Goal: Navigation & Orientation: Understand site structure

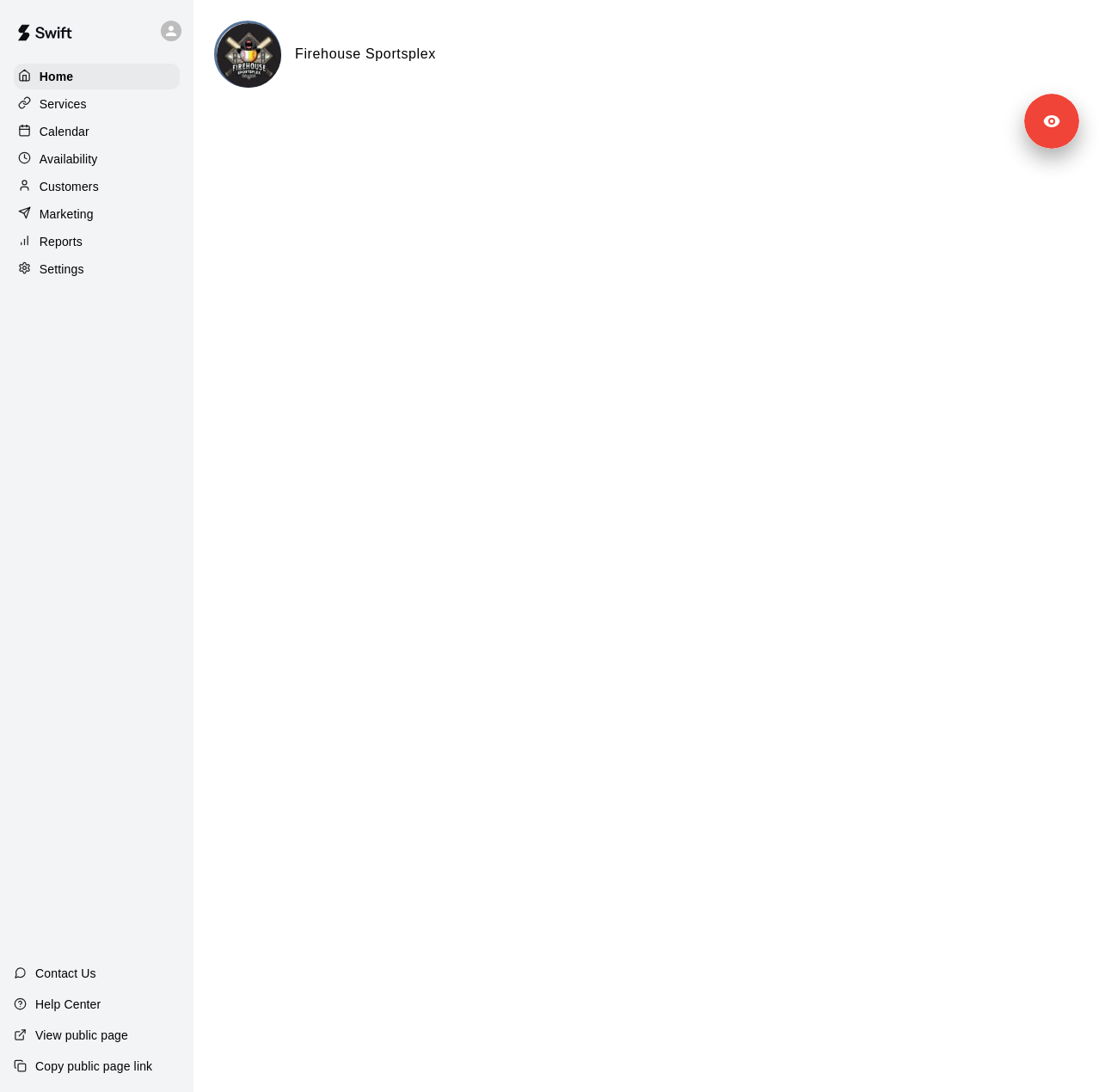
click at [100, 111] on div "Services" at bounding box center [96, 104] width 166 height 26
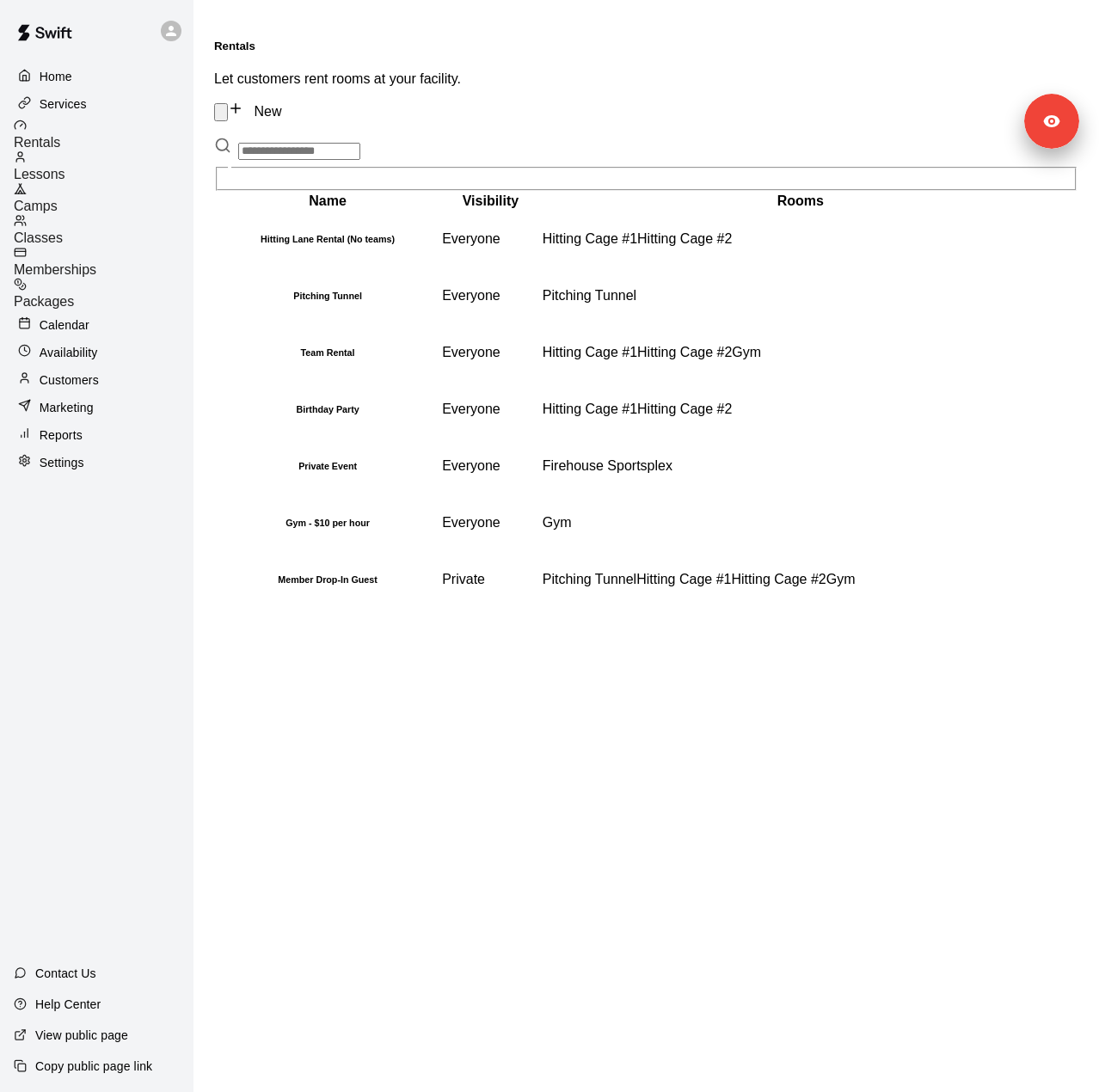
click at [115, 160] on div "Lessons" at bounding box center [103, 166] width 180 height 32
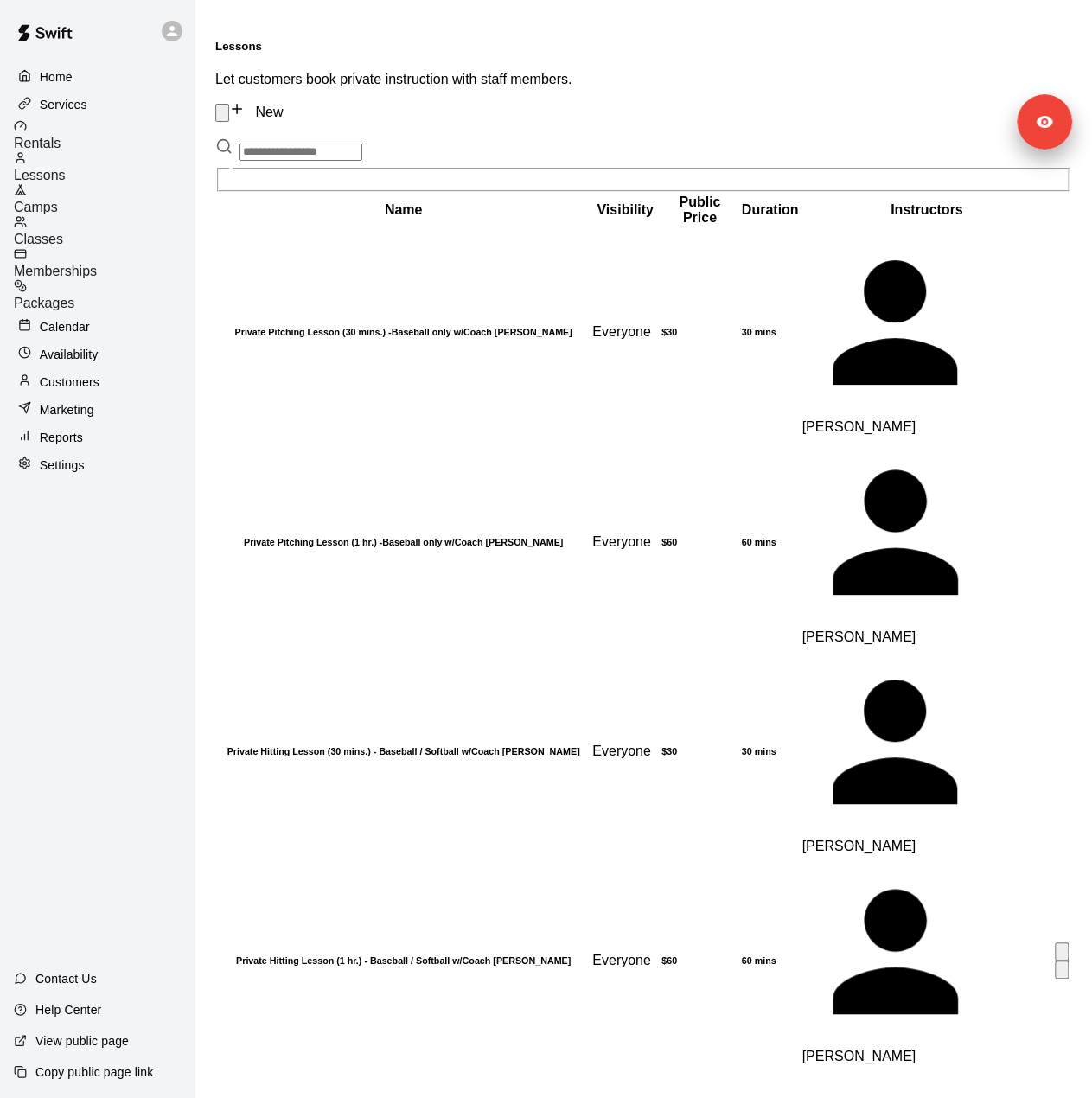
scroll to position [81, 0]
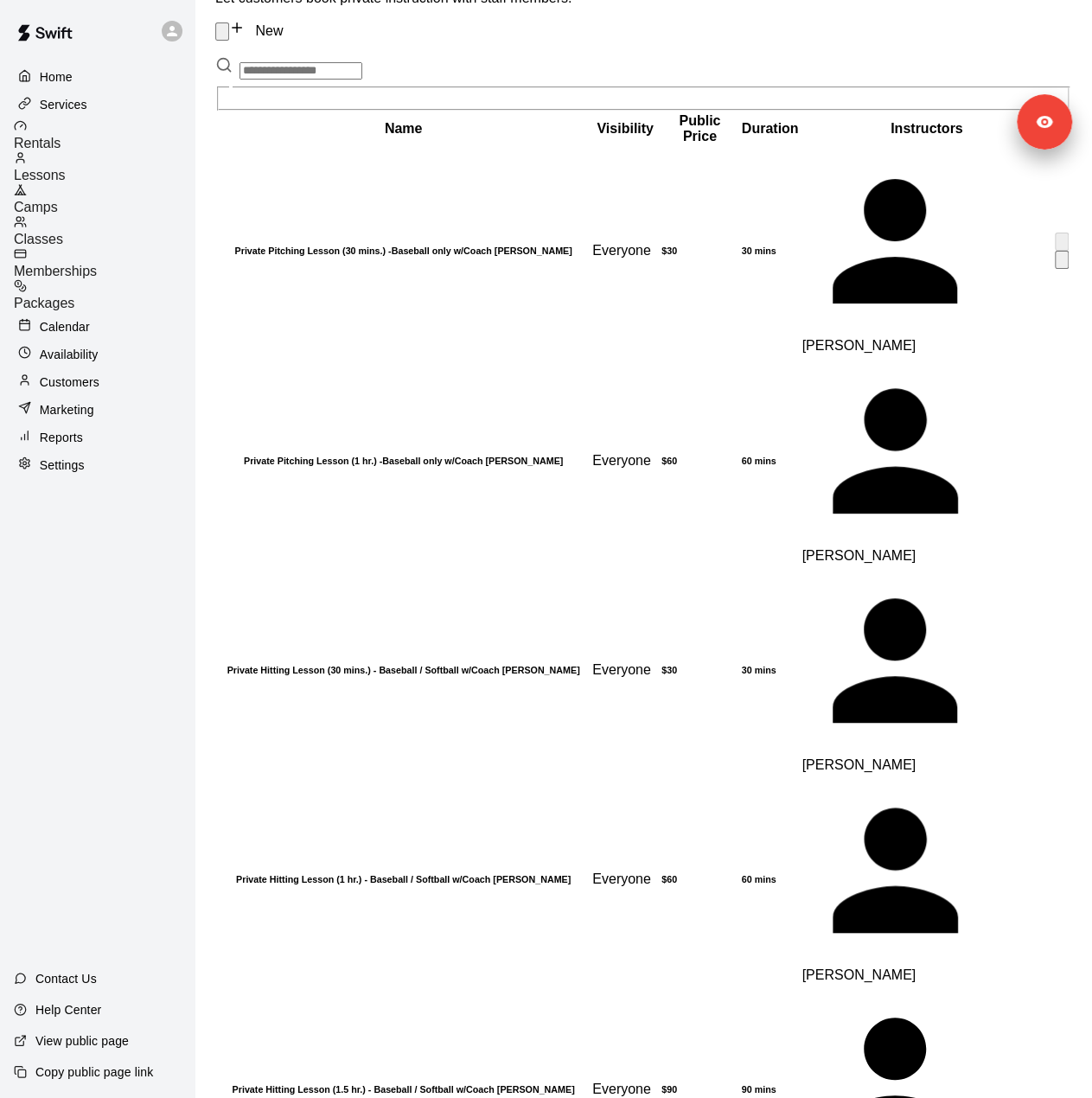
click at [436, 246] on h6 "Private Pitching Lesson (30 mins.) -Baseball only w/Coach David Martinez" at bounding box center [403, 251] width 371 height 10
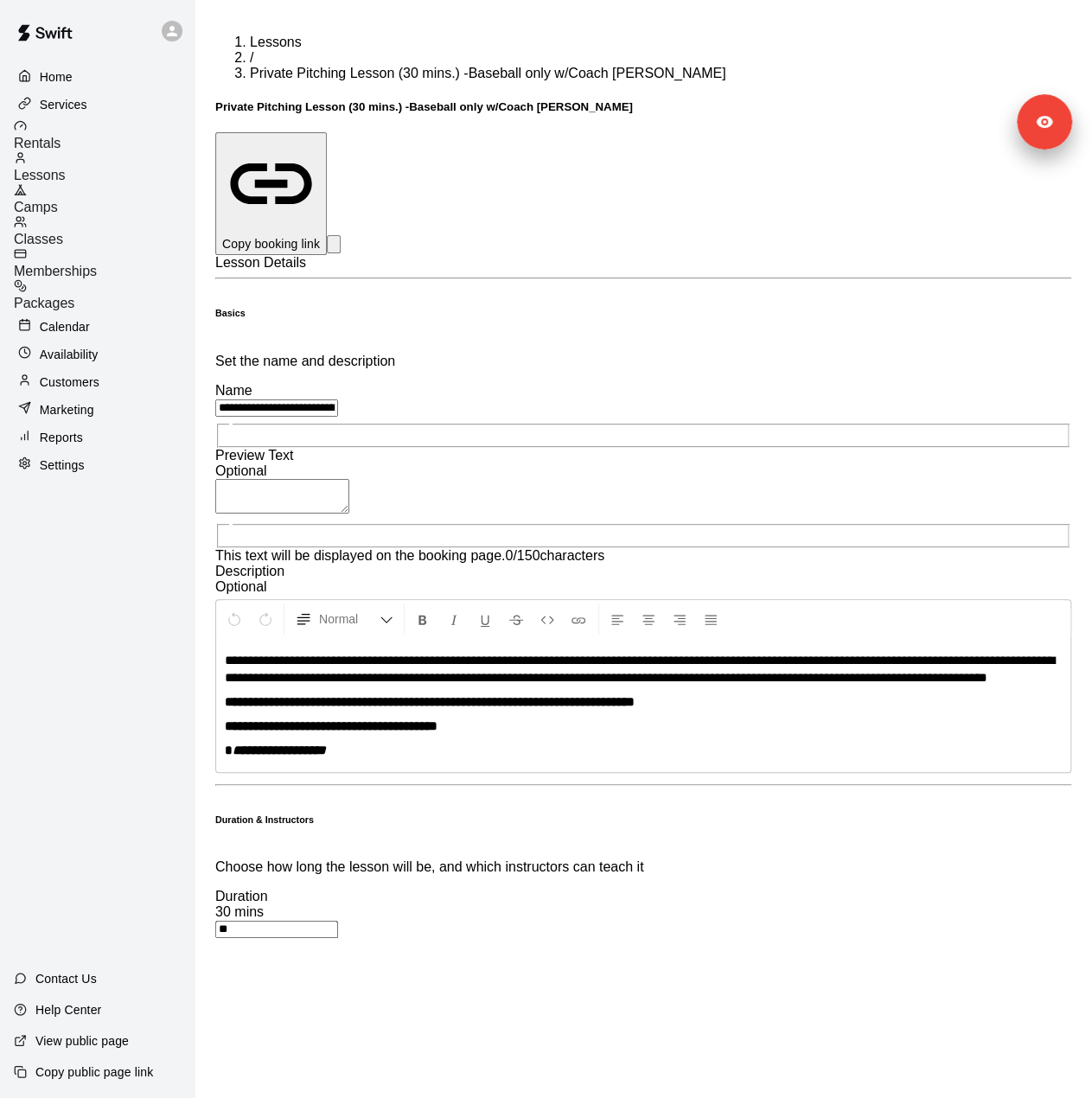
click at [66, 168] on span "Lessons" at bounding box center [40, 175] width 52 height 15
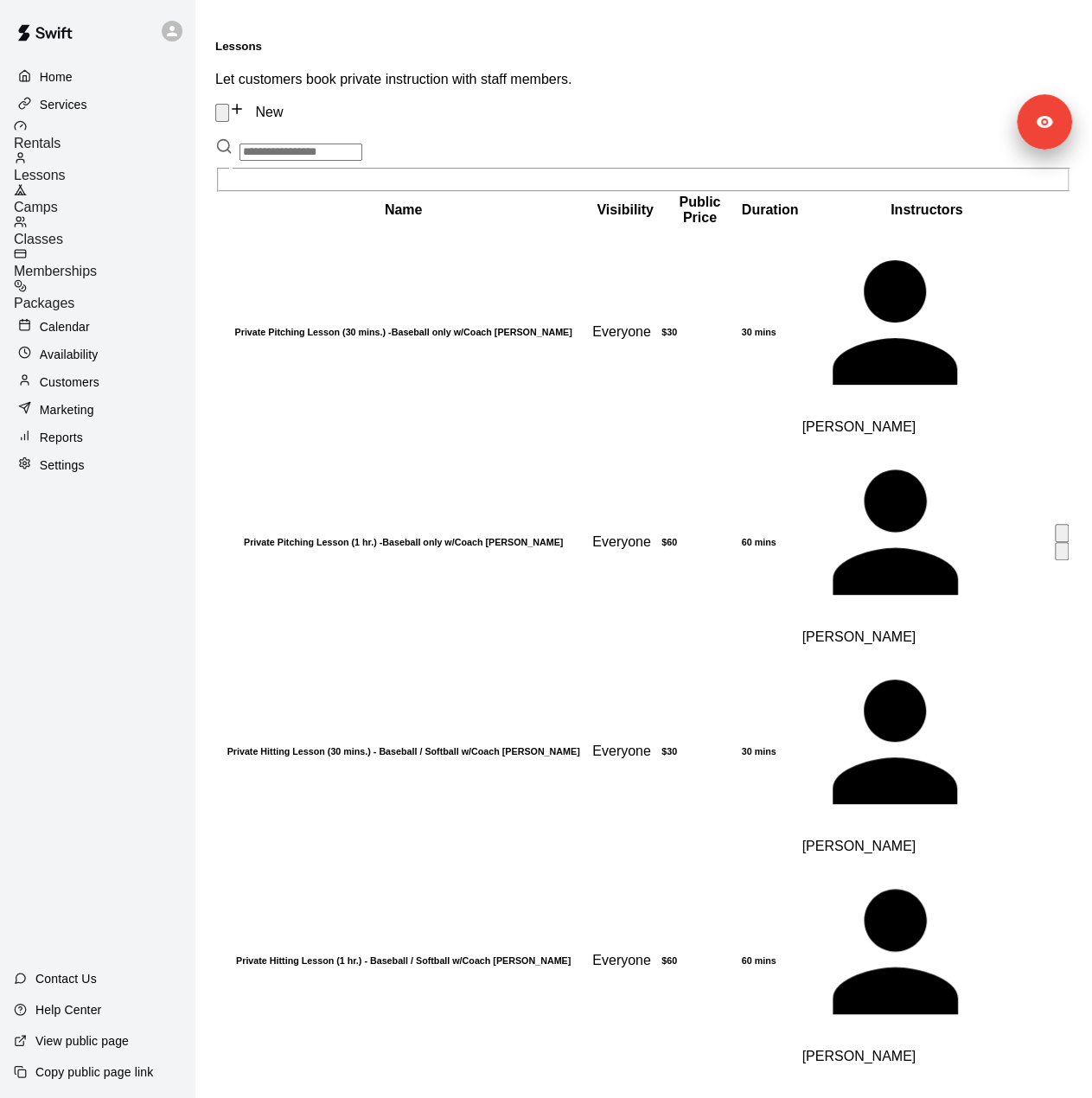
click at [348, 537] on h6 "Private Pitching Lesson (1 hr.) -Baseball only w/Coach David Martinez" at bounding box center [403, 542] width 371 height 10
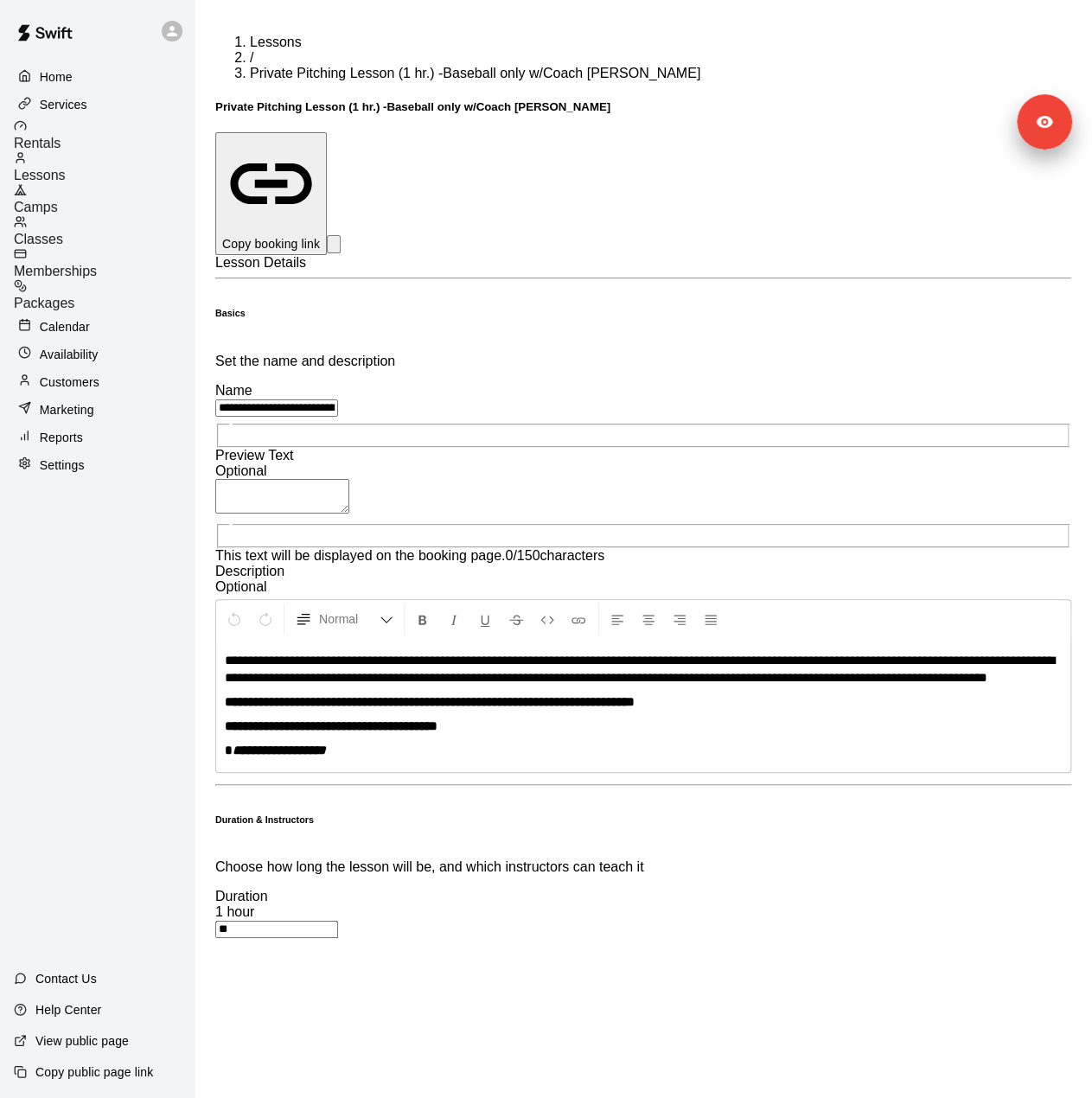
click at [66, 172] on span "Lessons" at bounding box center [40, 175] width 52 height 15
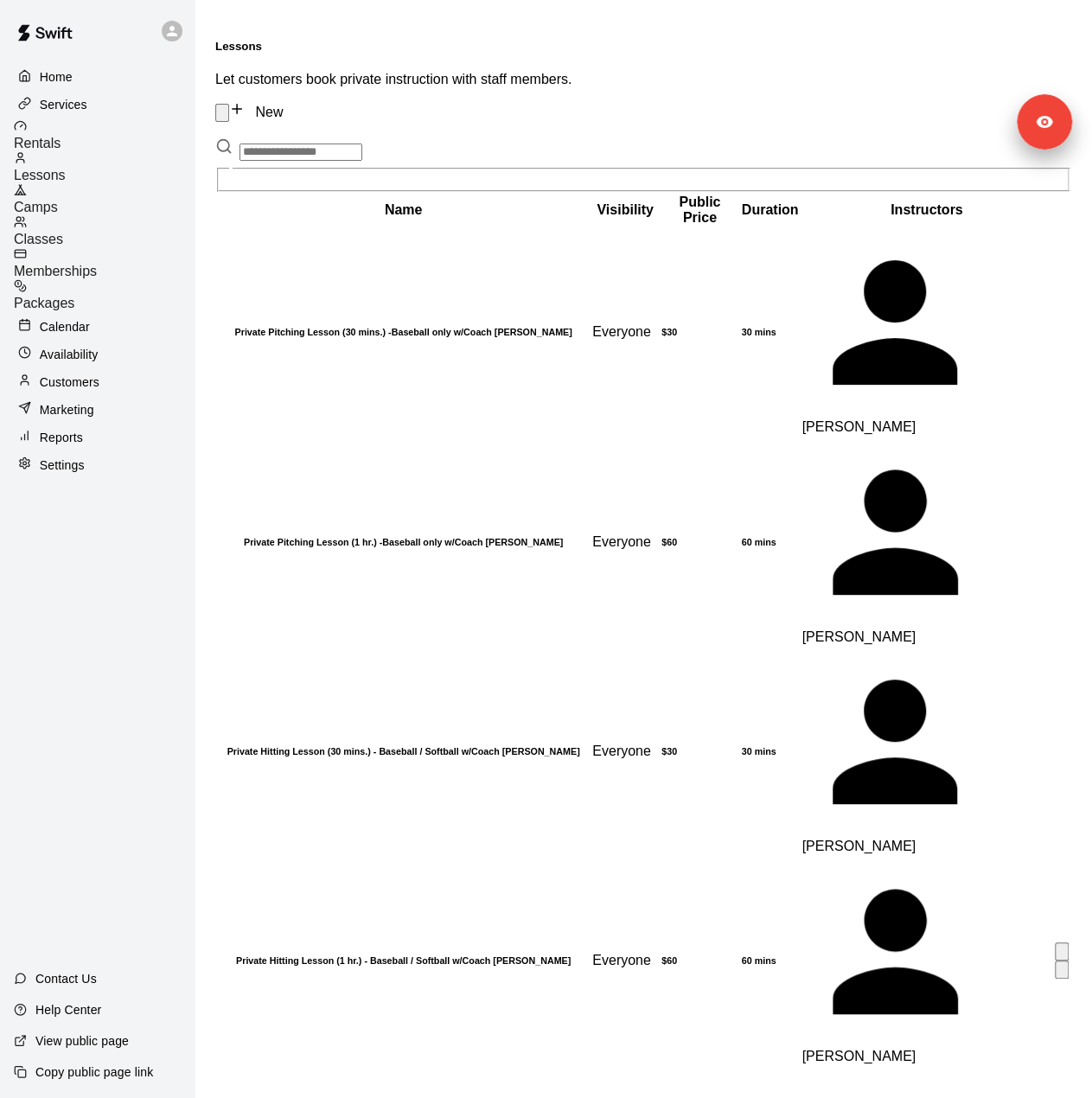
click at [339, 955] on h6 "Private Hitting Lesson (1 hr.) - Baseball / Softball w/Coach David Martinez" at bounding box center [403, 960] width 371 height 10
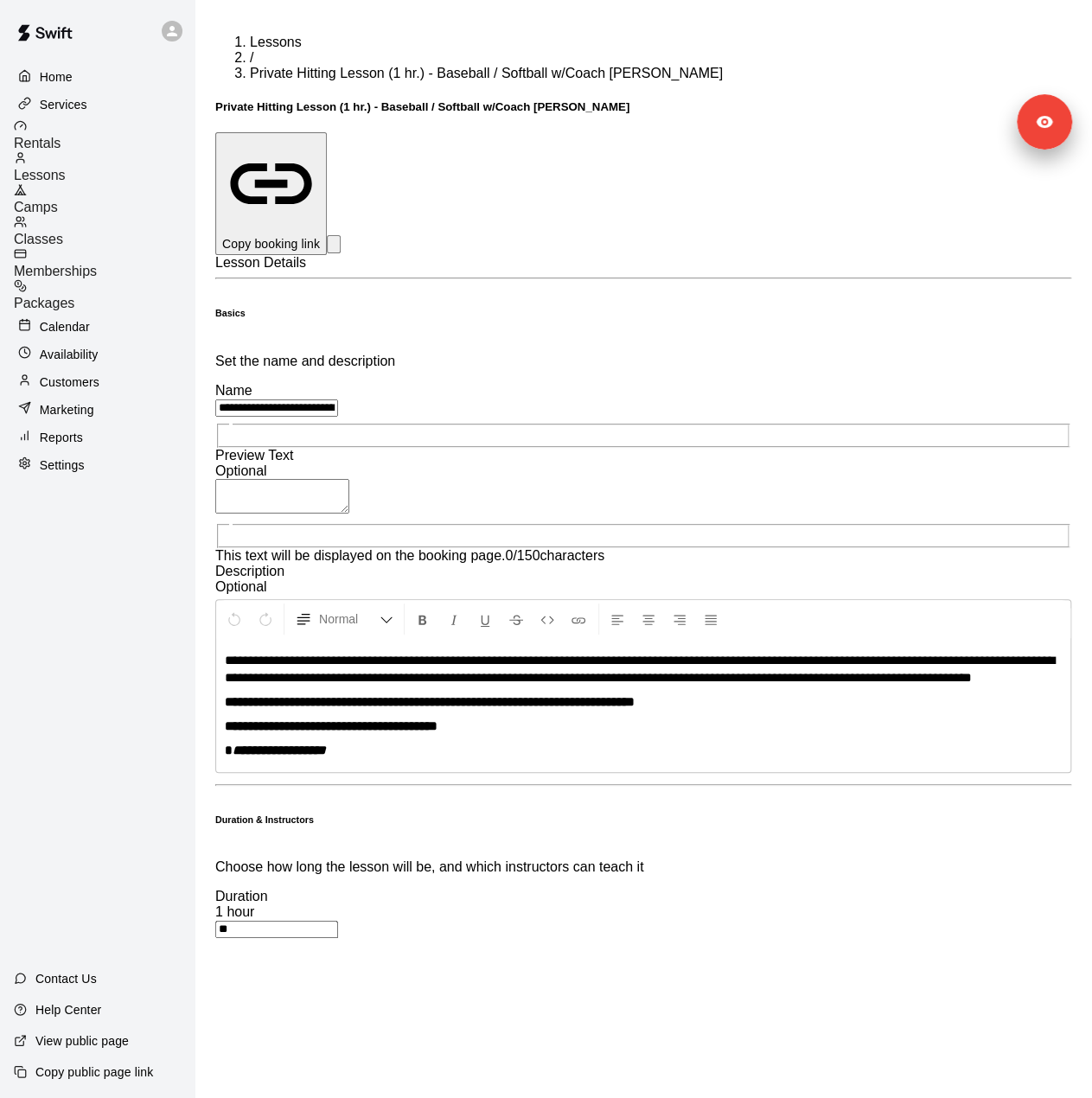
click at [105, 342] on div "Availability" at bounding box center [97, 355] width 167 height 26
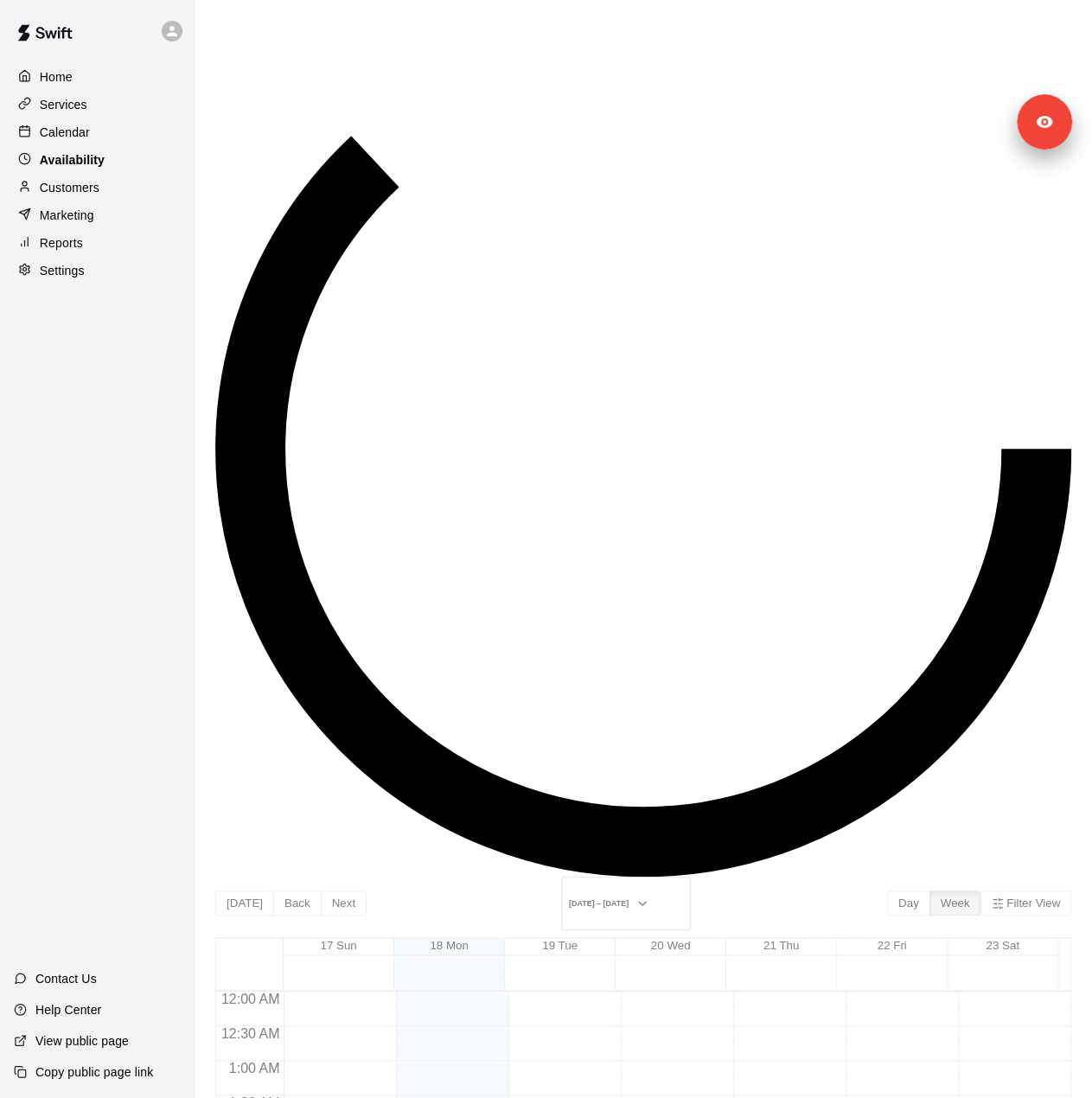
scroll to position [529, 0]
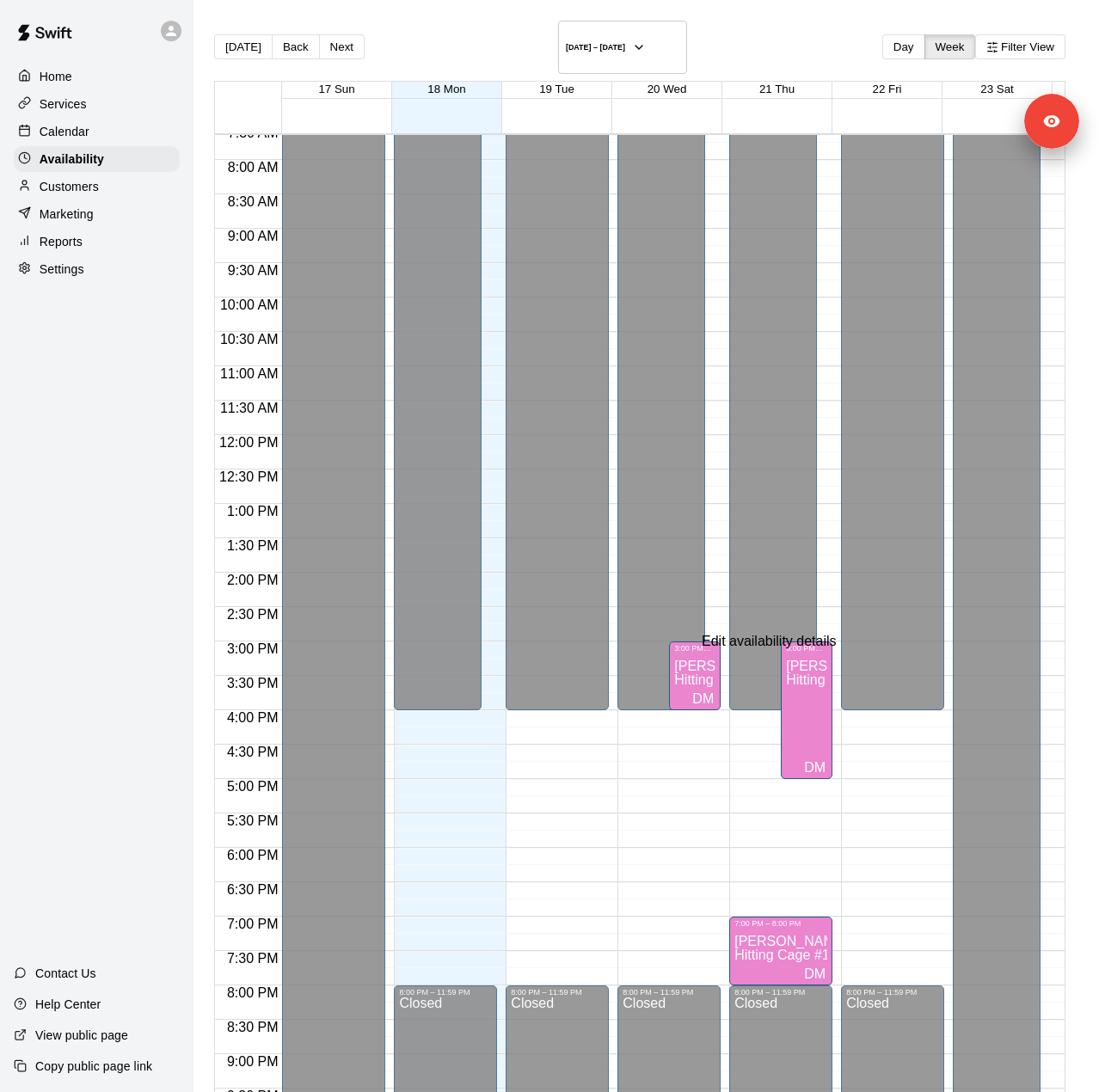
type input "**********"
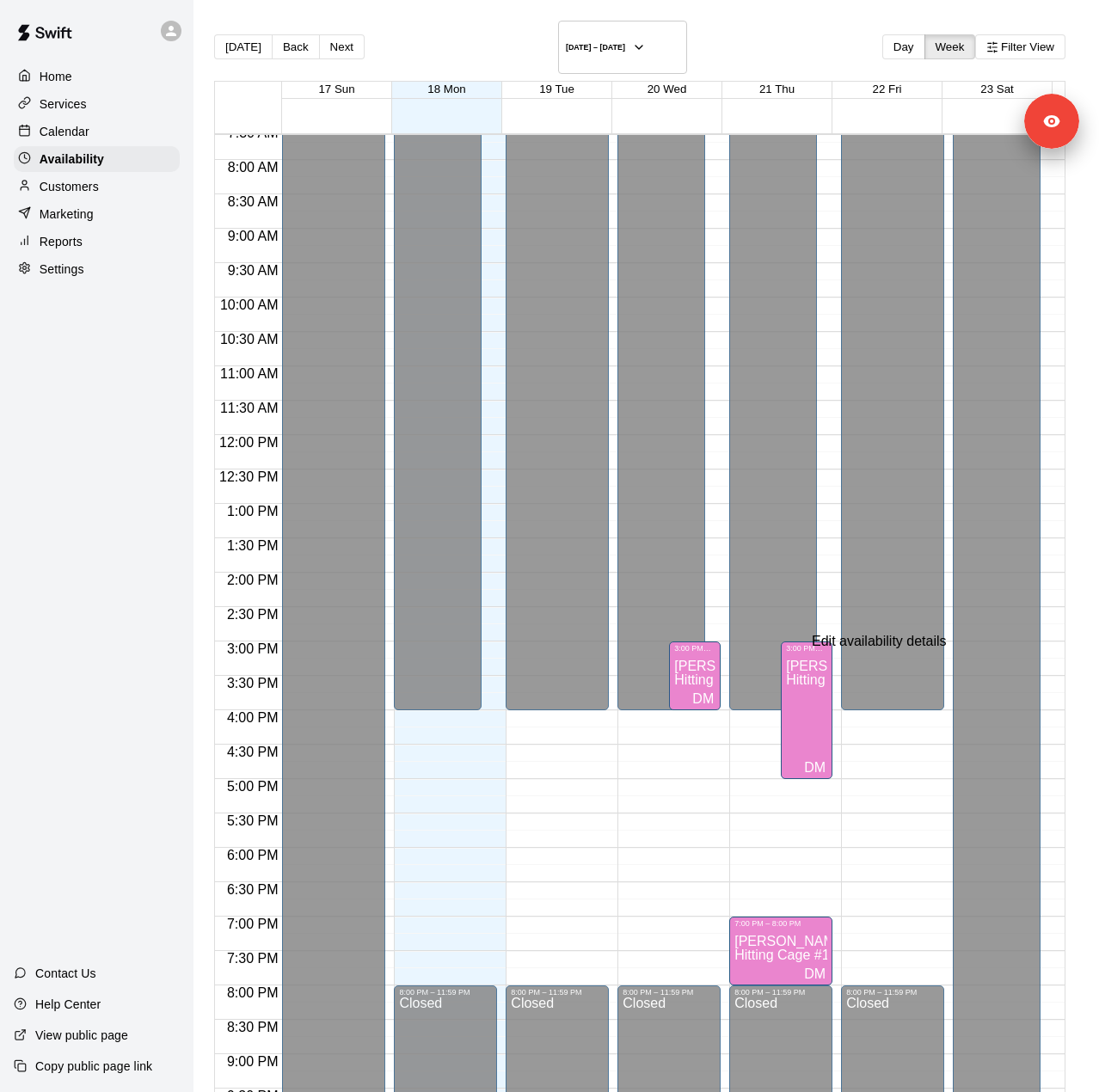
type input "**********"
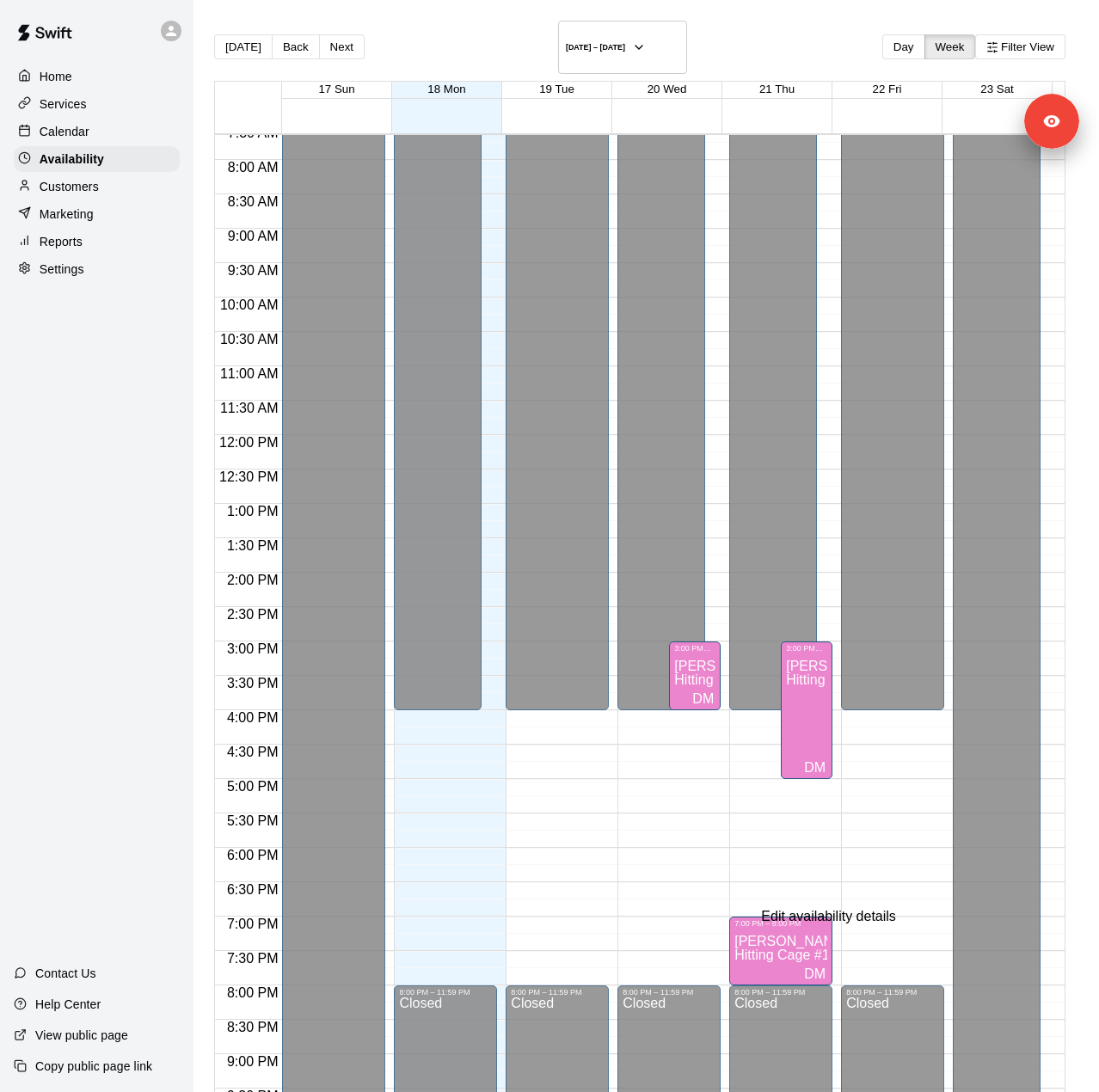
type input "**********"
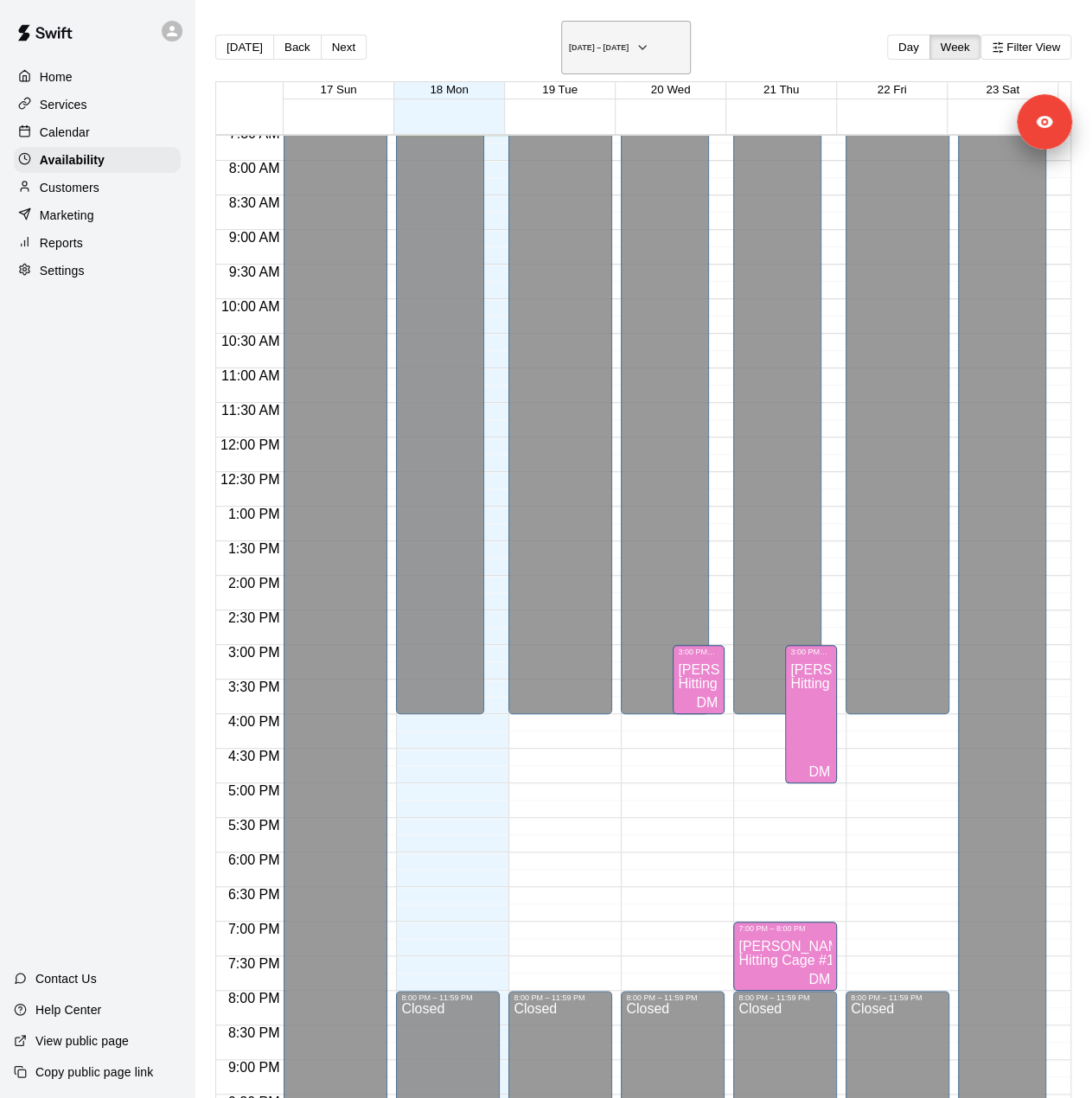
click at [649, 47] on icon "button" at bounding box center [642, 47] width 14 height 21
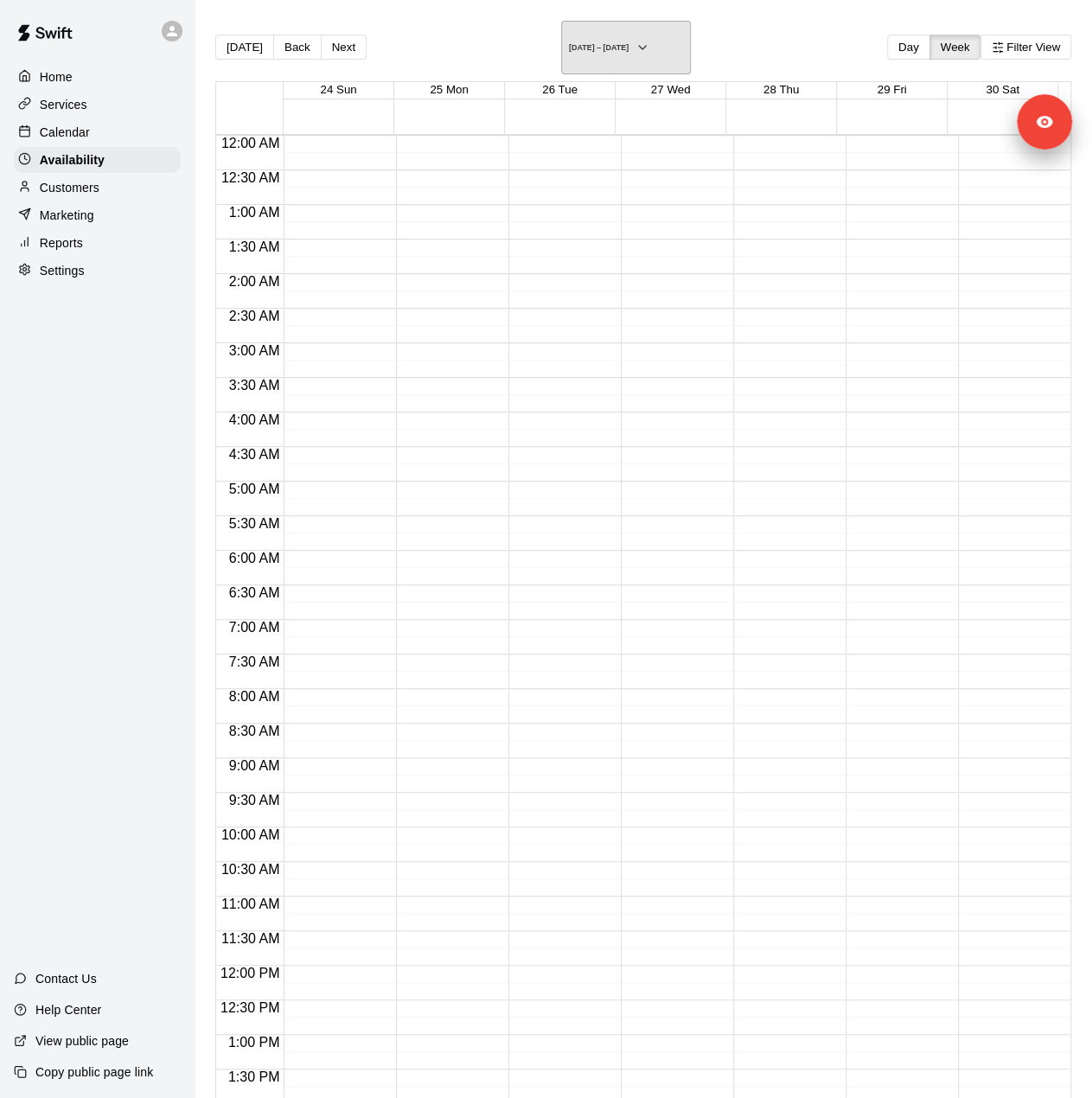
scroll to position [657, 0]
click at [363, 42] on button "Next" at bounding box center [344, 47] width 46 height 25
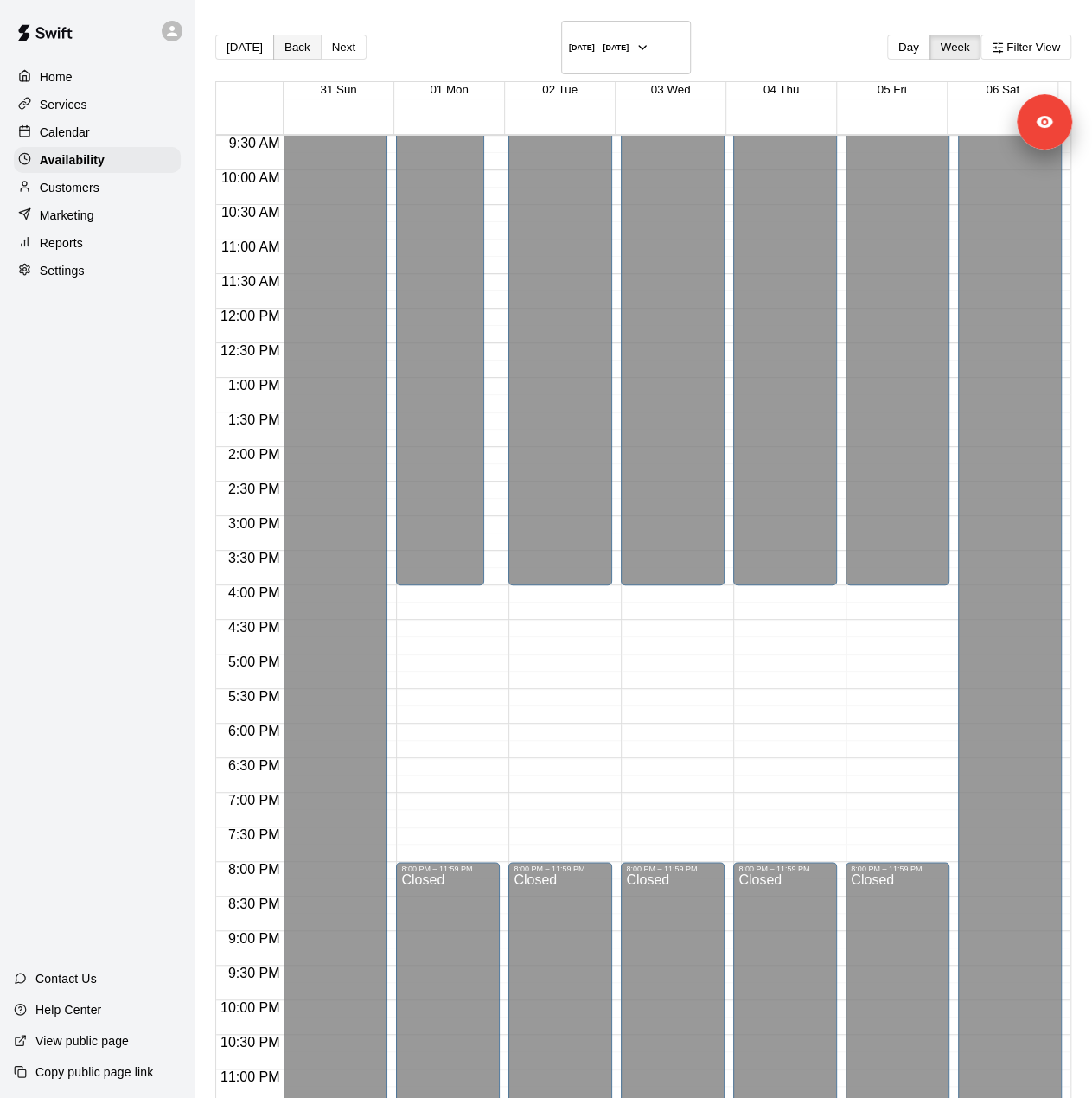
click at [294, 39] on button "Back" at bounding box center [297, 47] width 48 height 25
click at [369, 37] on div "Today Back Next August 24 – 30 Day Week Filter View" at bounding box center [642, 51] width 856 height 61
click at [347, 41] on button "Next" at bounding box center [344, 47] width 46 height 25
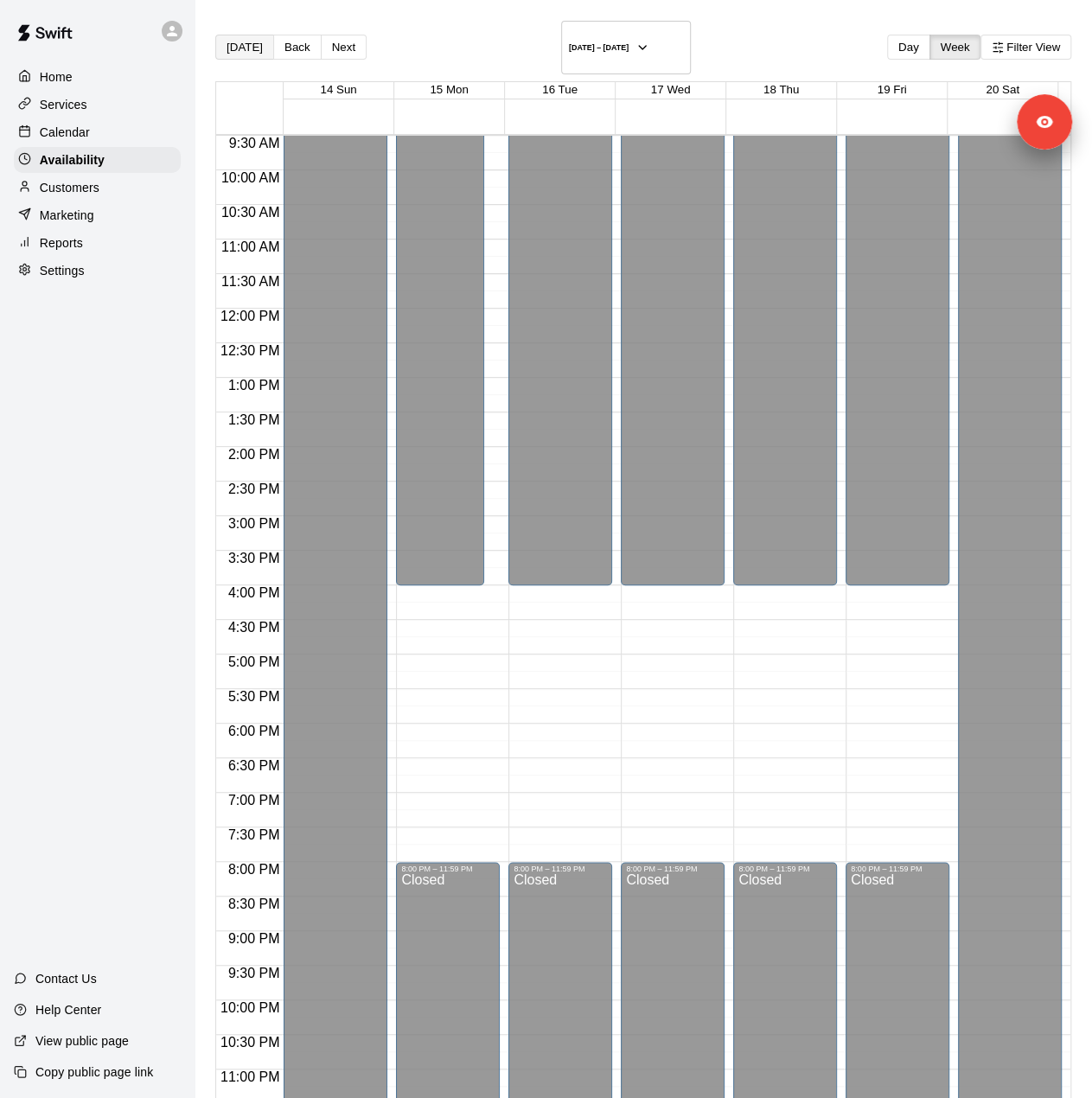
click at [253, 41] on button "[DATE]" at bounding box center [244, 47] width 59 height 25
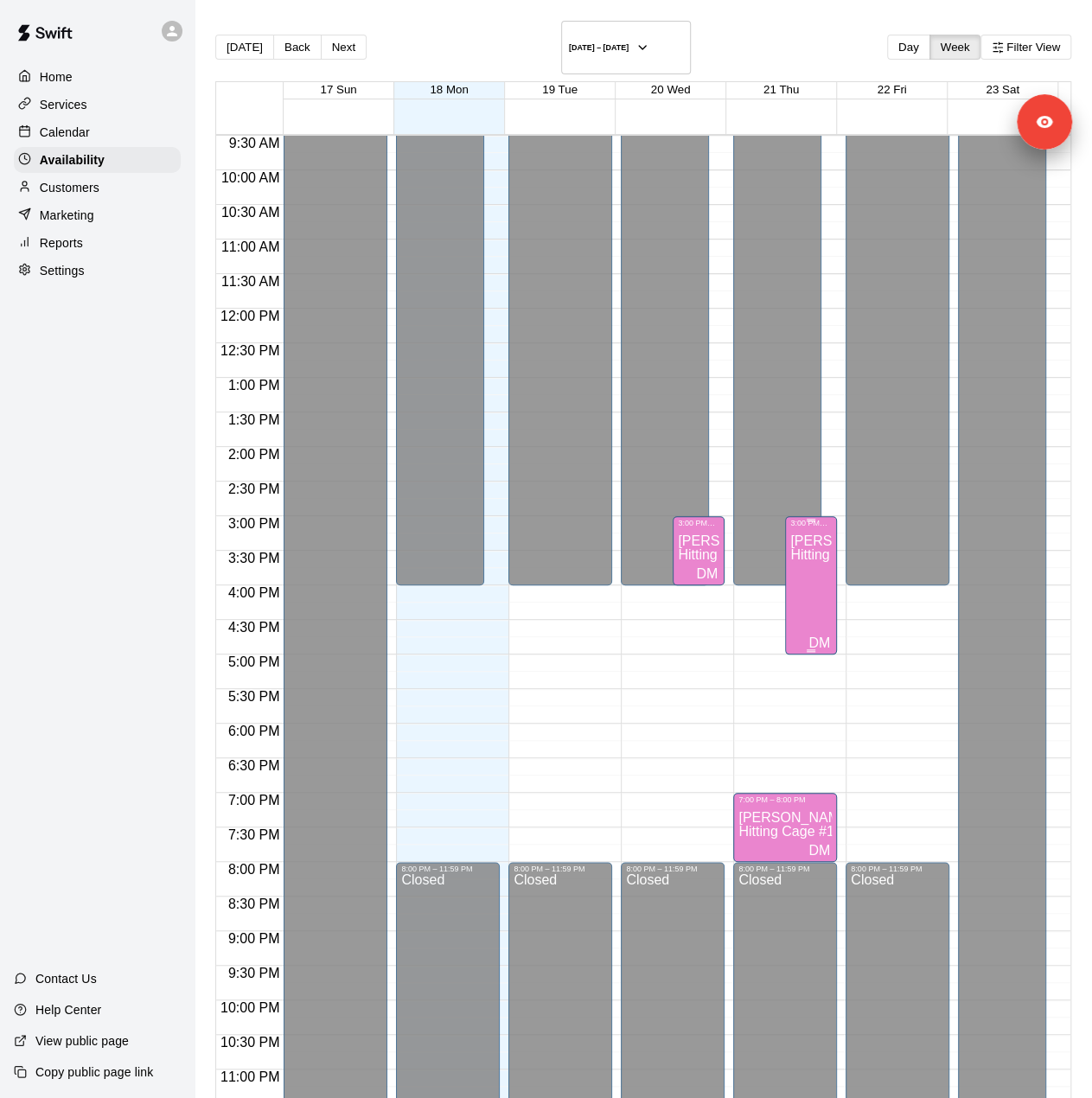
click at [812, 578] on div "David Martinez Hitting Cage #1" at bounding box center [811, 1076] width 42 height 1098
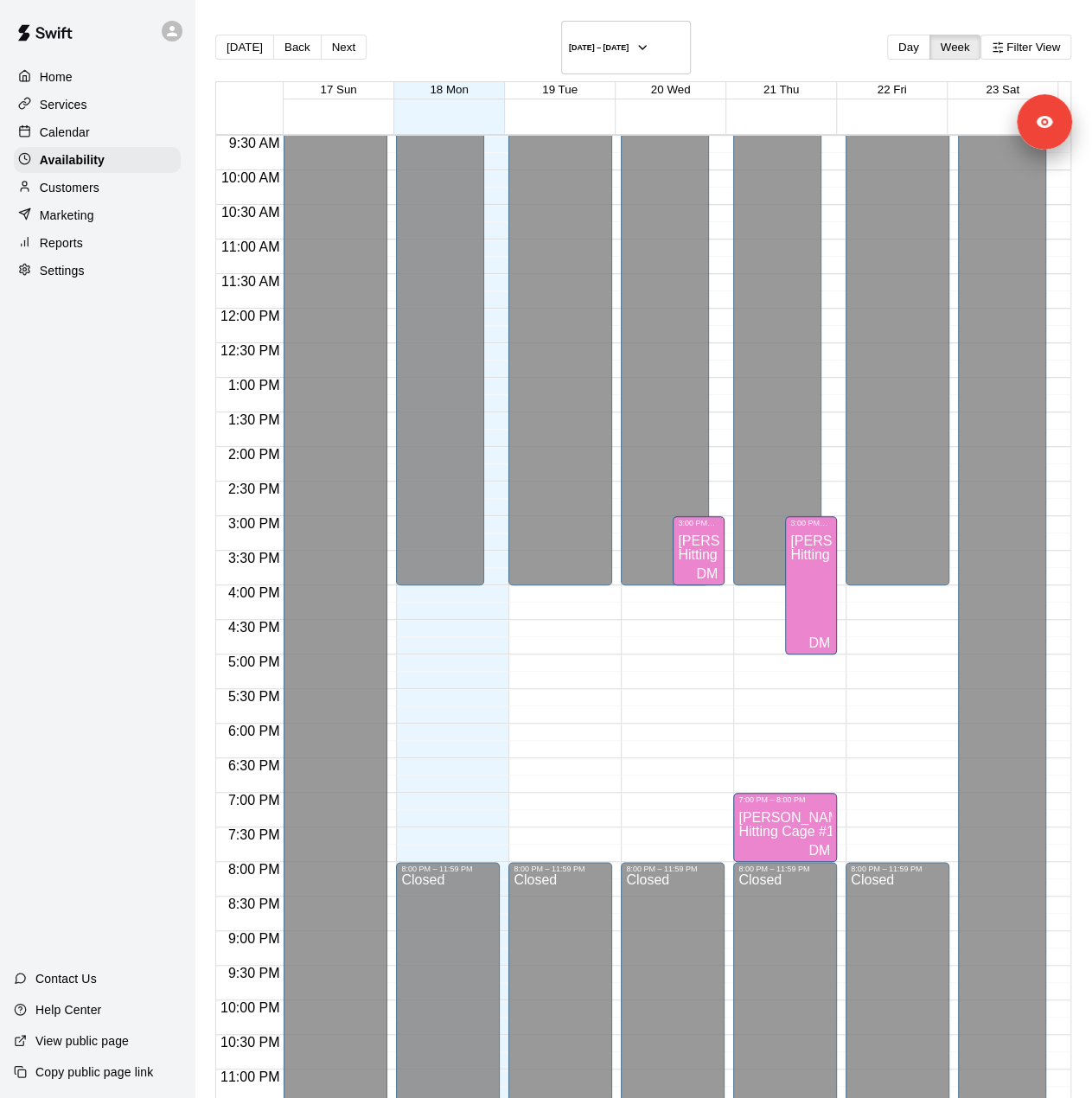
click at [102, 105] on div "Services" at bounding box center [97, 105] width 167 height 26
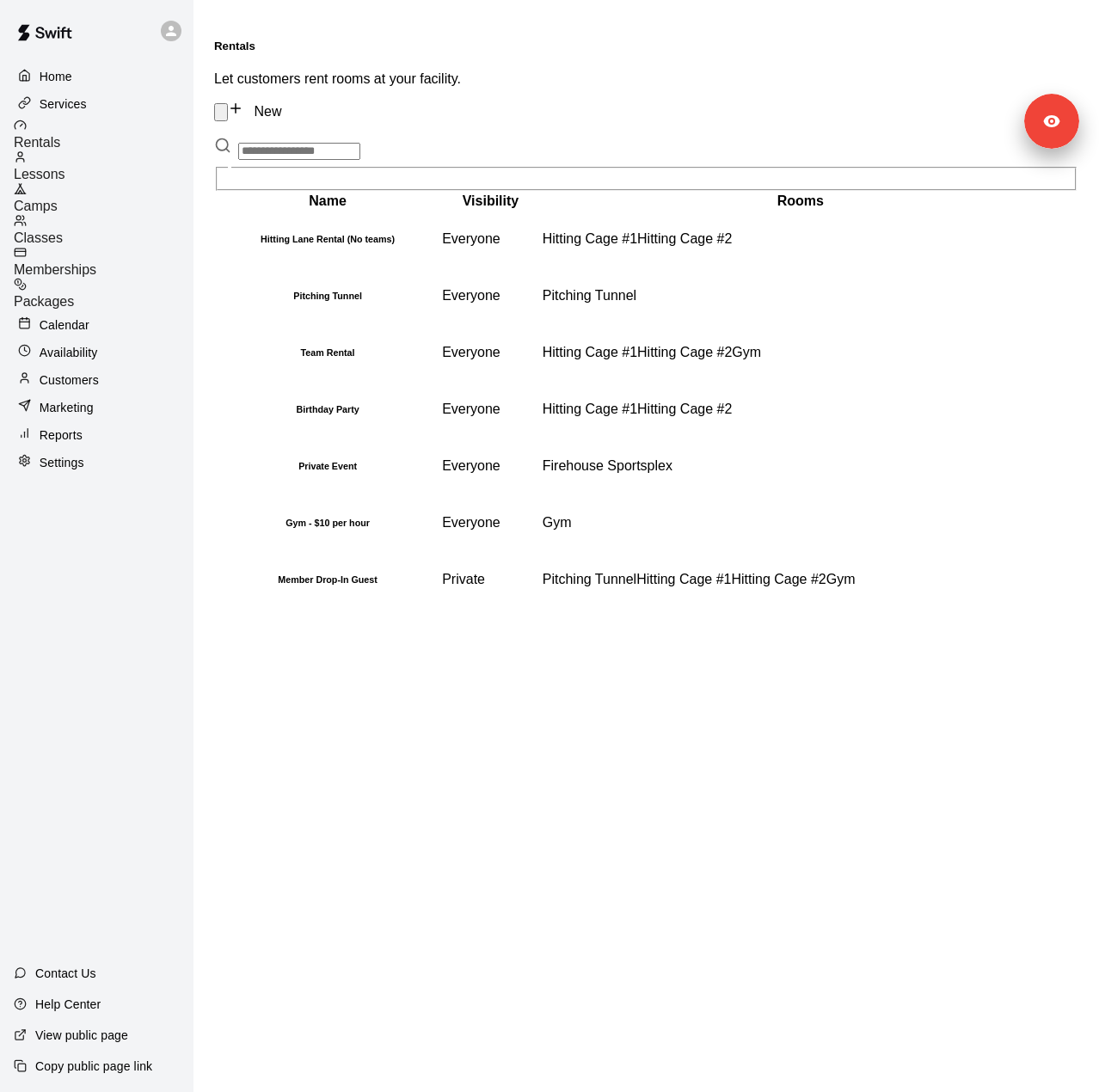
click at [66, 167] on span "Lessons" at bounding box center [40, 174] width 52 height 15
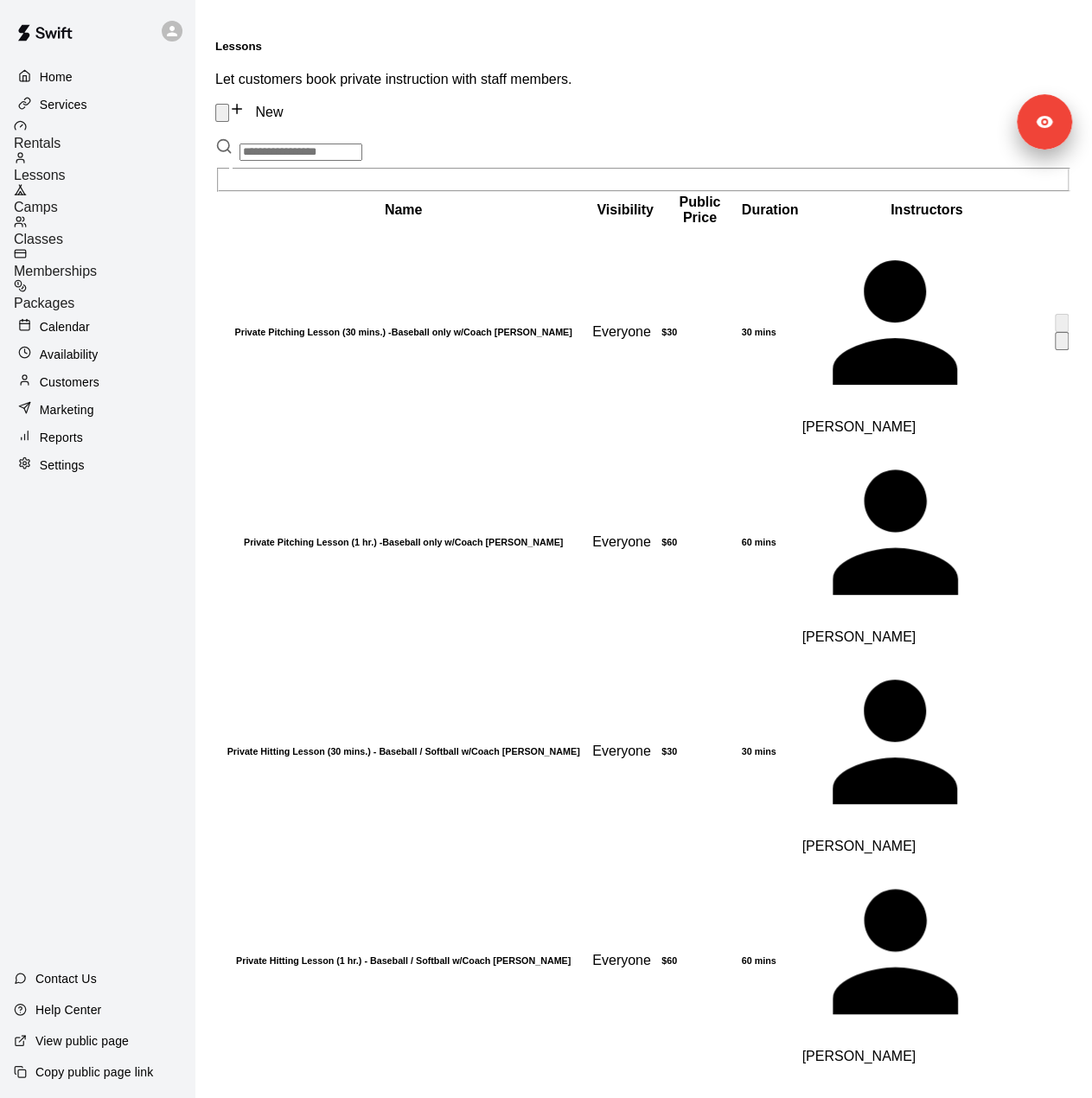
drag, startPoint x: 295, startPoint y: 241, endPoint x: 237, endPoint y: 228, distance: 59.4
click at [237, 327] on h6 "Private Pitching Lesson (30 mins.) -Baseball only w/Coach David Martinez" at bounding box center [403, 332] width 371 height 10
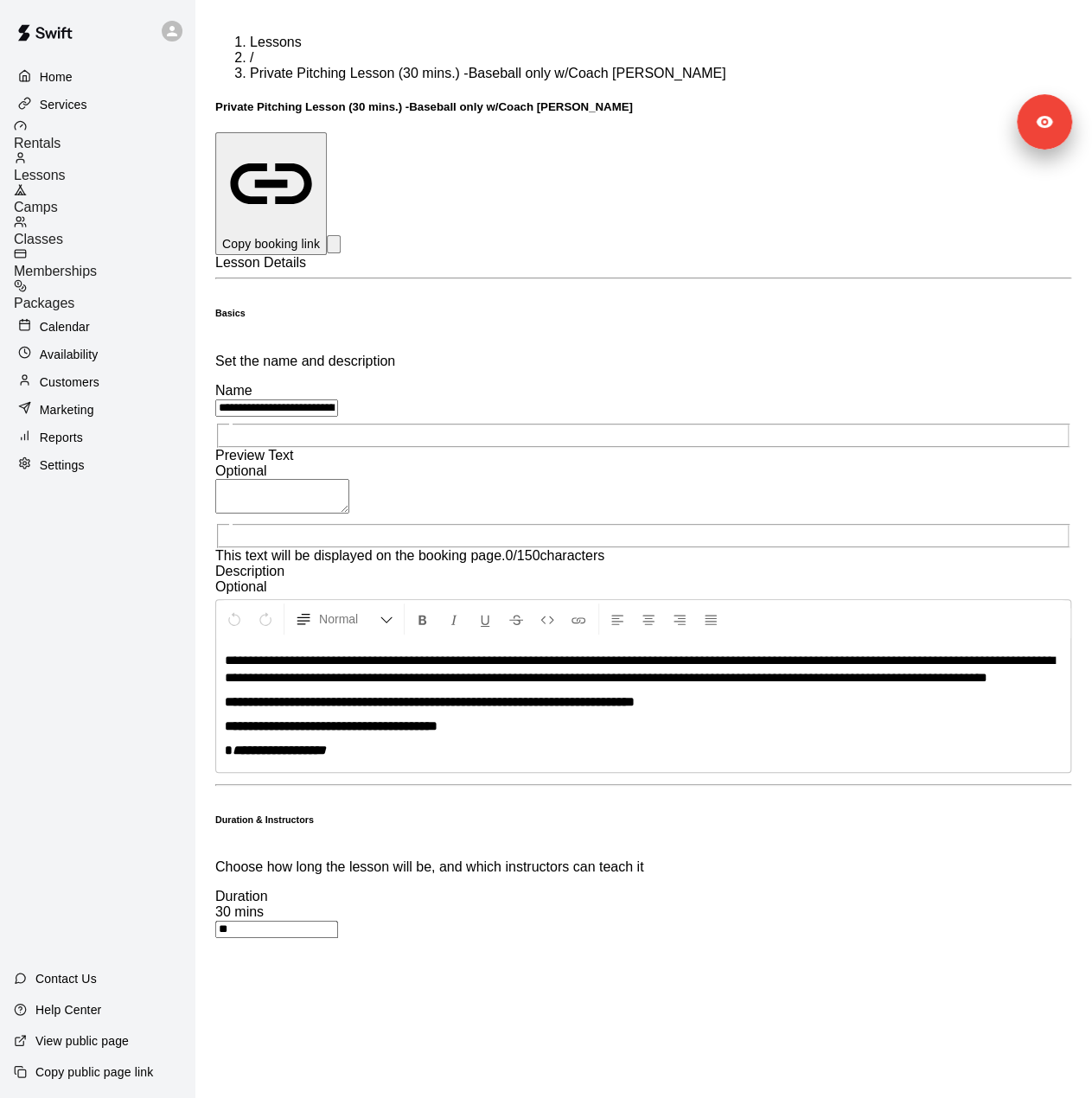
drag, startPoint x: 951, startPoint y: 195, endPoint x: 490, endPoint y: 196, distance: 461.0
click at [490, 286] on div "**********" at bounding box center [642, 531] width 856 height 491
click at [132, 342] on div "Availability" at bounding box center [97, 355] width 167 height 26
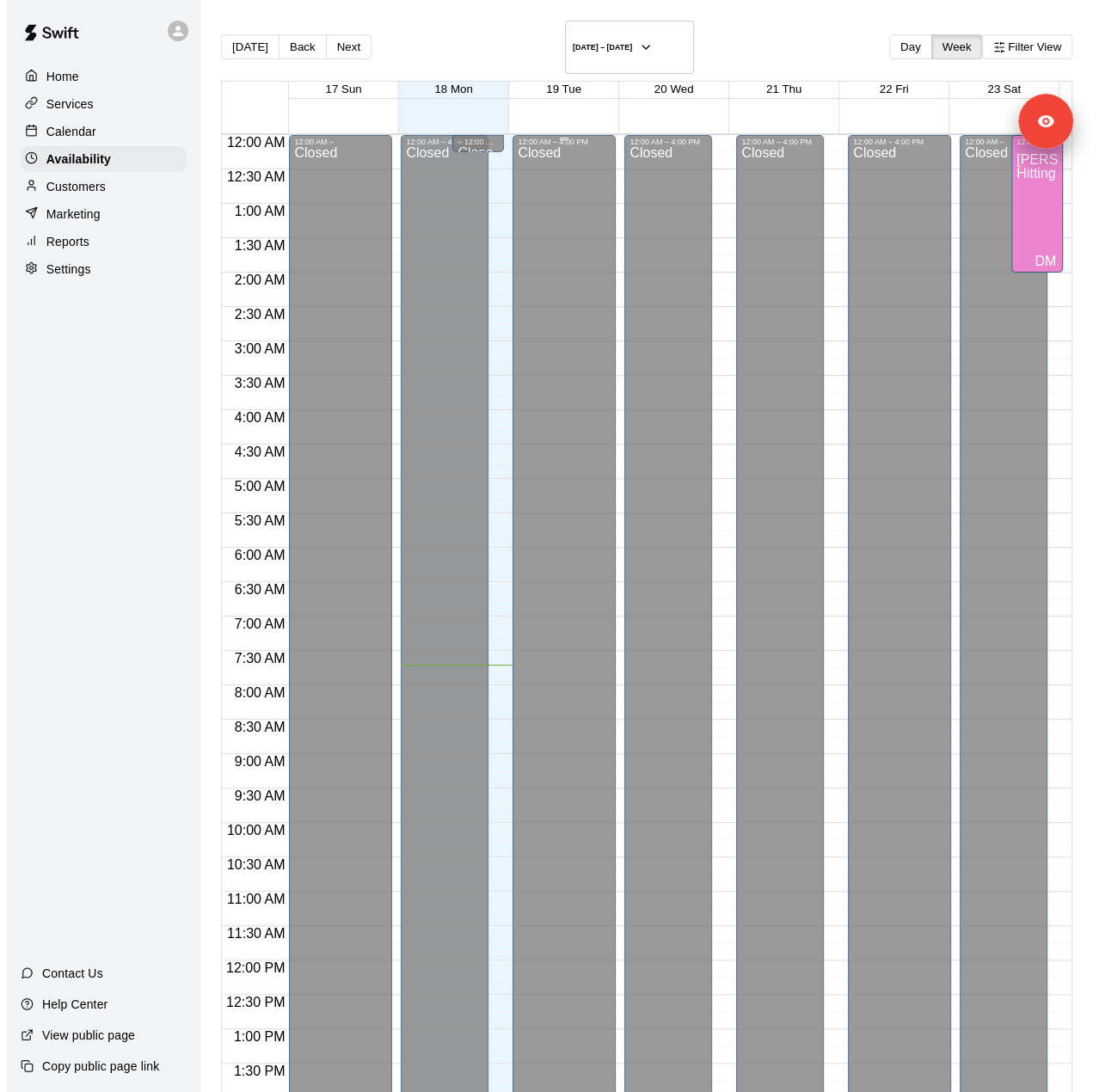
scroll to position [530, 0]
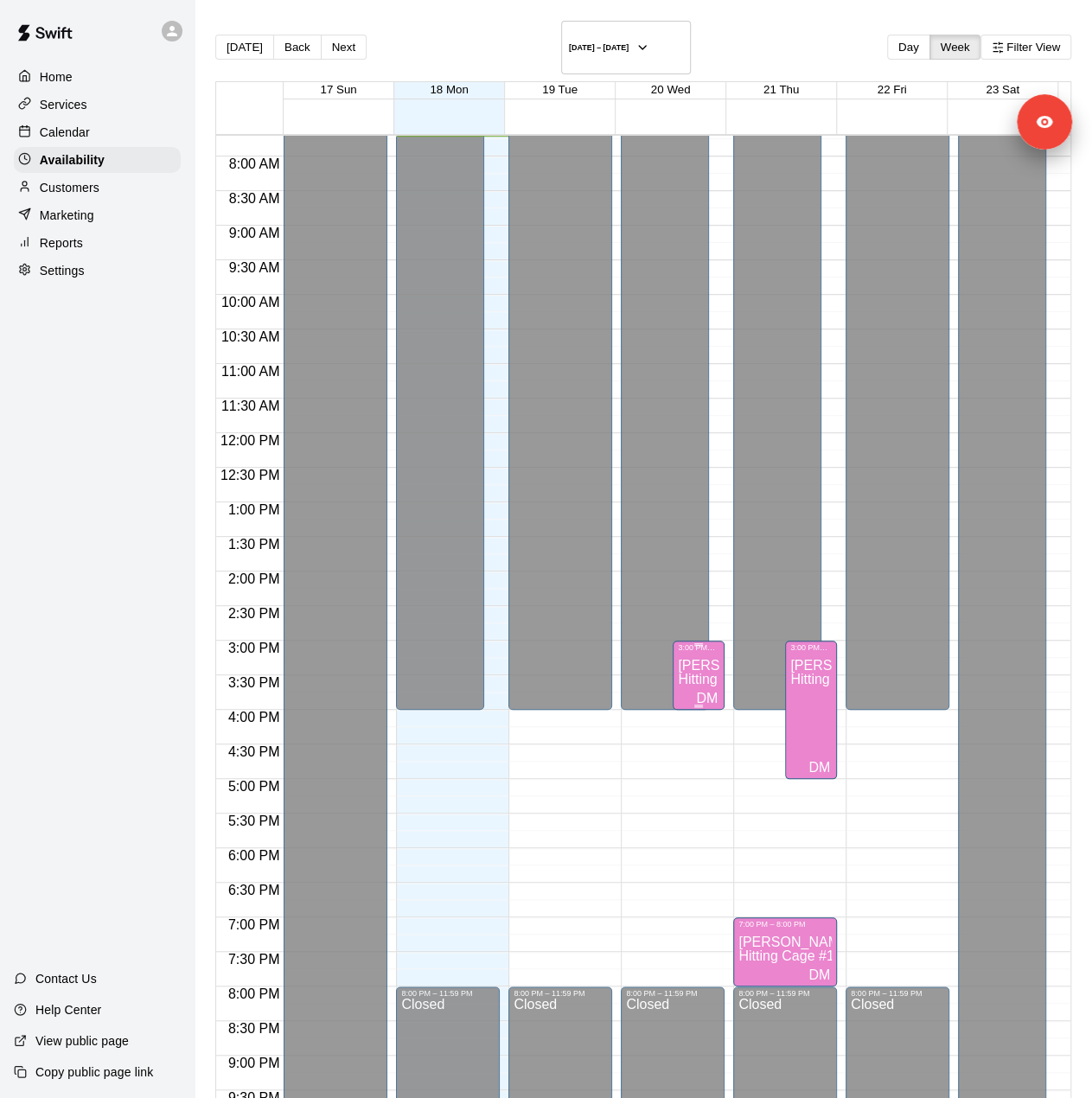
click at [677, 671] on span "Hitting Cage #1" at bounding box center [724, 678] width 95 height 15
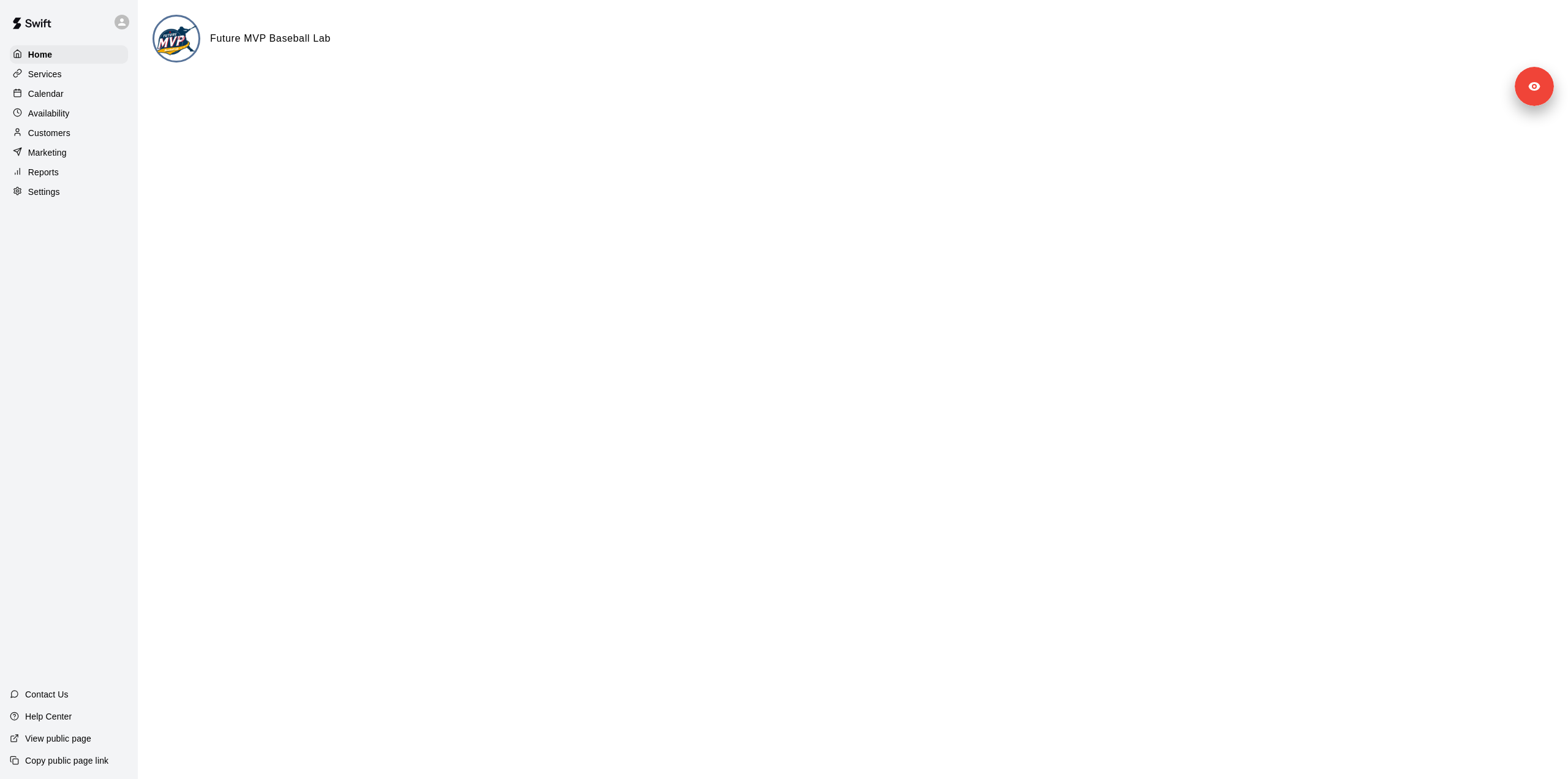
click at [59, 139] on p "Customers" at bounding box center [50, 132] width 42 height 12
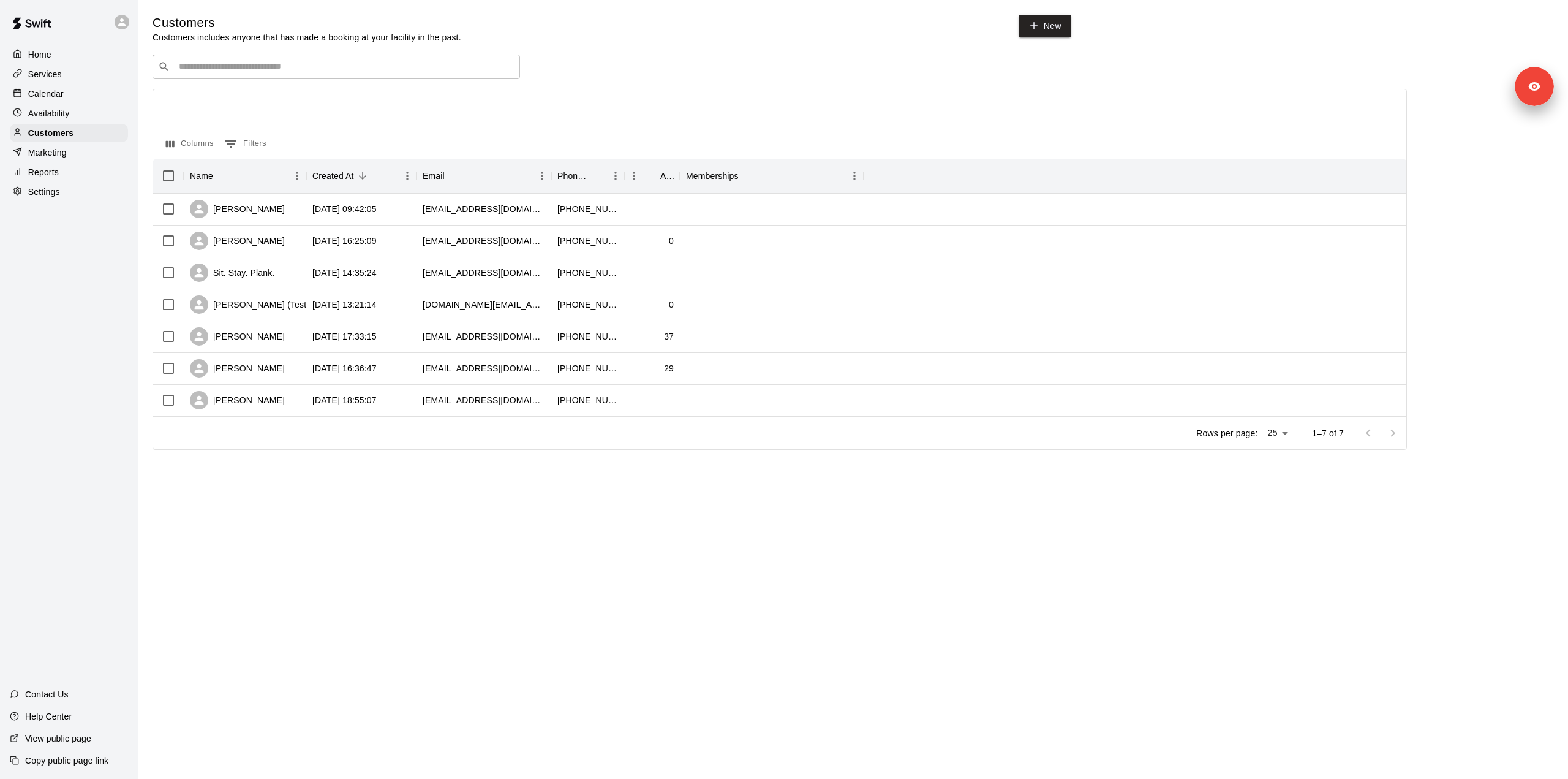
click at [280, 244] on div "Kenneth Lu" at bounding box center [245, 241] width 122 height 32
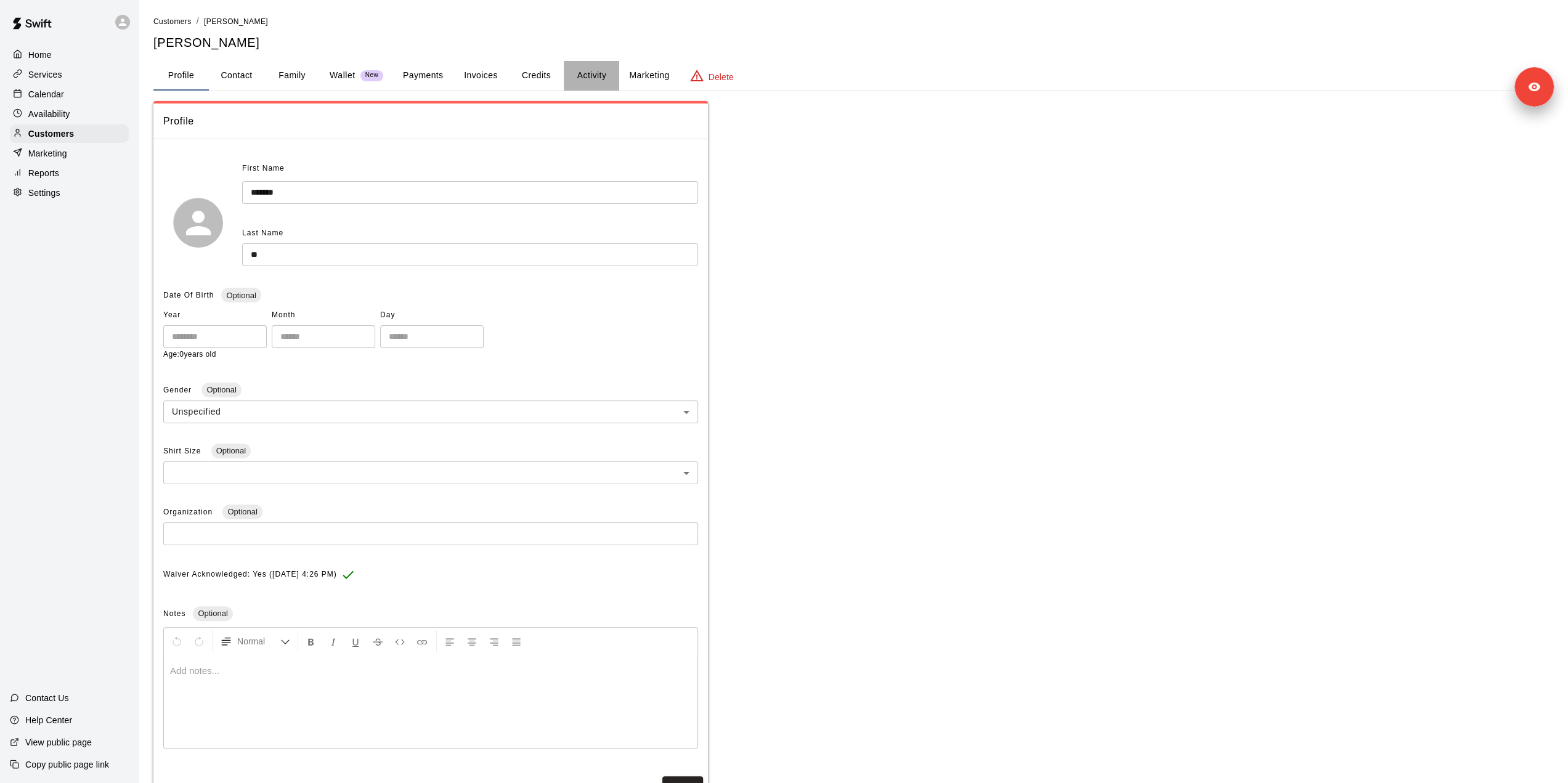
click at [592, 78] on button "Activity" at bounding box center [592, 76] width 56 height 30
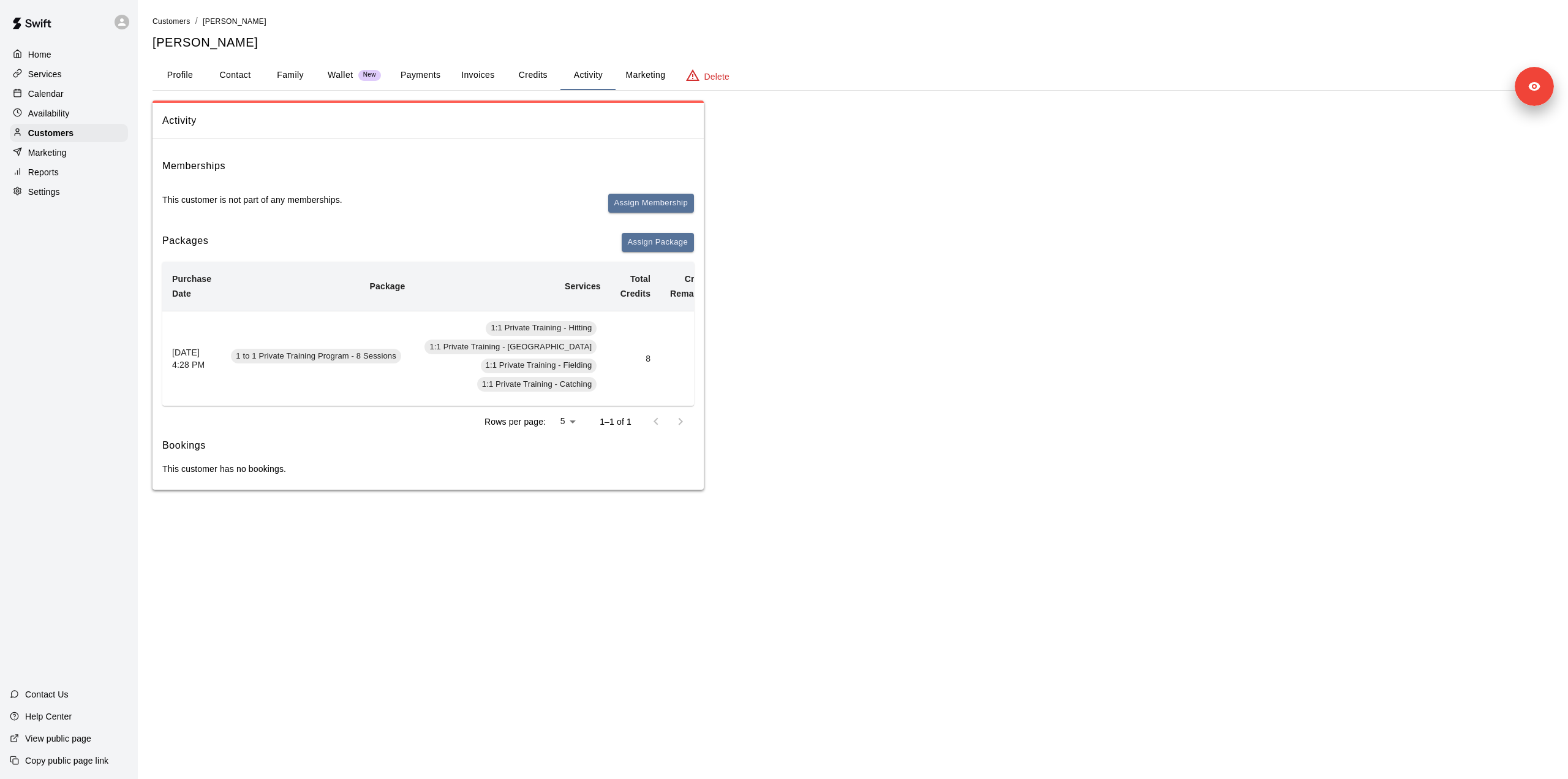
click at [50, 76] on p "Services" at bounding box center [45, 74] width 34 height 12
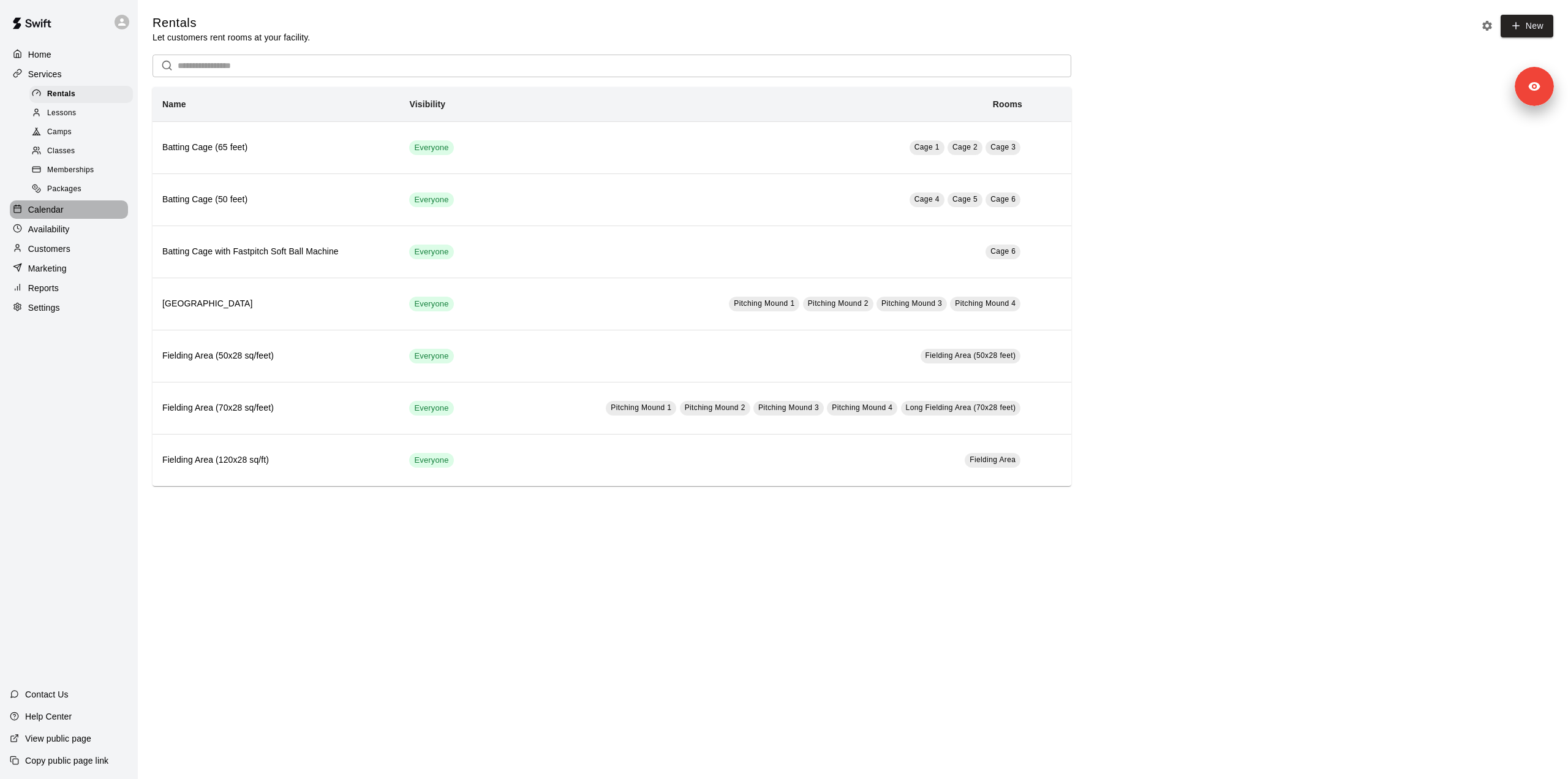
click at [50, 213] on p "Calendar" at bounding box center [46, 209] width 35 height 12
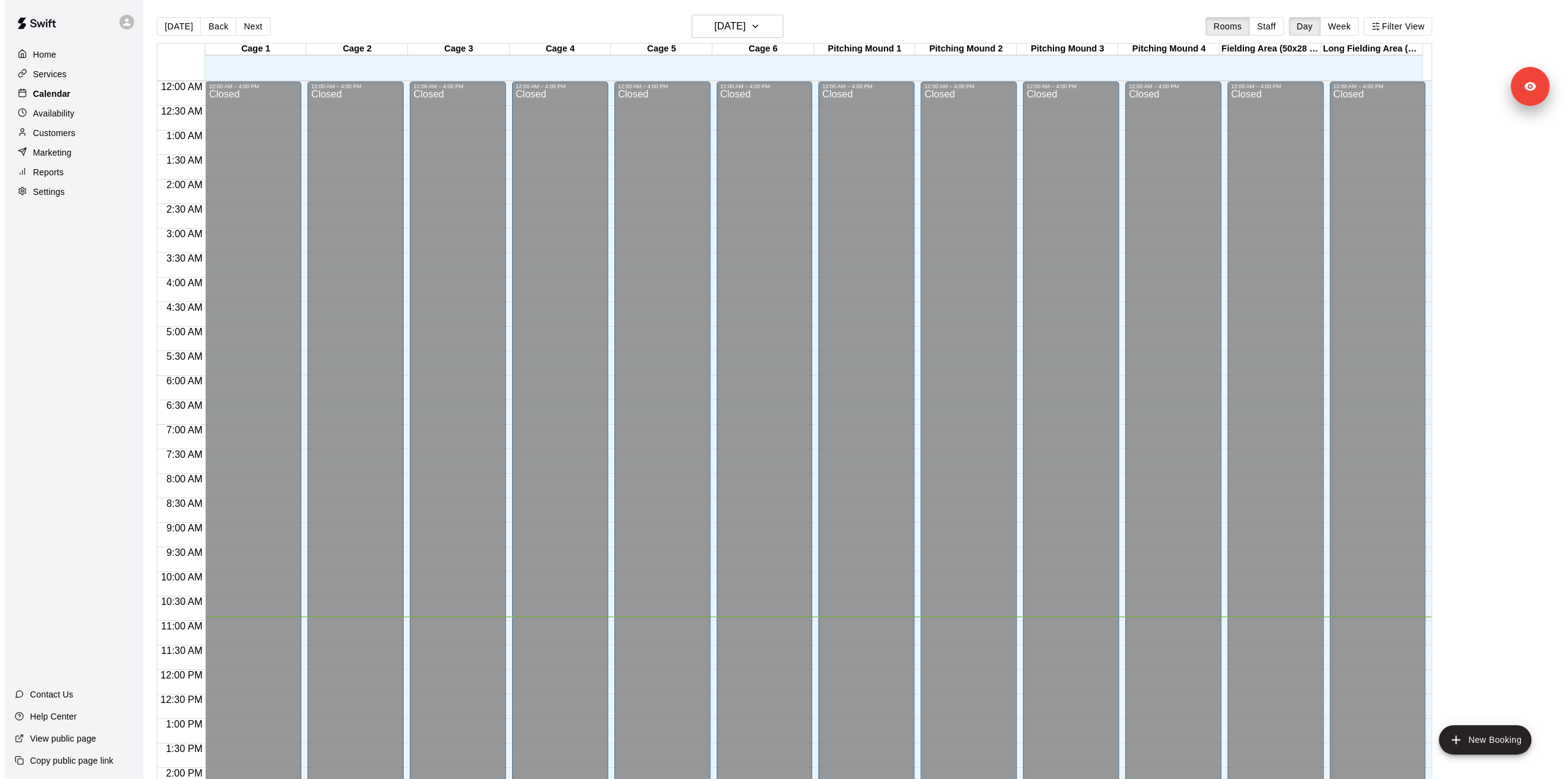
scroll to position [428, 0]
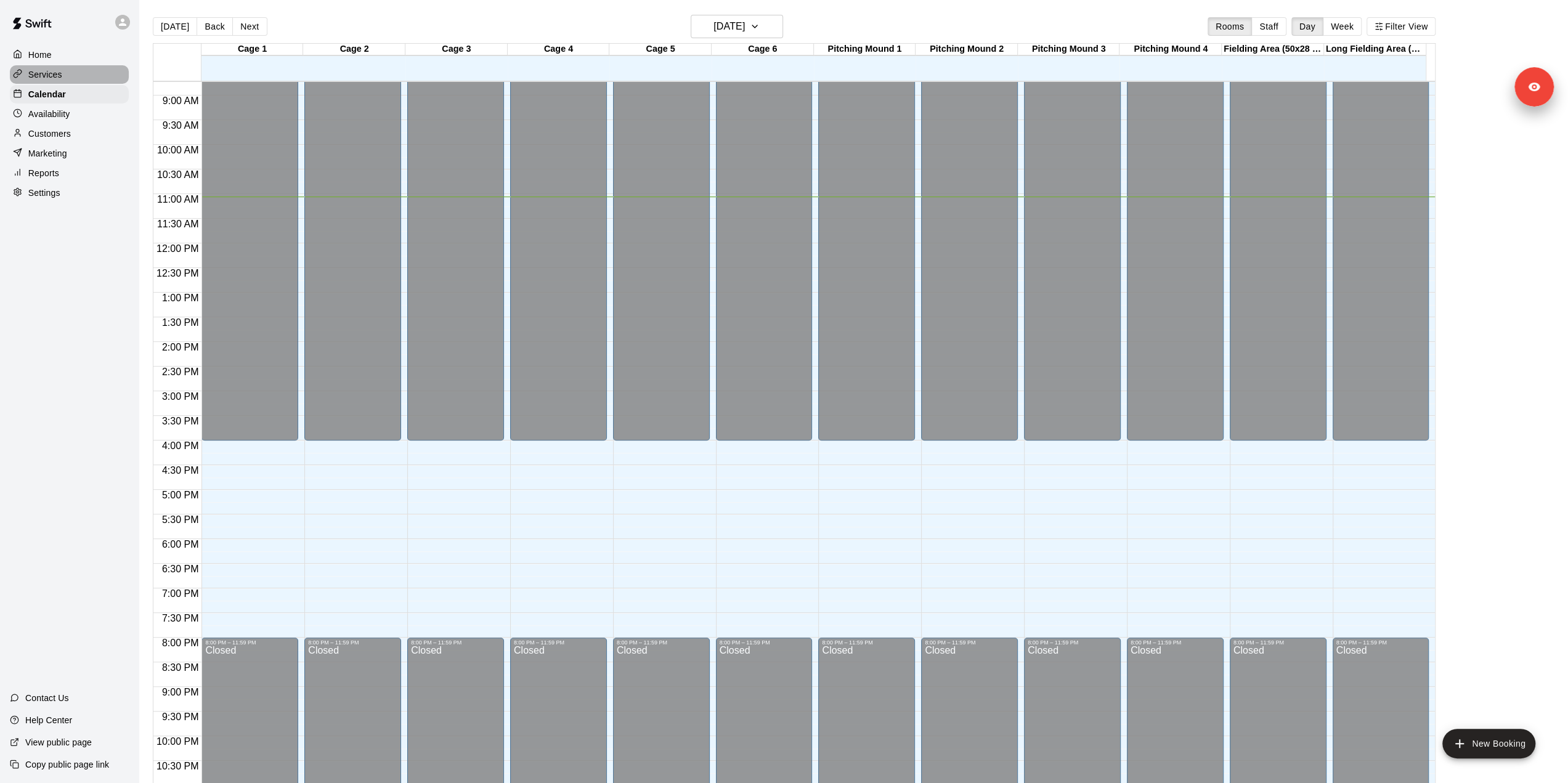
click at [61, 78] on p "Services" at bounding box center [46, 74] width 34 height 12
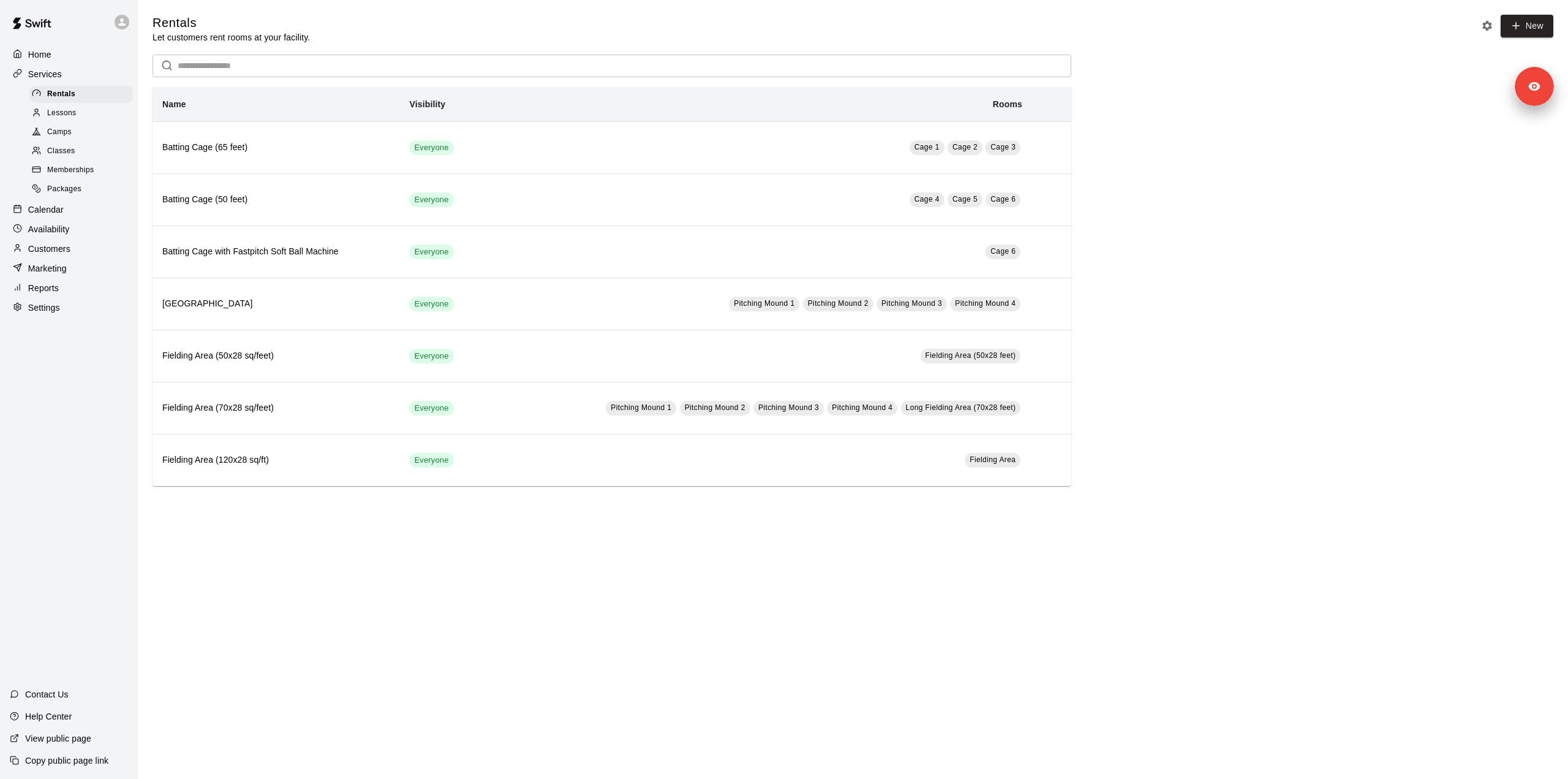
click at [73, 176] on span "Memberships" at bounding box center [71, 170] width 47 height 12
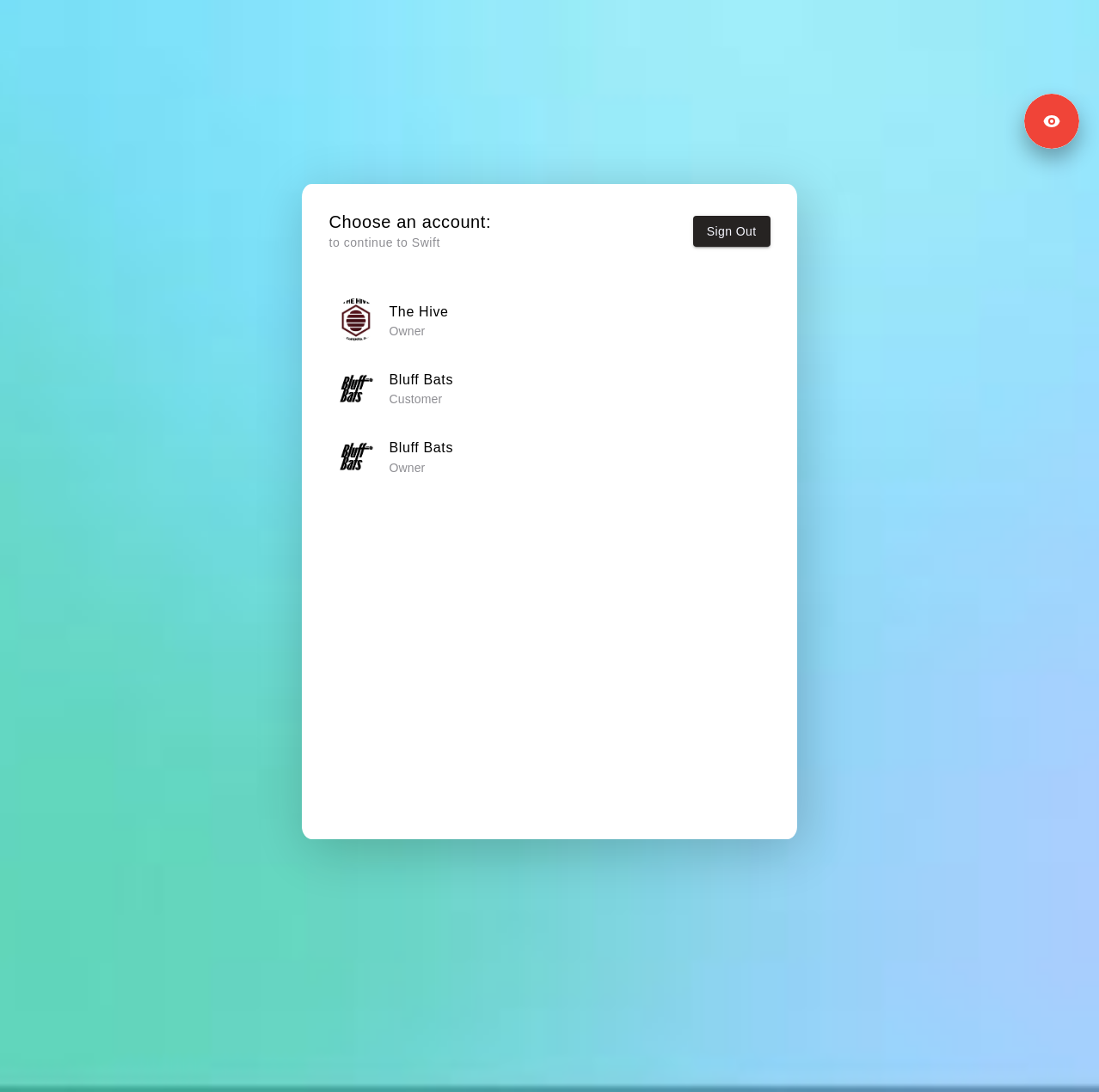
click at [421, 306] on h6 "The Hive" at bounding box center [418, 312] width 60 height 22
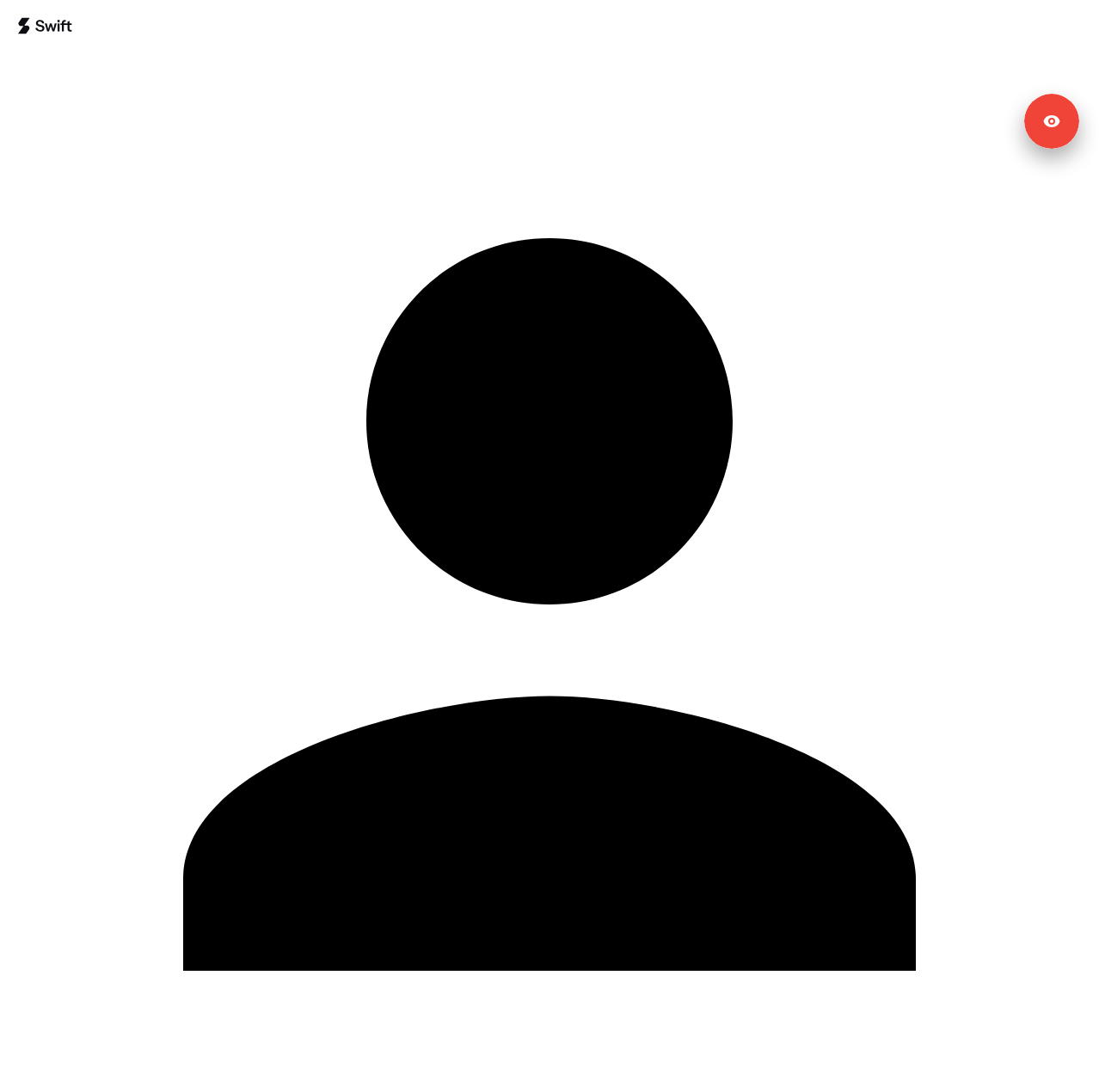
type input "*****"
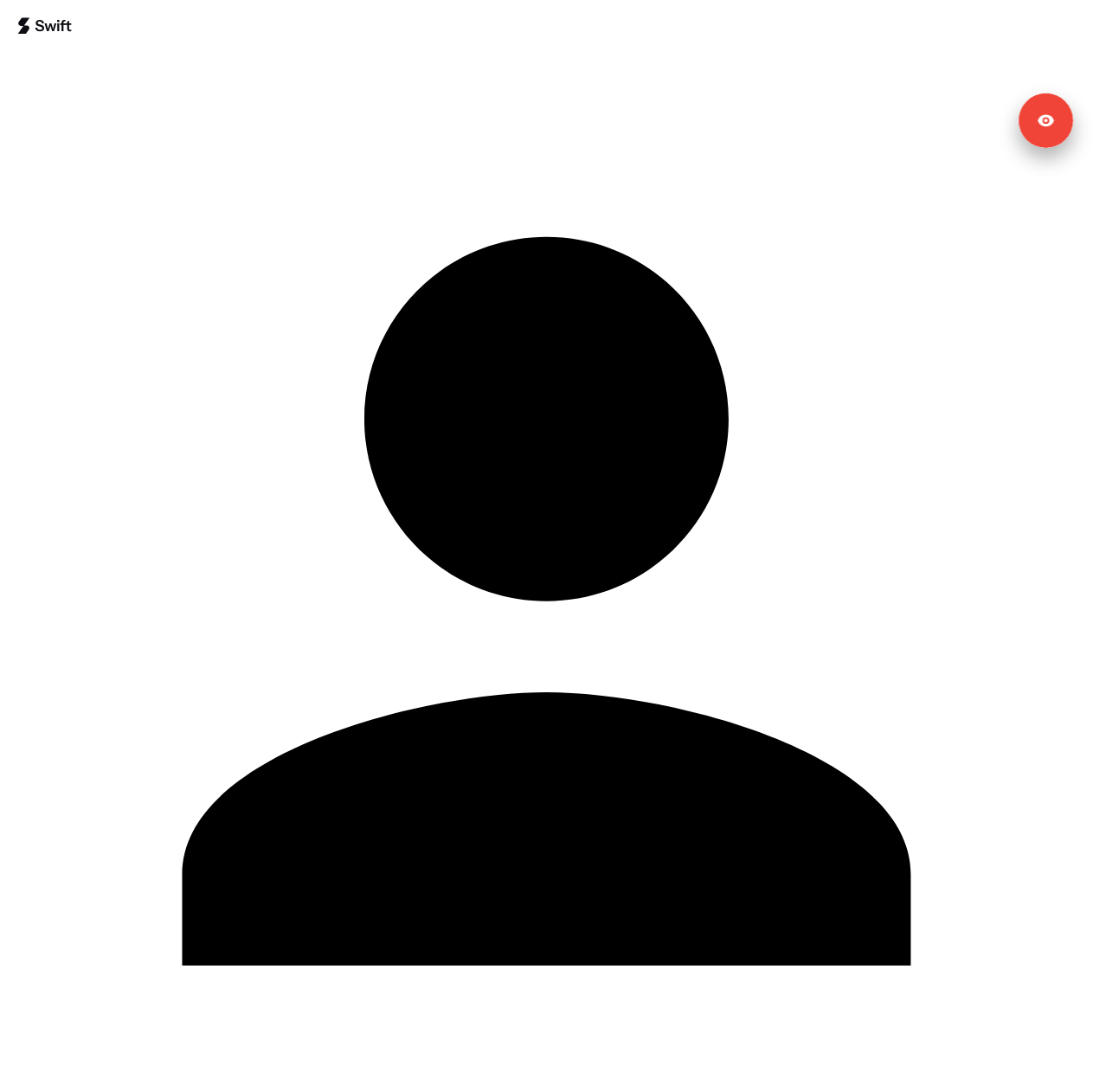
scroll to position [195, 0]
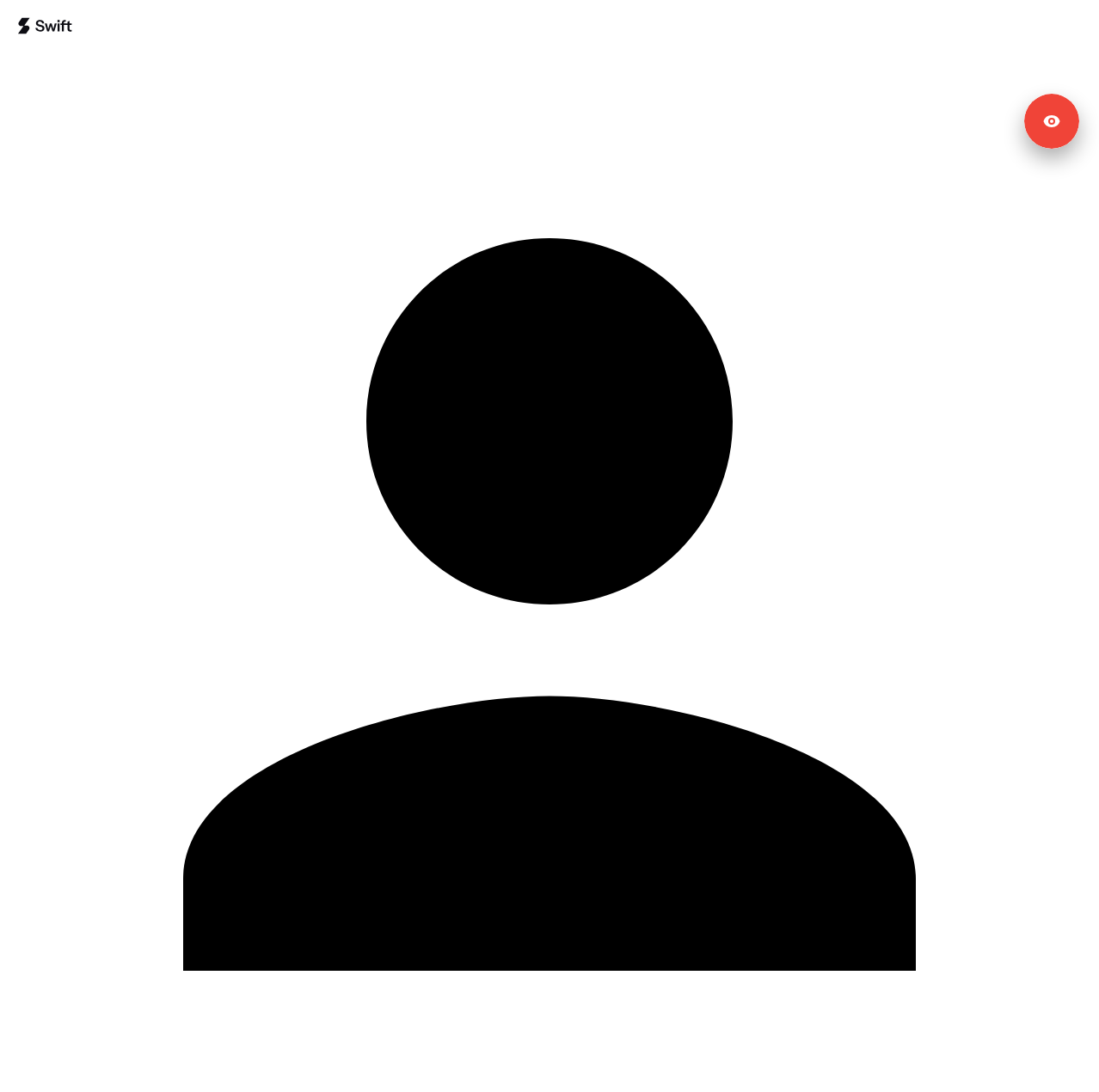
type input "*****"
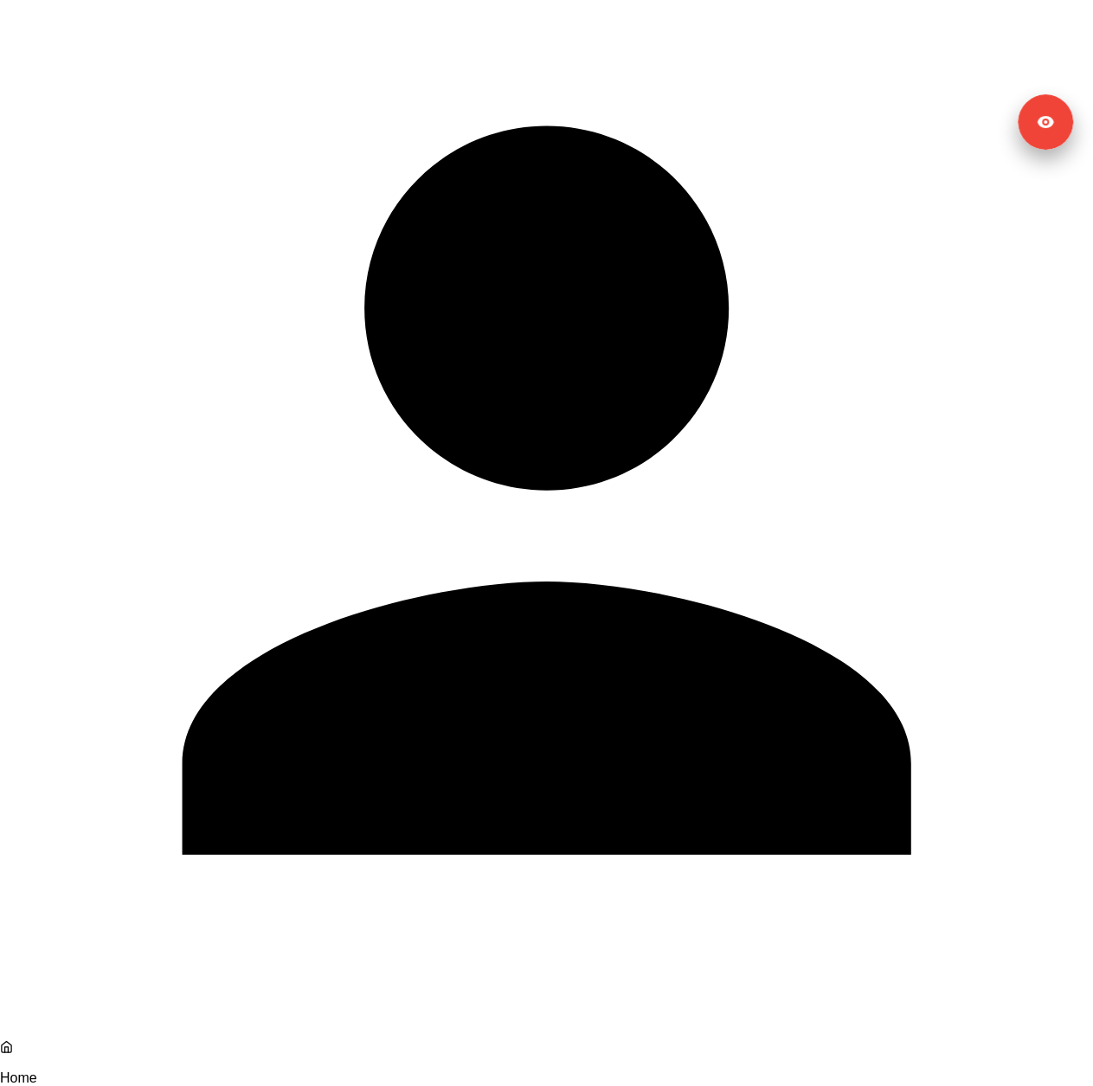
scroll to position [152, 0]
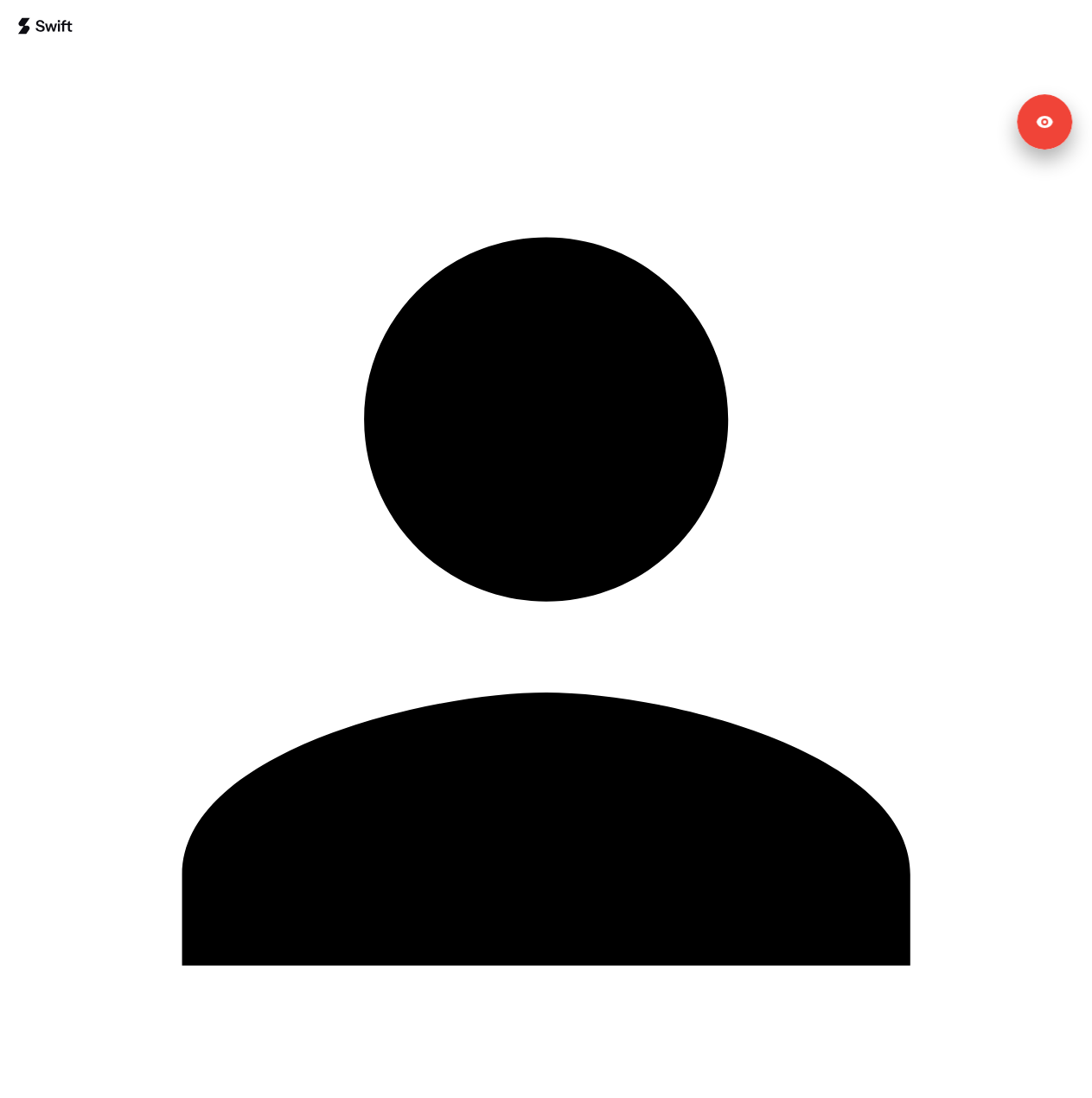
select select "**"
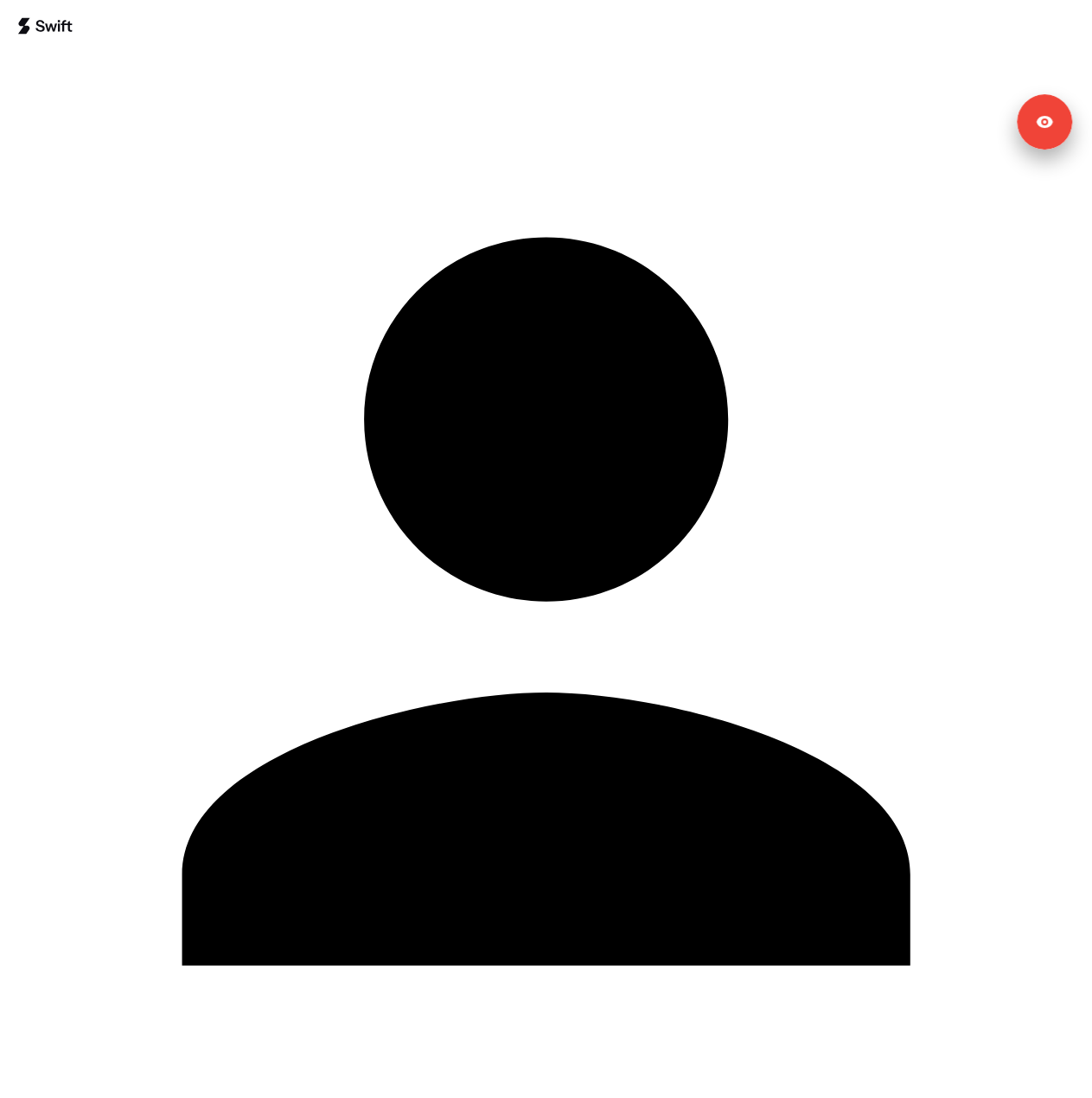
select select "**"
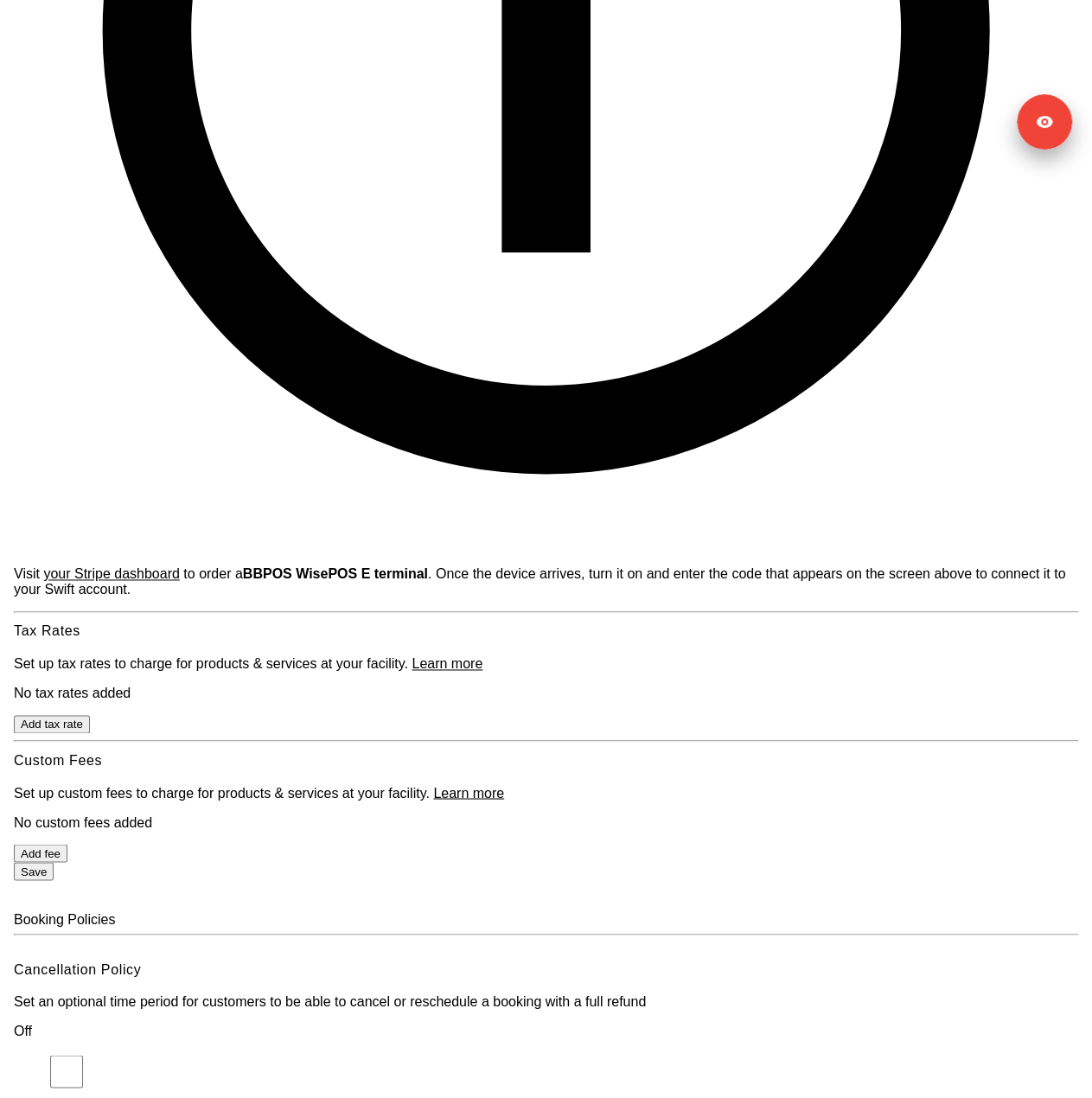
scroll to position [4149, 0]
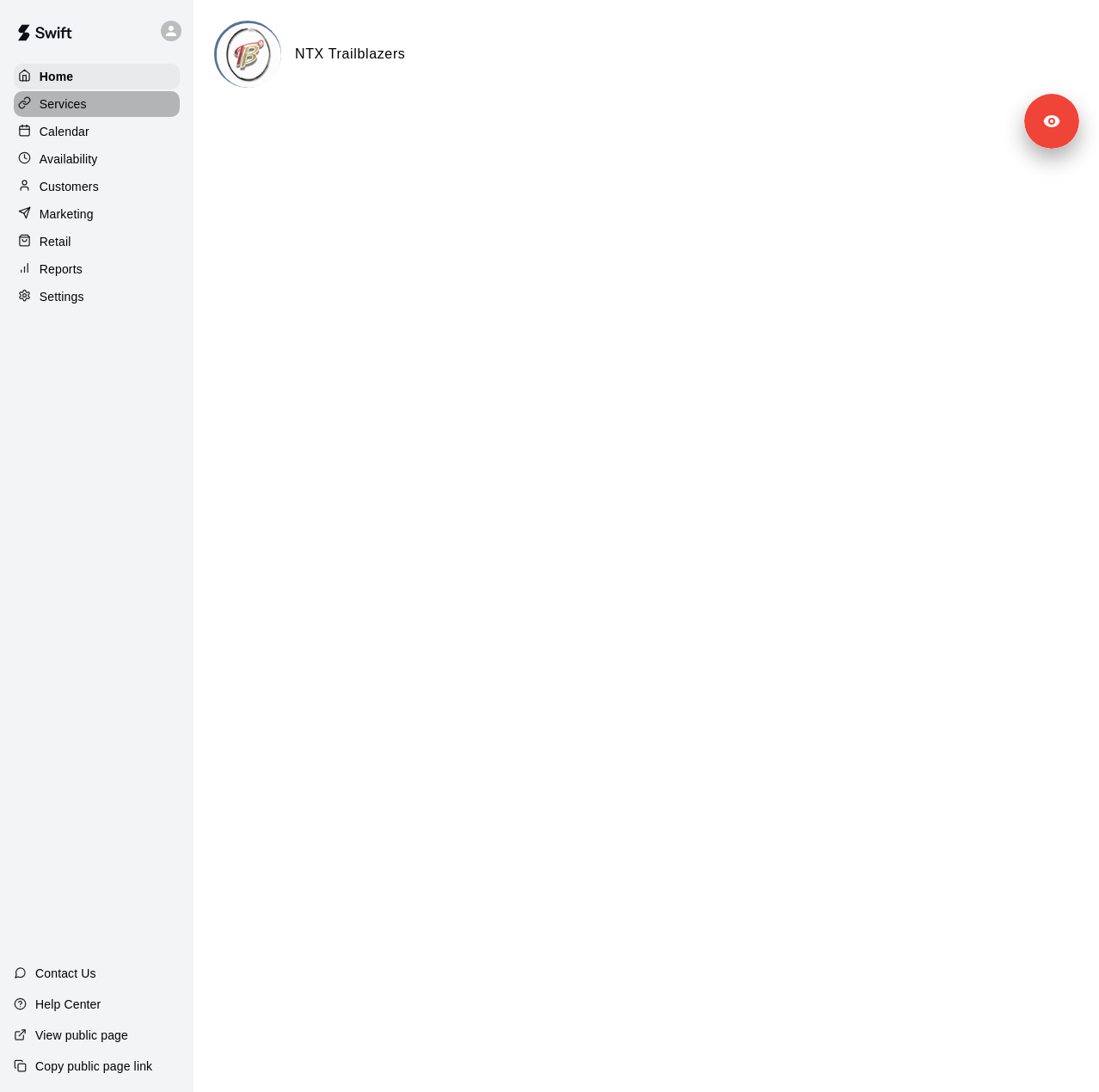
click at [82, 108] on p "Services" at bounding box center [64, 103] width 48 height 17
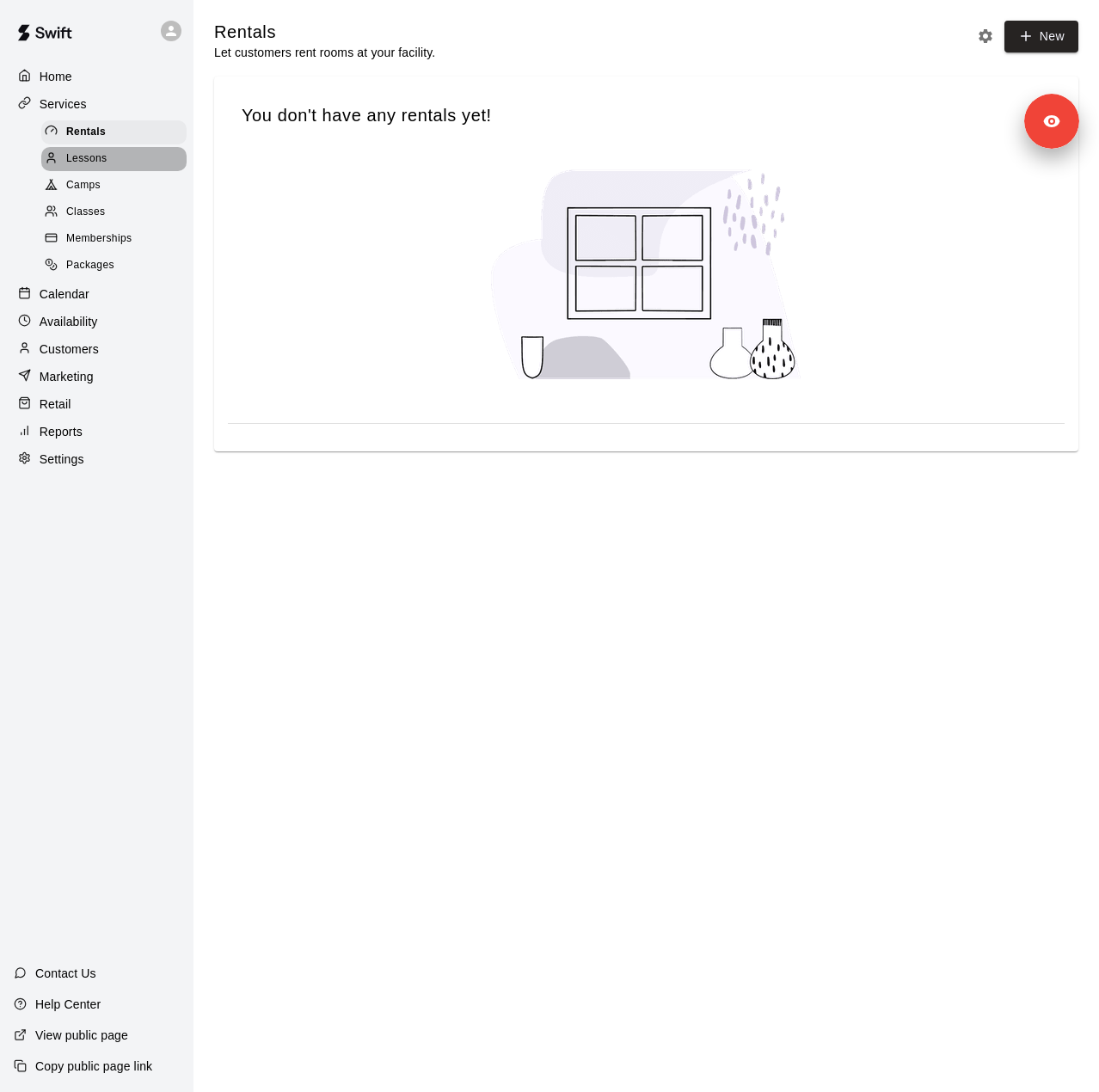
click at [84, 151] on div "Lessons" at bounding box center [114, 159] width 145 height 24
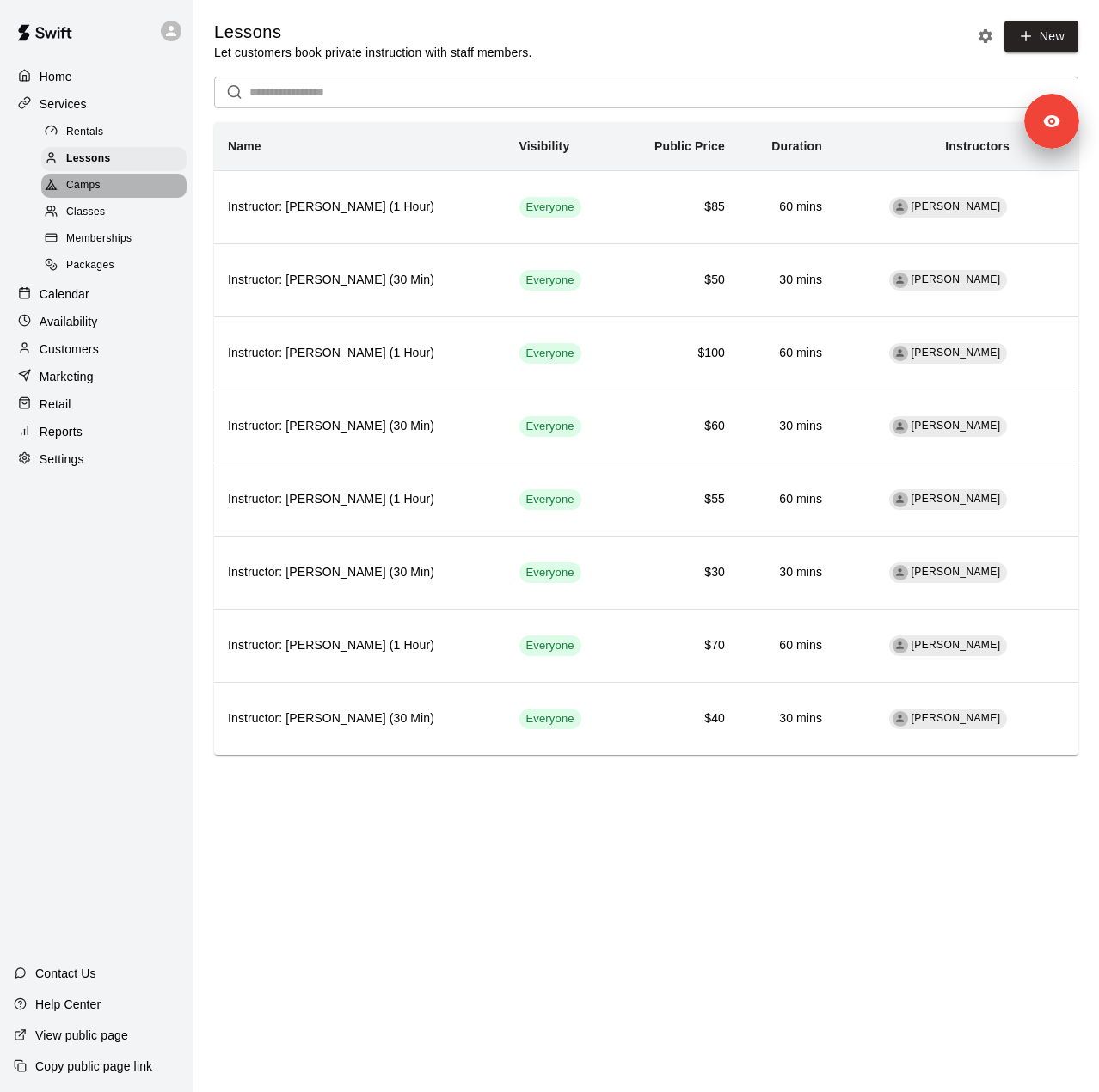
click at [87, 195] on span "Camps" at bounding box center [83, 185] width 35 height 17
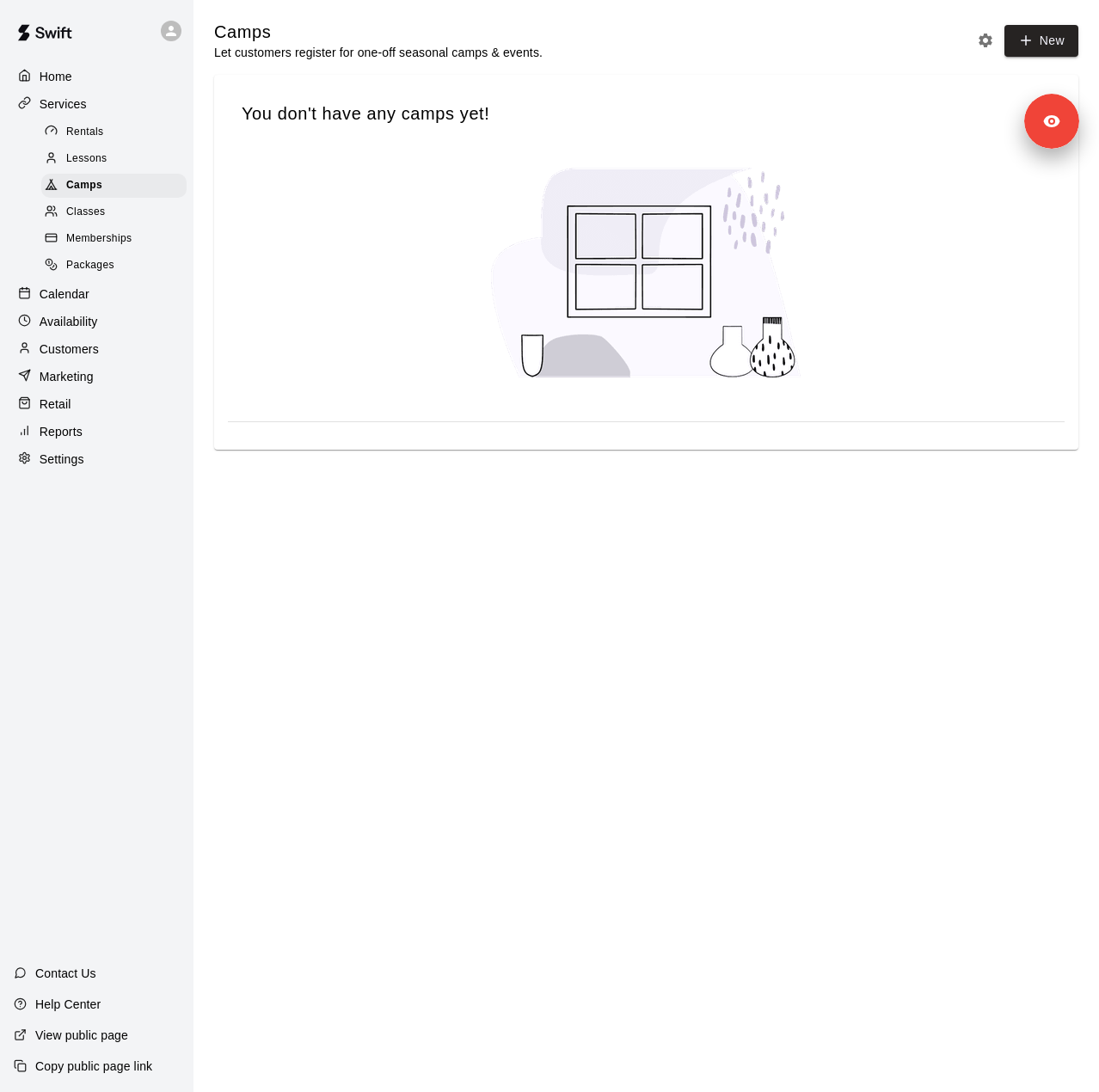
click at [89, 168] on span "Lessons" at bounding box center [87, 158] width 42 height 17
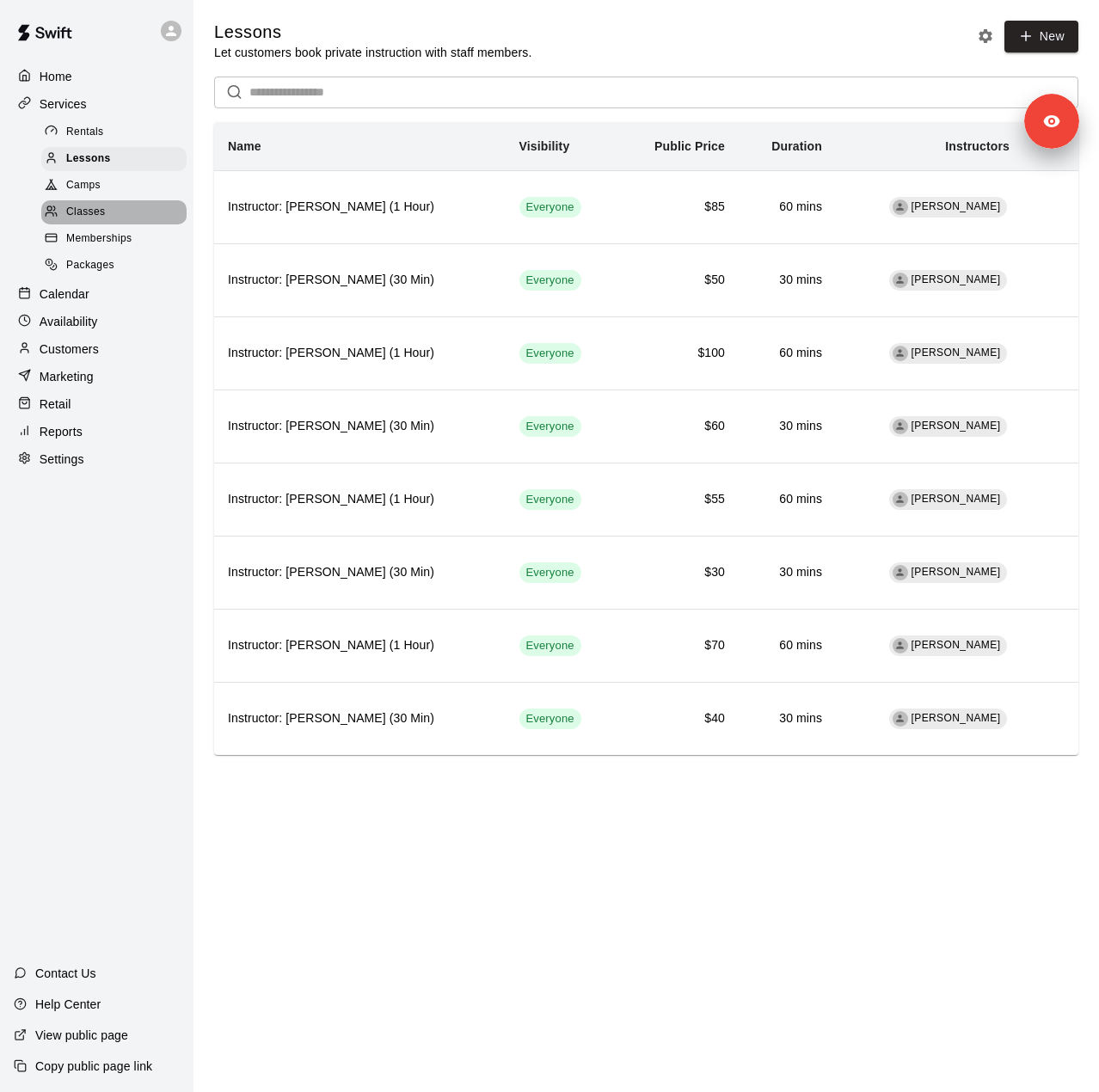
click at [90, 216] on span "Classes" at bounding box center [85, 212] width 39 height 17
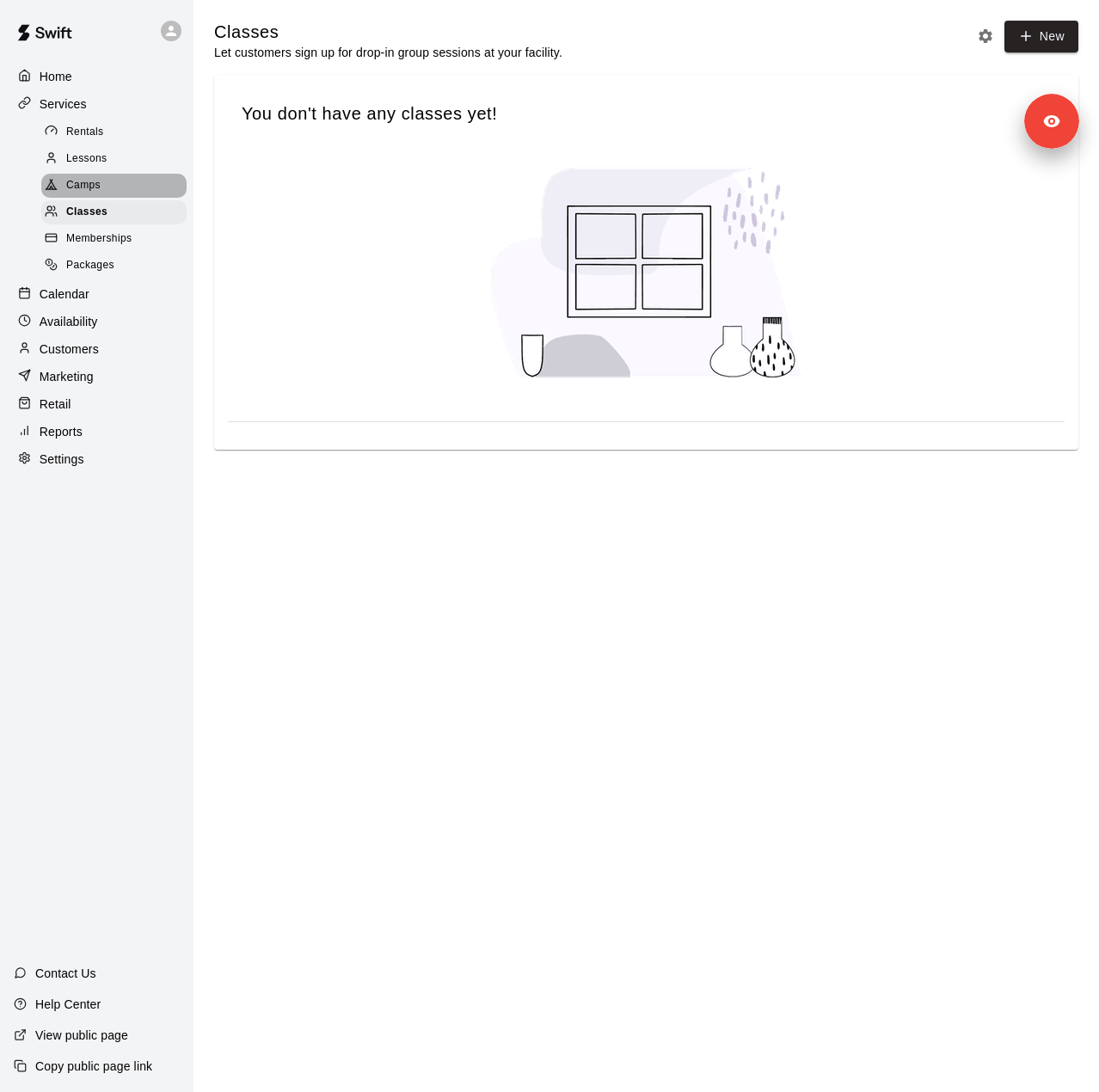
click at [90, 194] on span "Camps" at bounding box center [83, 185] width 35 height 17
click at [98, 242] on span "Memberships" at bounding box center [99, 238] width 66 height 17
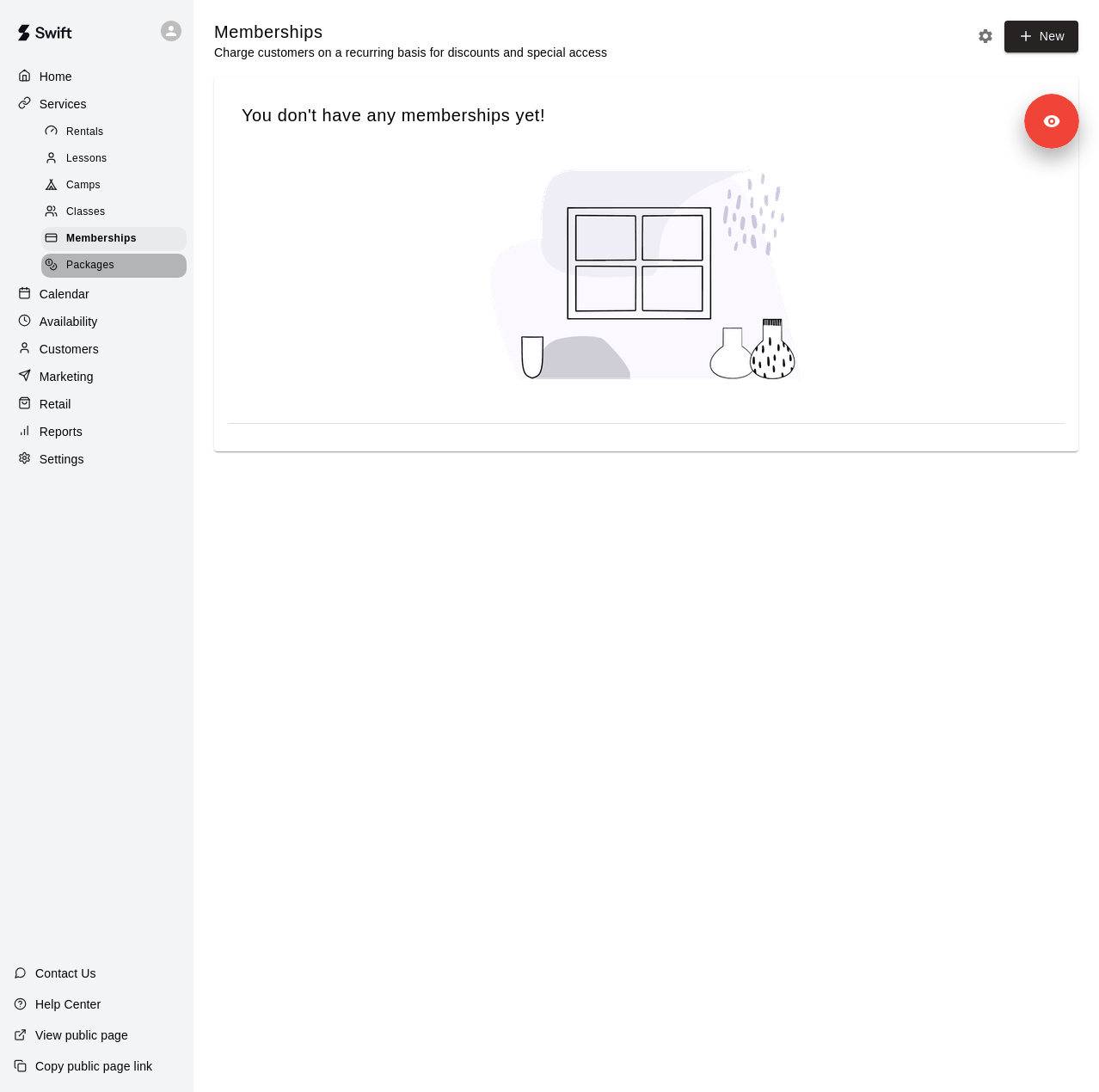
click at [85, 274] on span "Packages" at bounding box center [90, 265] width 48 height 17
click at [75, 303] on p "Calendar" at bounding box center [65, 293] width 50 height 17
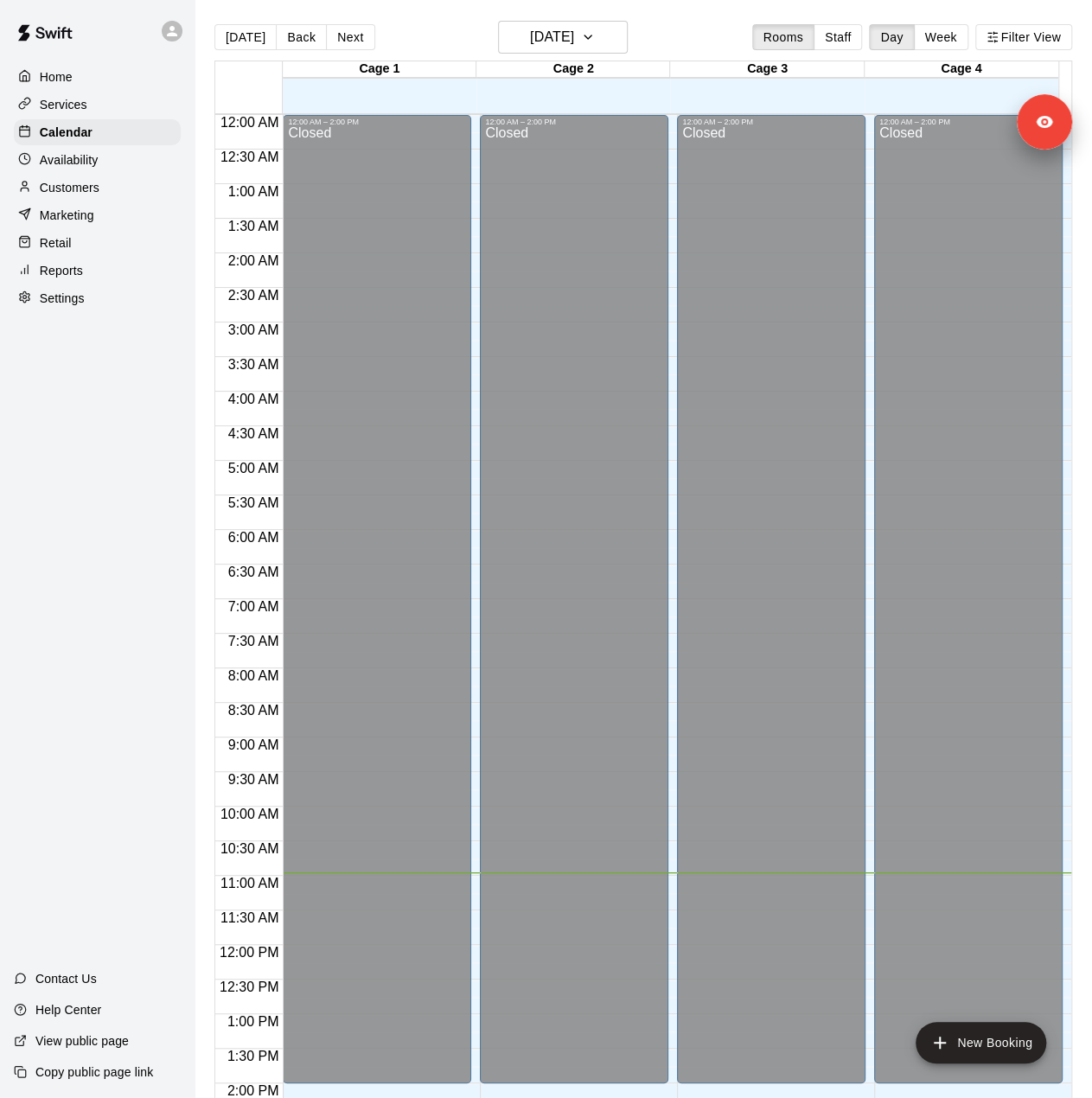
scroll to position [605, 0]
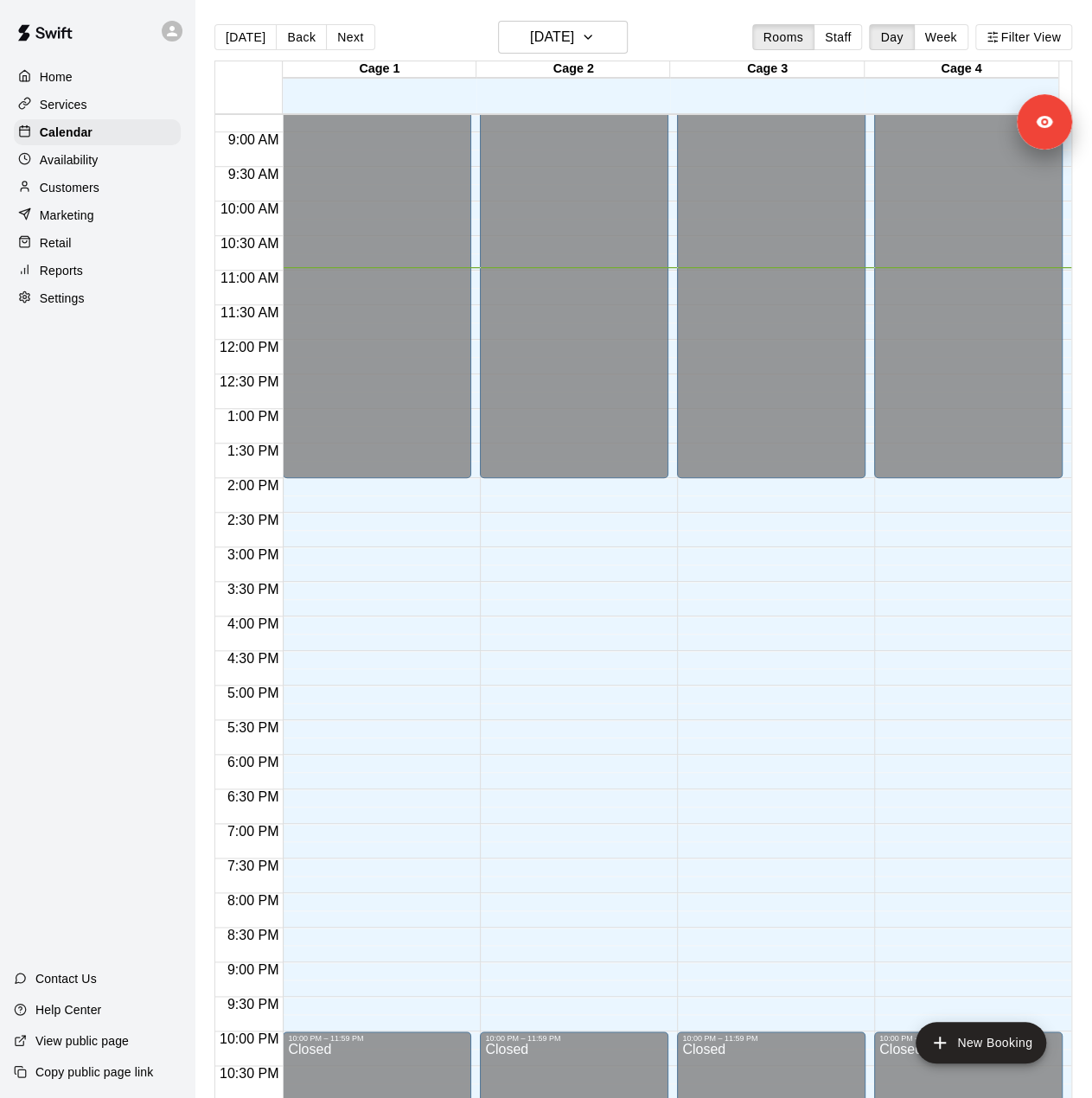
click at [78, 165] on p "Availability" at bounding box center [69, 159] width 59 height 17
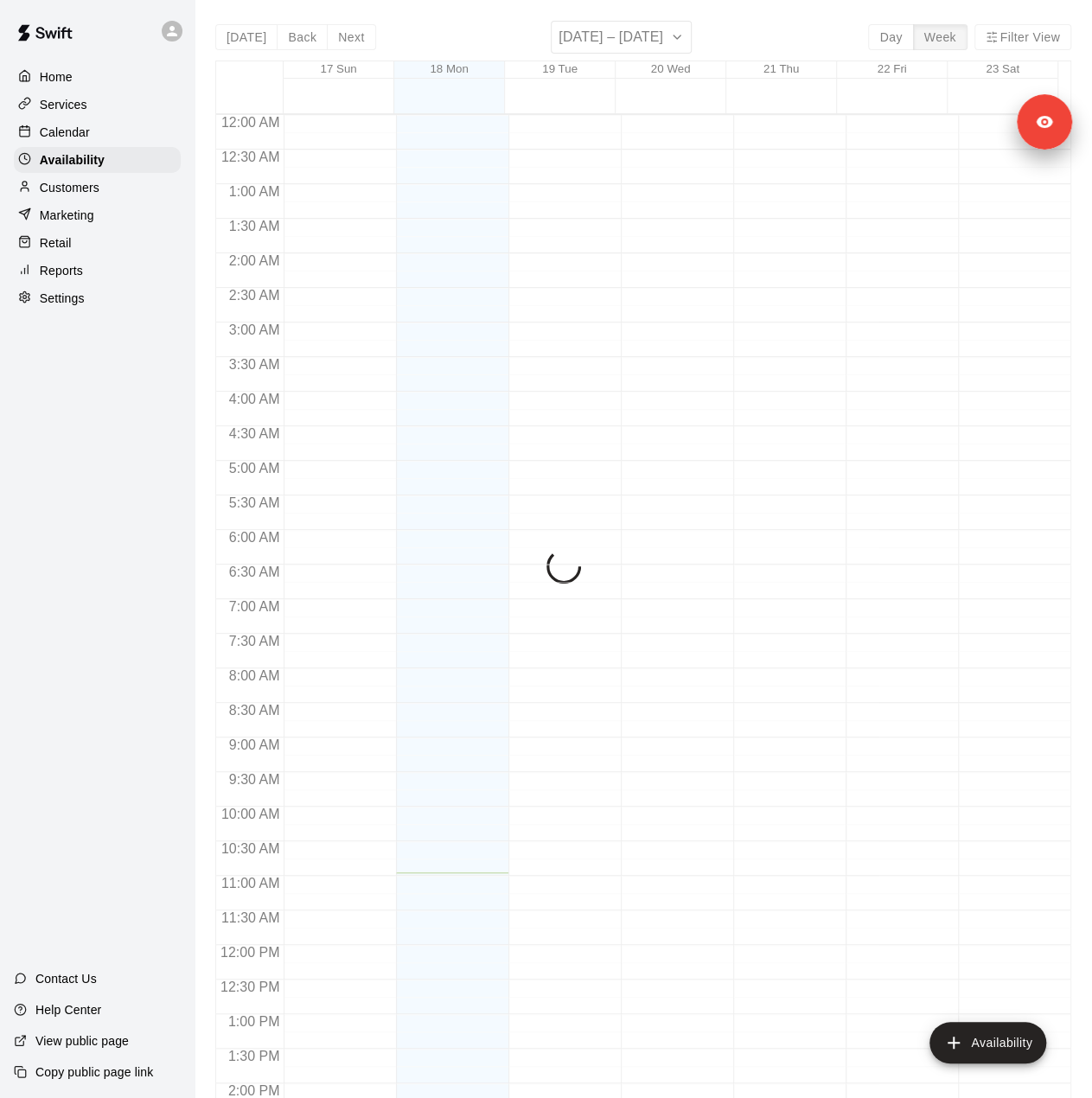
scroll to position [657, 0]
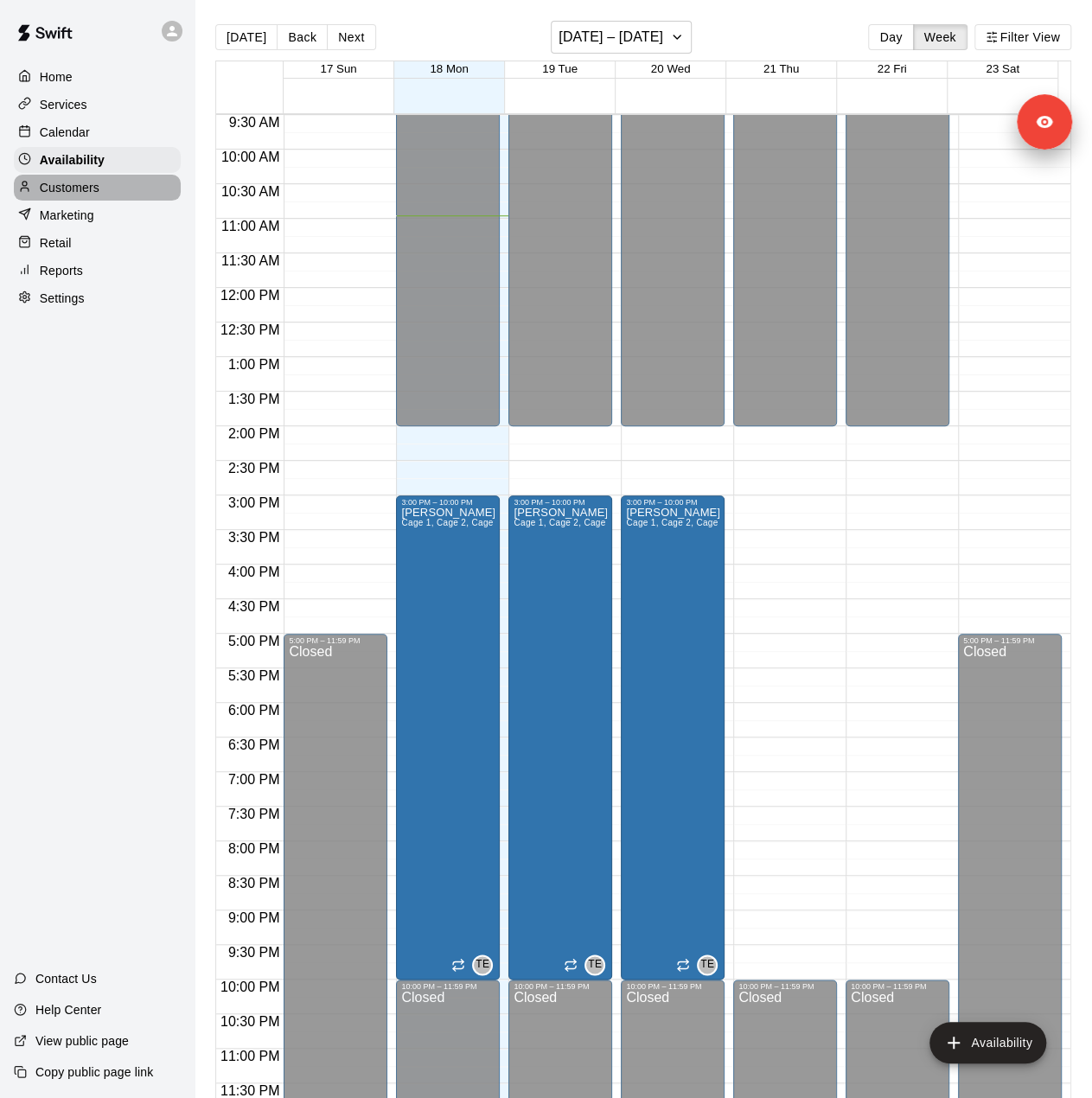
click at [76, 195] on p "Customers" at bounding box center [70, 187] width 60 height 17
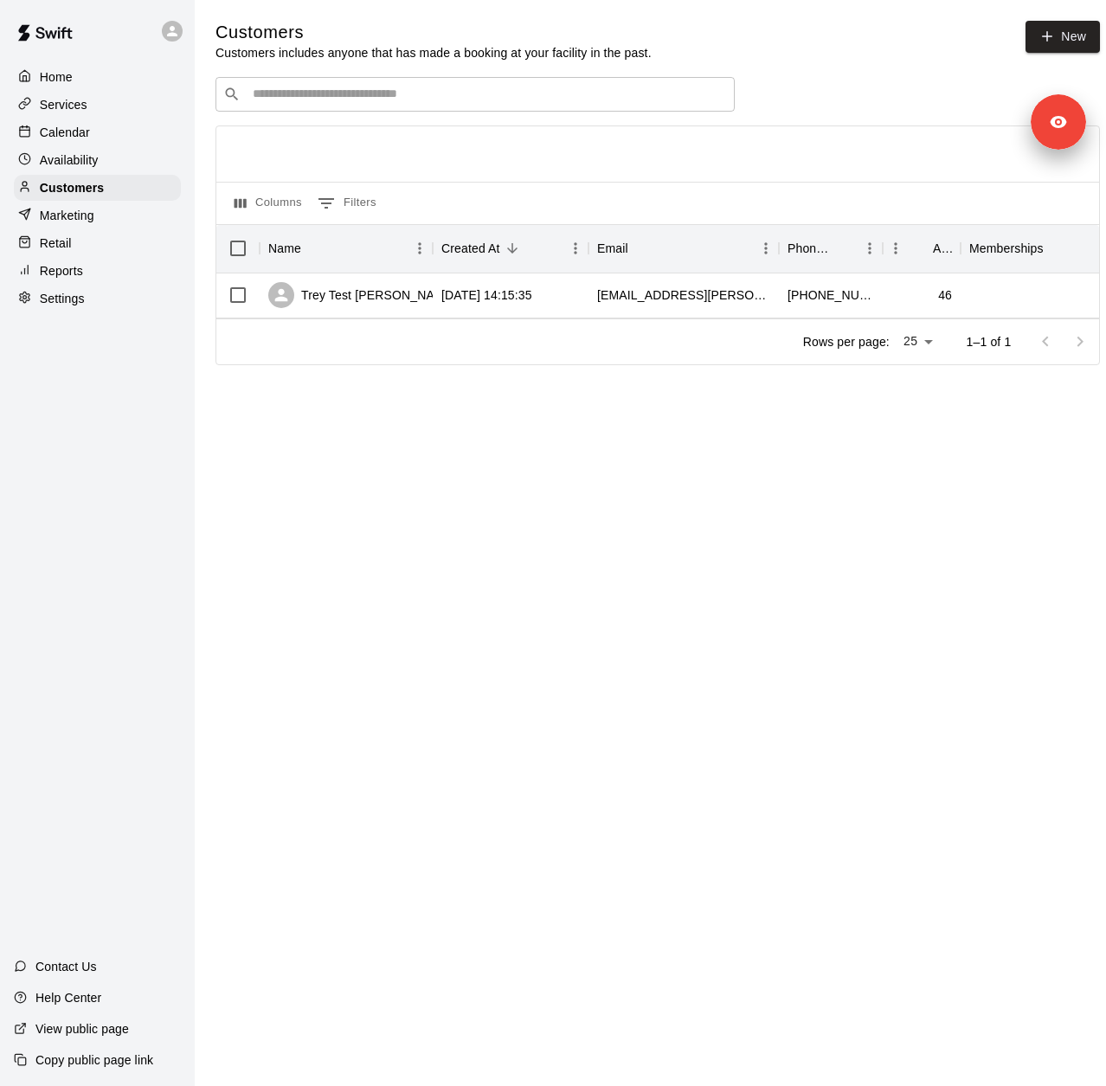
click at [77, 217] on p "Marketing" at bounding box center [67, 215] width 55 height 17
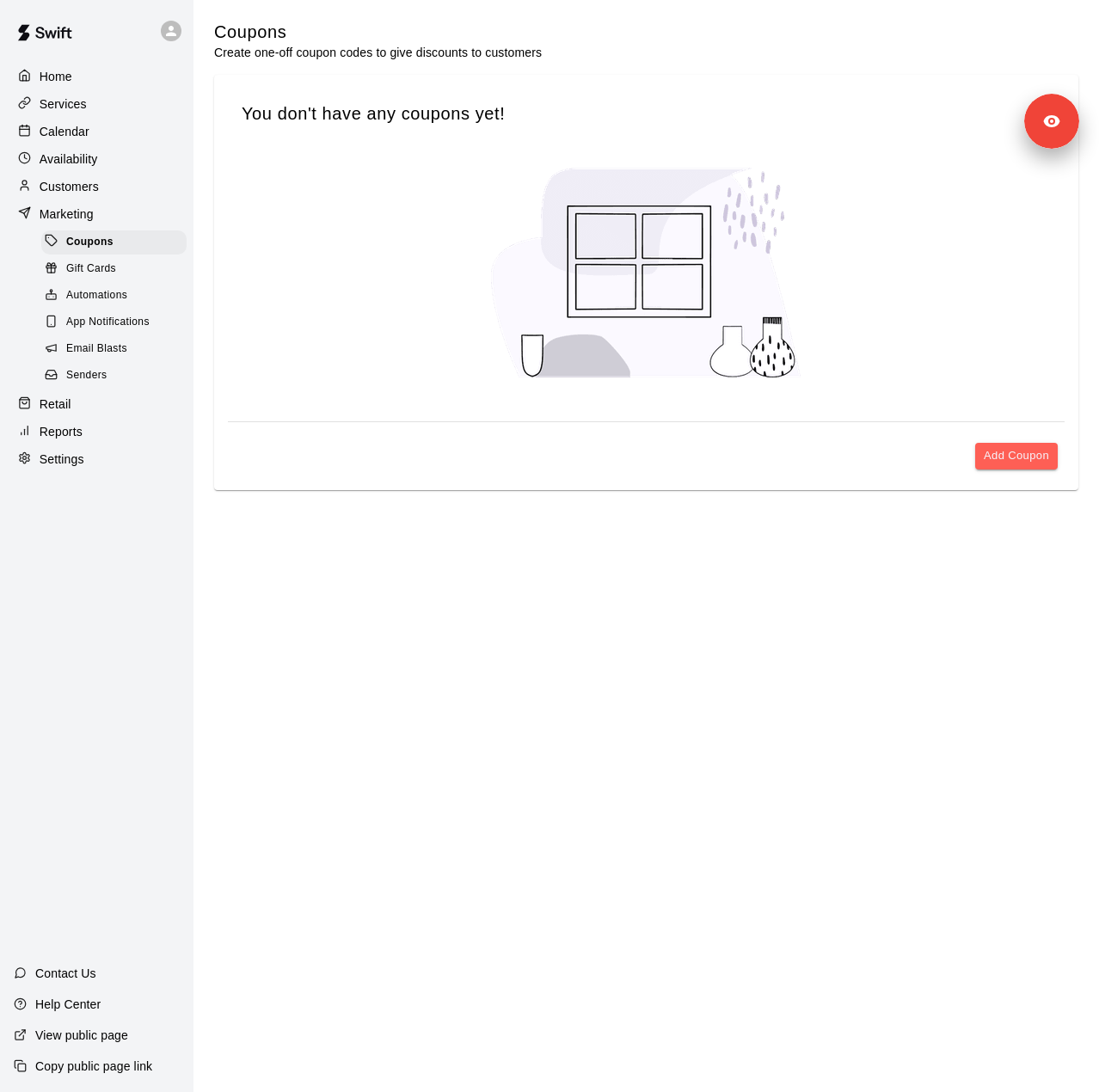
click at [105, 276] on span "Gift Cards" at bounding box center [91, 268] width 50 height 17
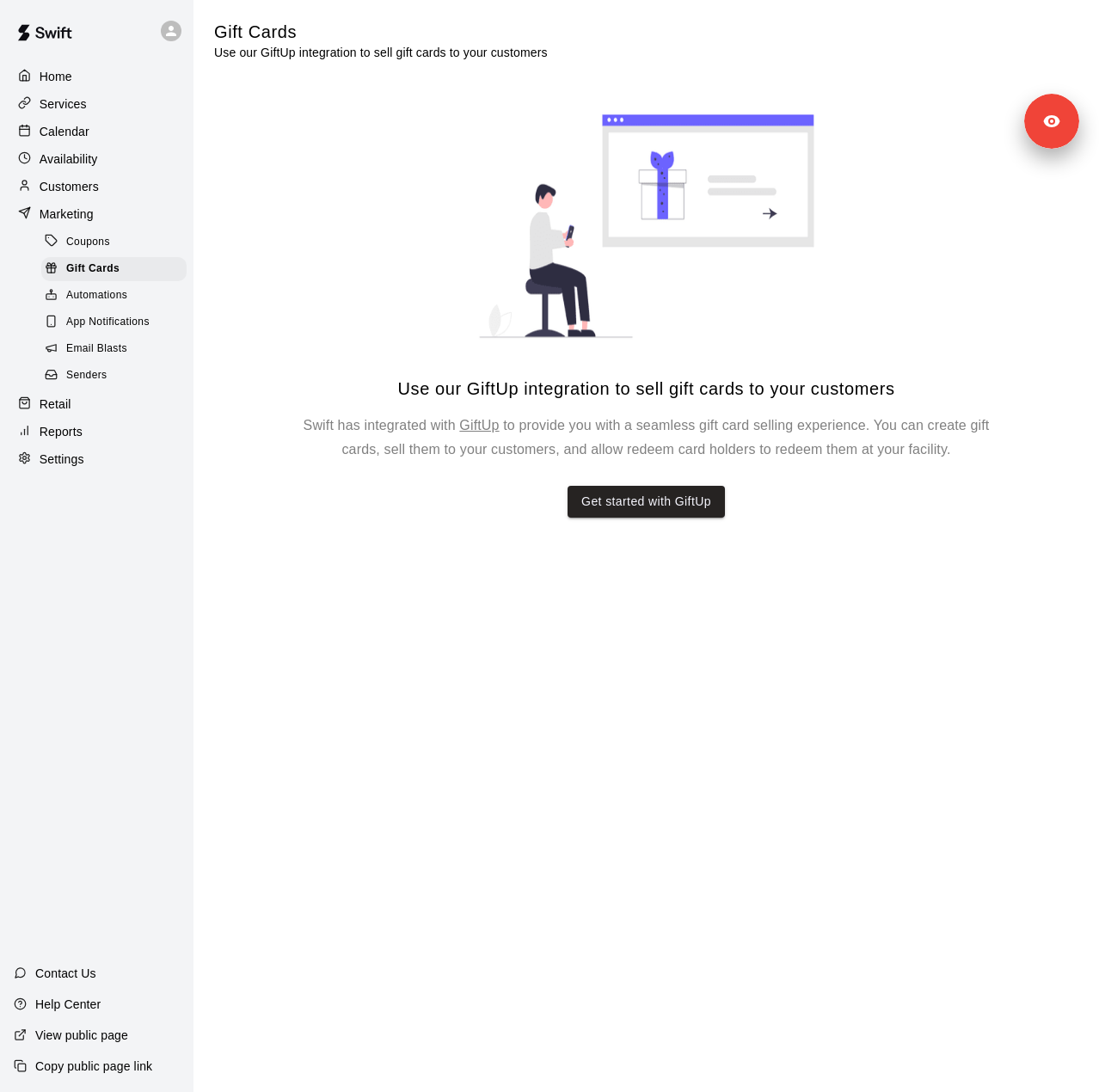
click at [96, 304] on span "Automations" at bounding box center [96, 295] width 61 height 17
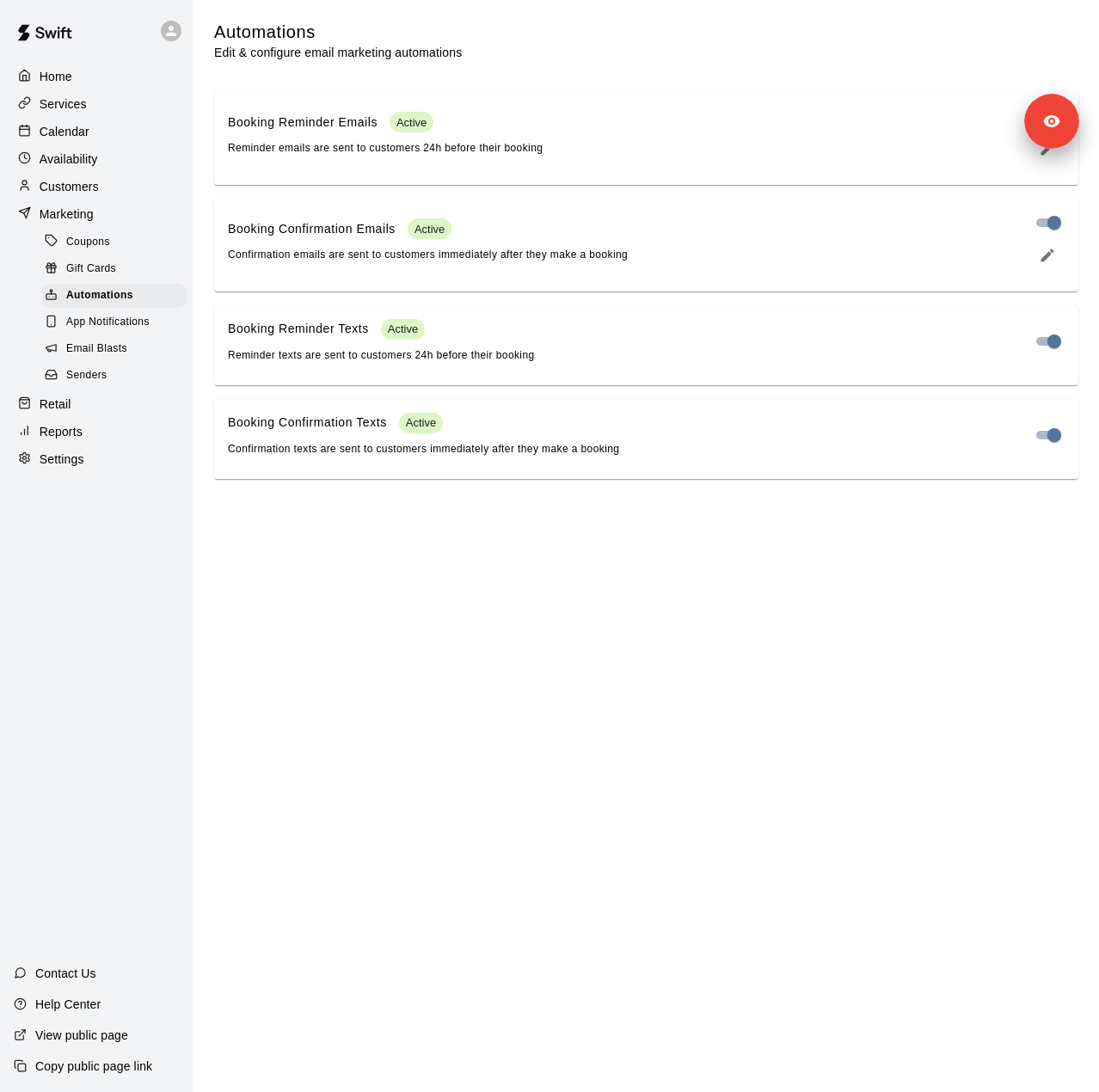
click at [98, 331] on span "App Notifications" at bounding box center [108, 322] width 83 height 17
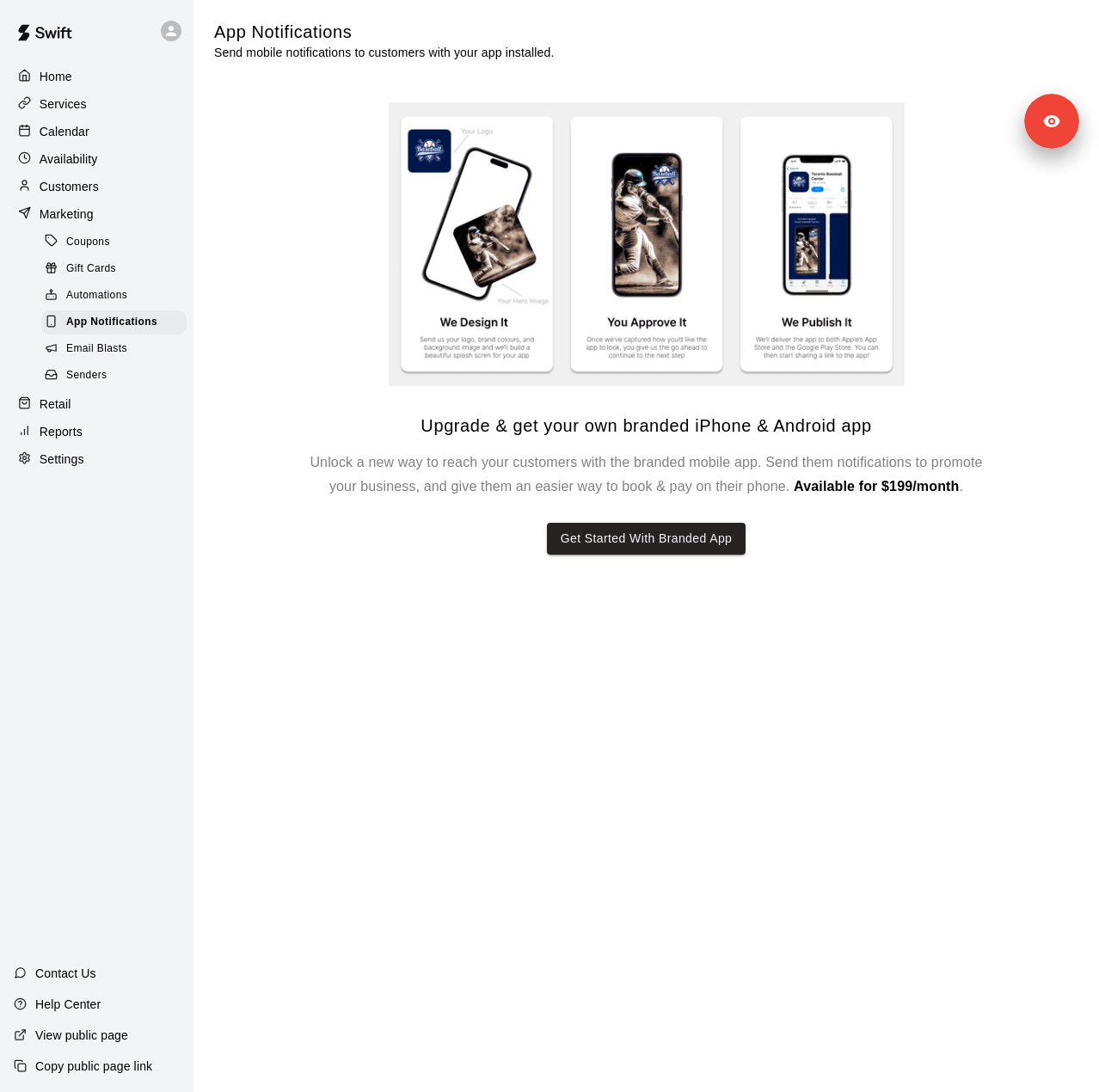
click at [92, 358] on span "Email Blasts" at bounding box center [96, 349] width 61 height 17
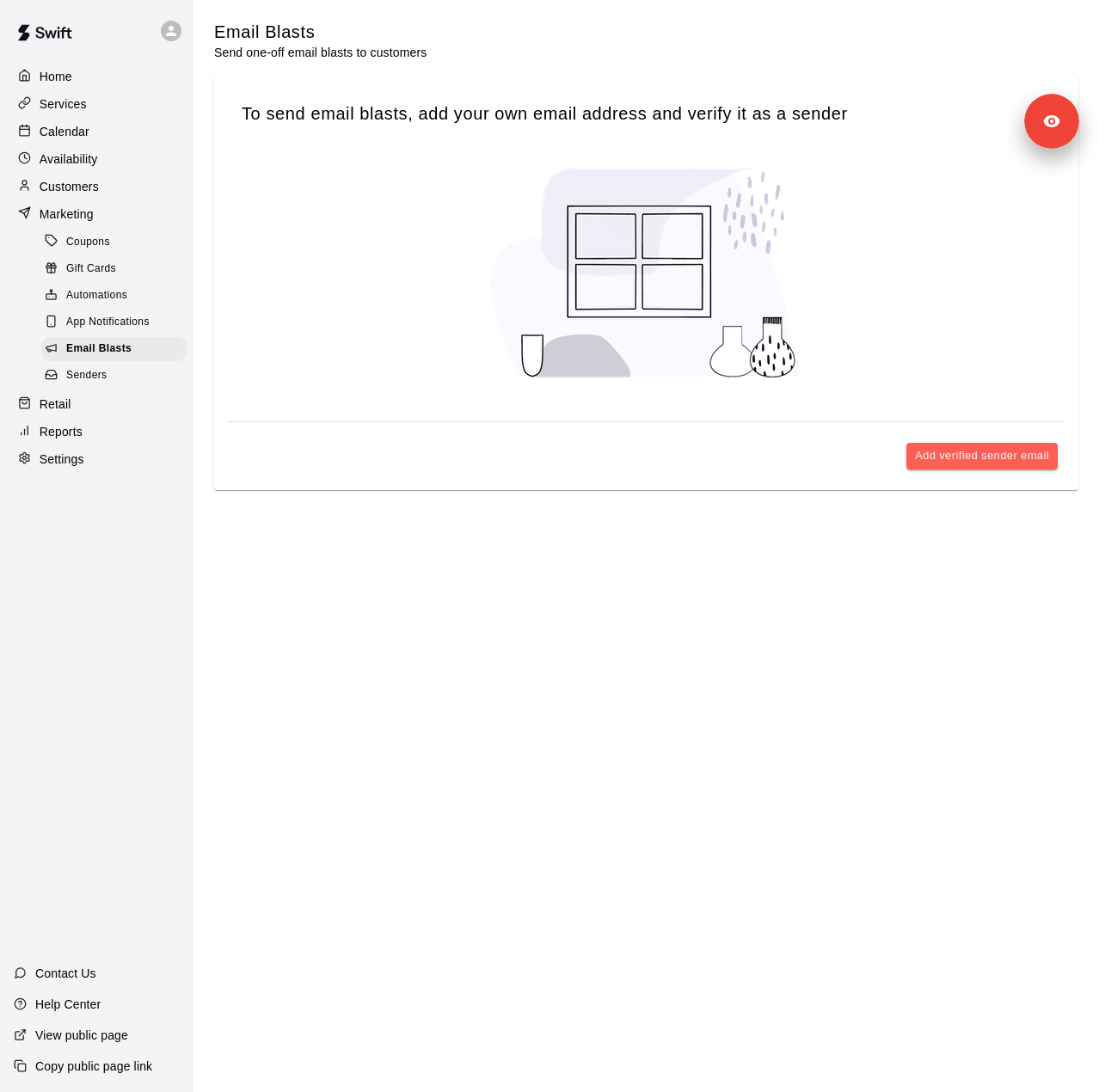
click at [118, 386] on div "Senders" at bounding box center [114, 376] width 145 height 24
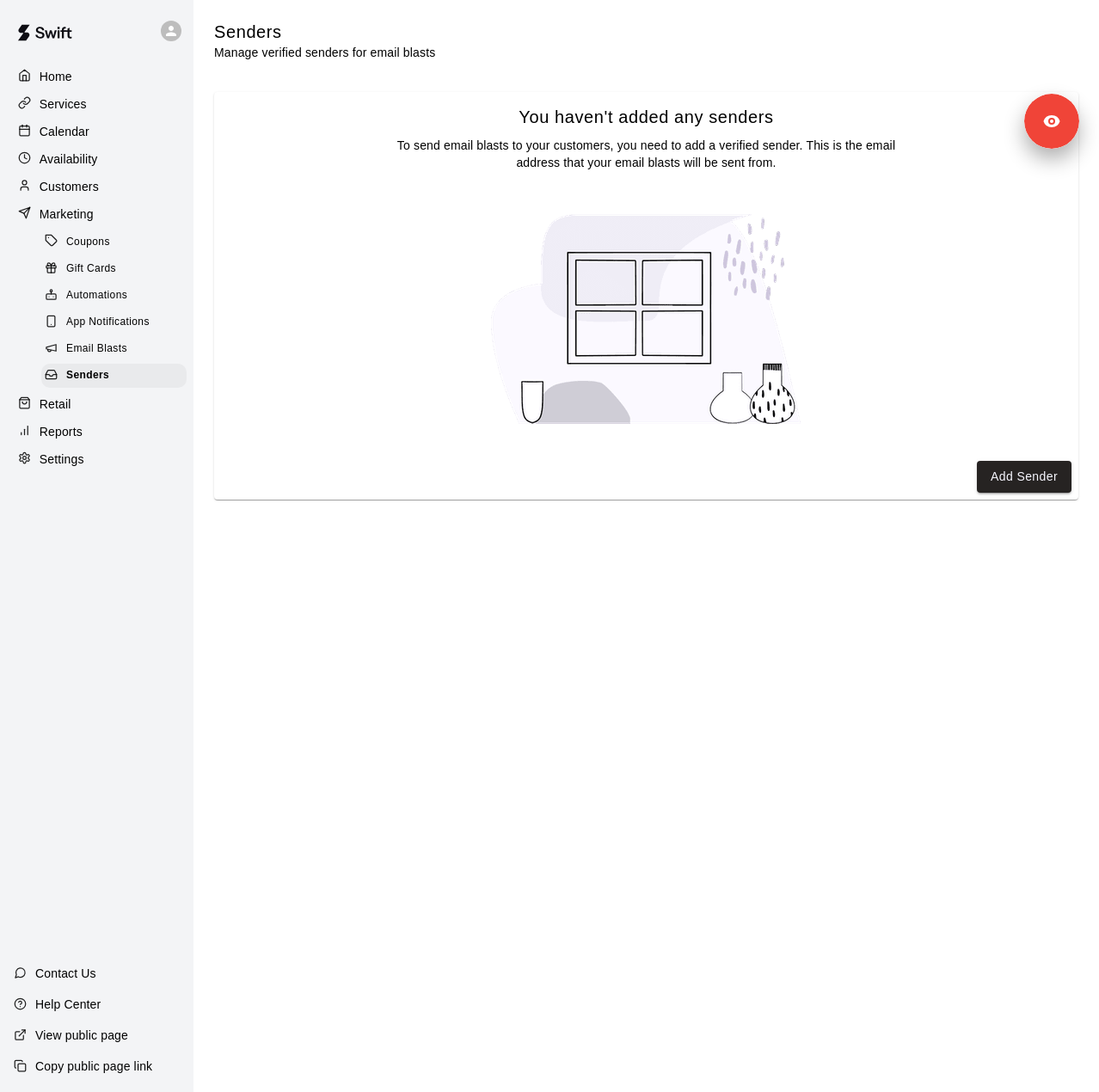
click at [85, 472] on div "Settings" at bounding box center [96, 459] width 166 height 26
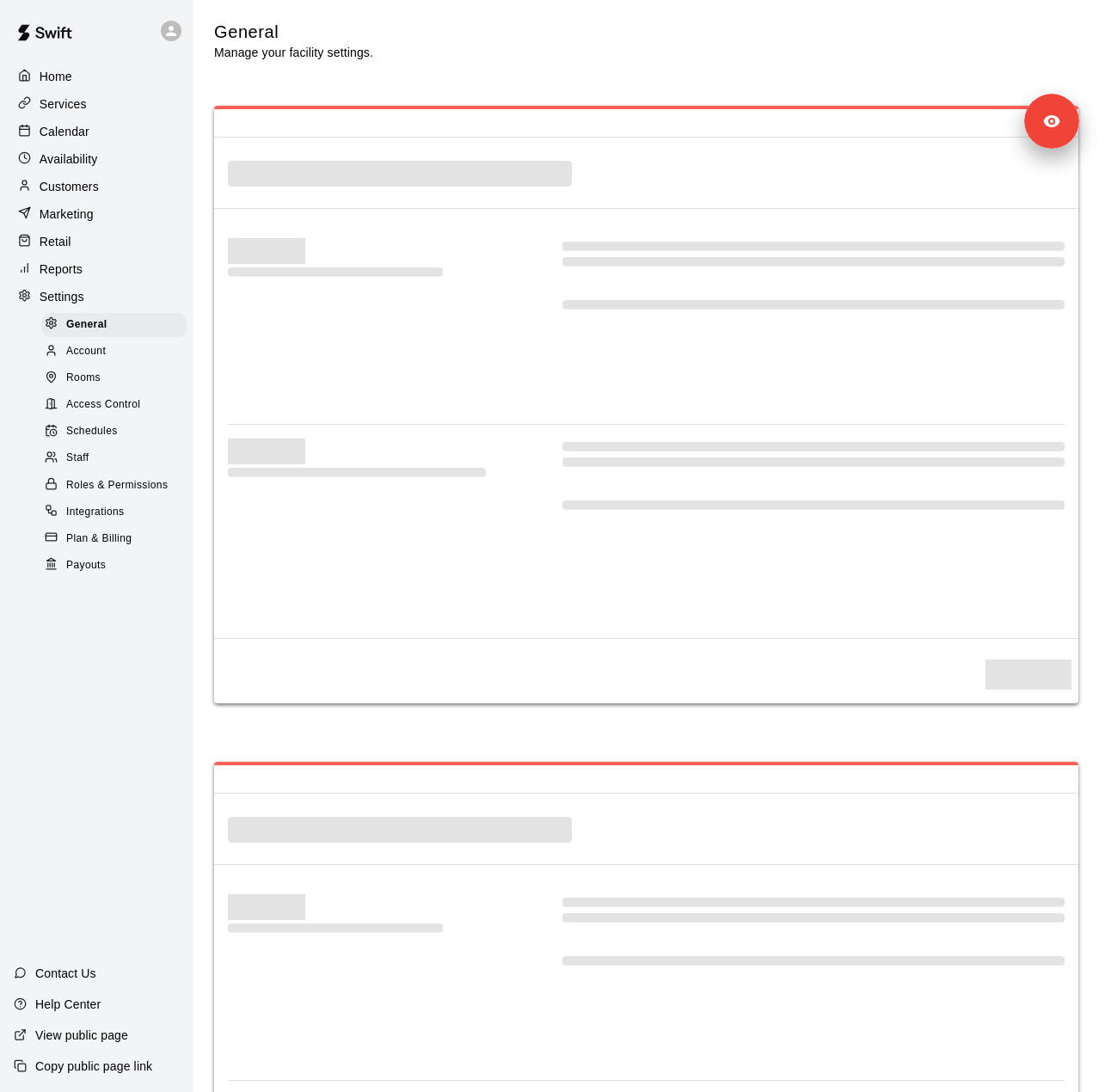
select select "**"
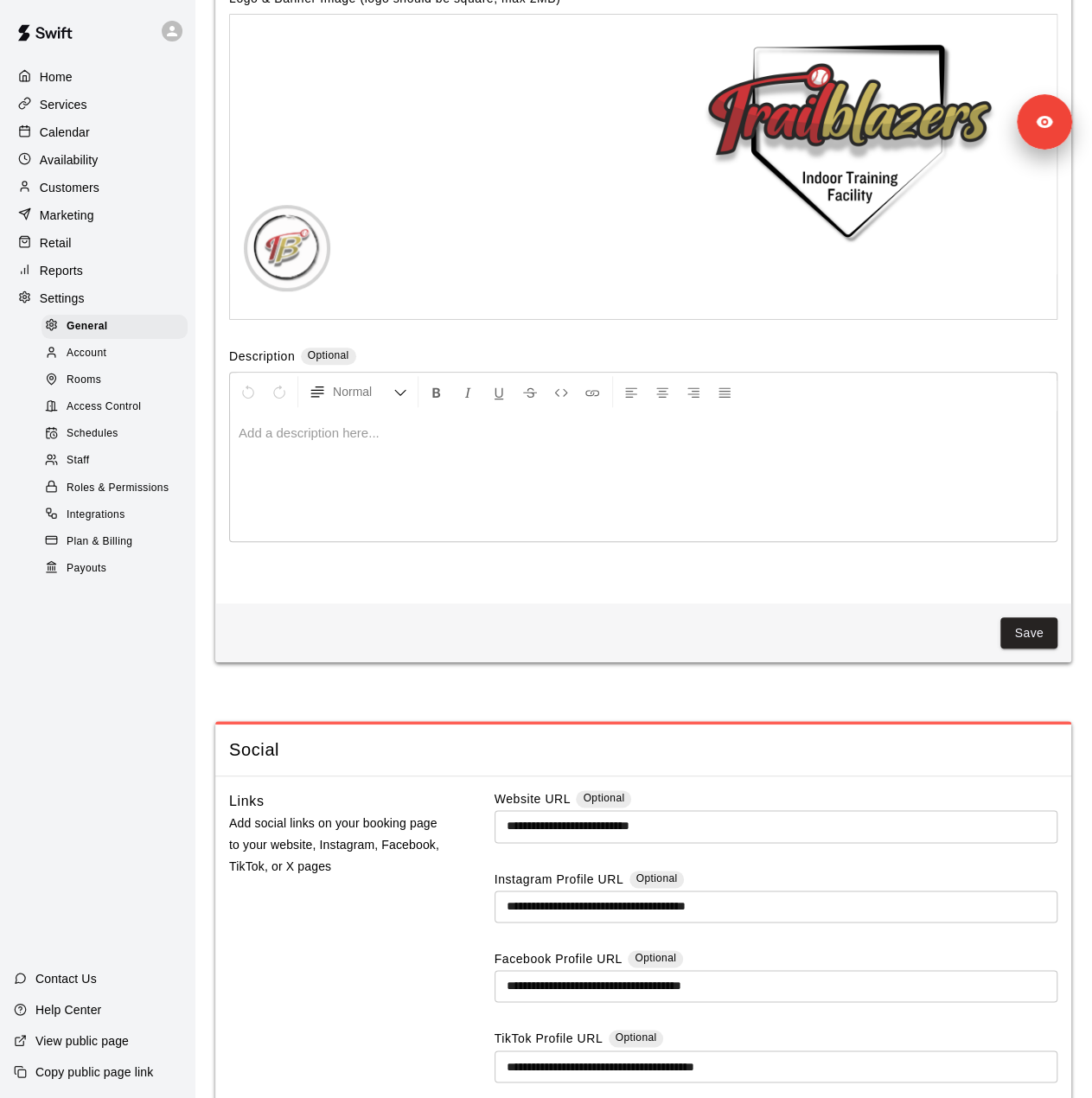
scroll to position [3820, 0]
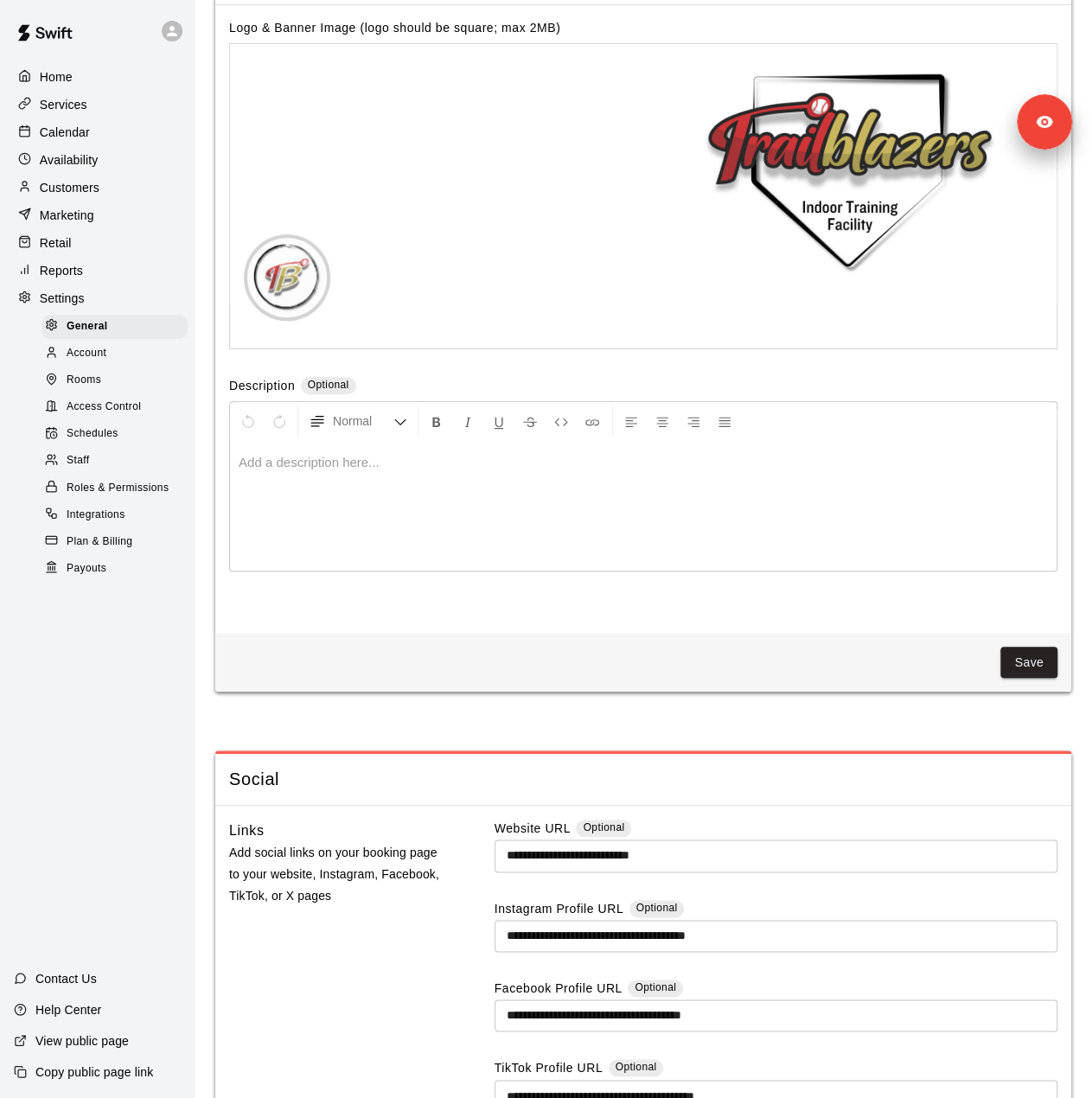
click at [94, 473] on div "Staff" at bounding box center [115, 461] width 146 height 24
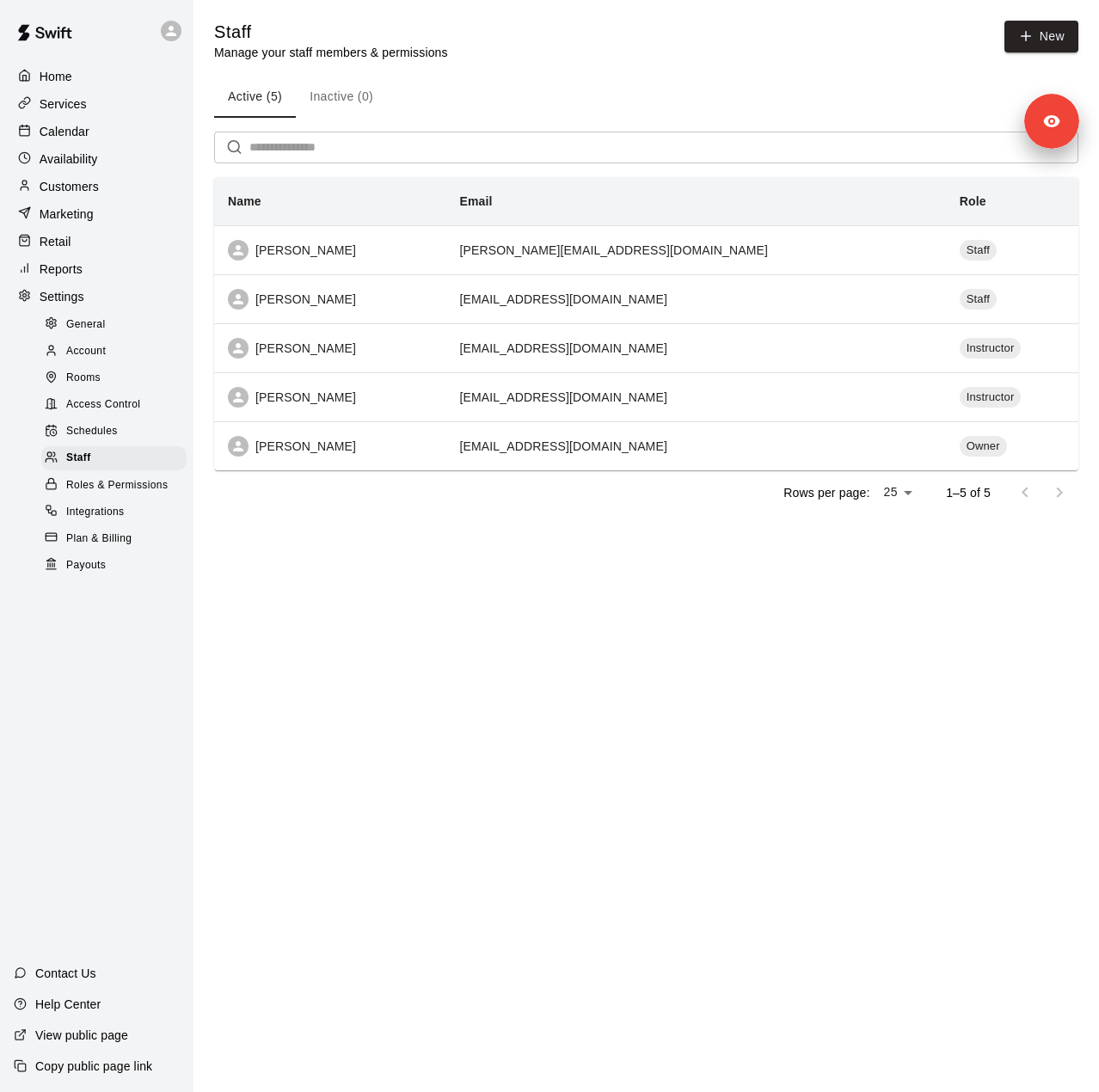
click at [106, 577] on div "Payouts" at bounding box center [114, 565] width 145 height 24
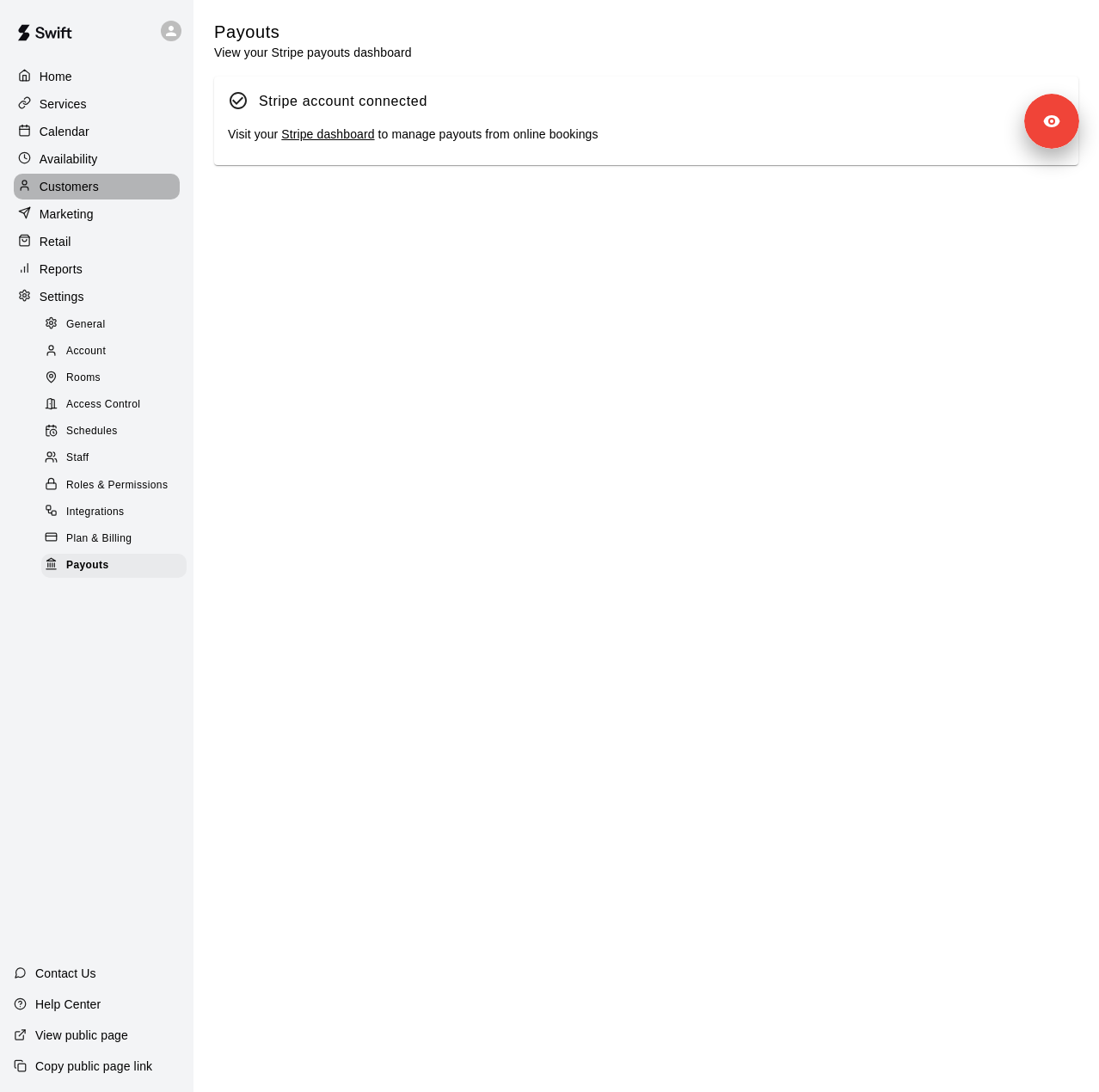
click at [79, 195] on p "Customers" at bounding box center [70, 186] width 60 height 17
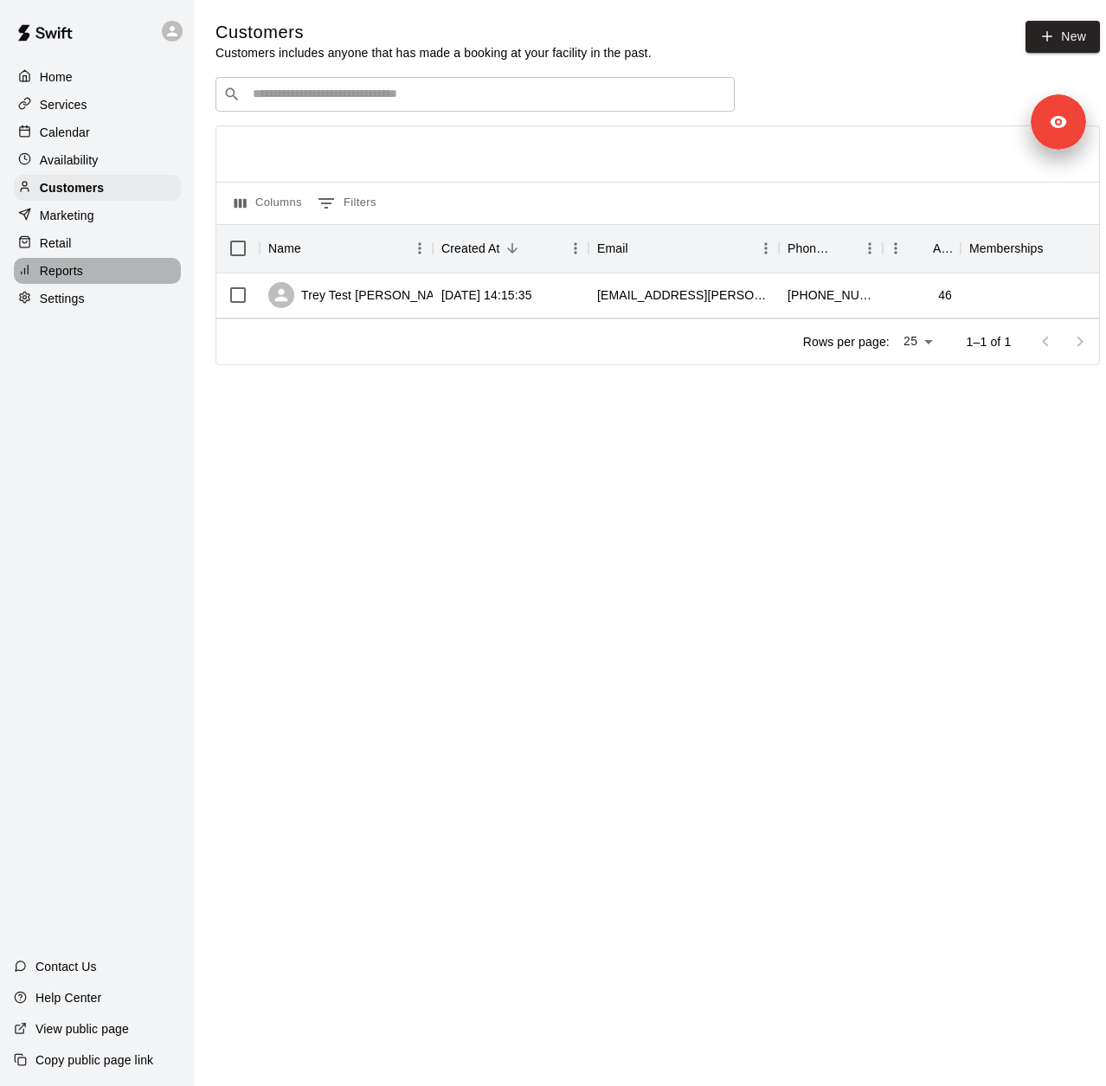
click at [97, 284] on div "Reports" at bounding box center [97, 271] width 167 height 26
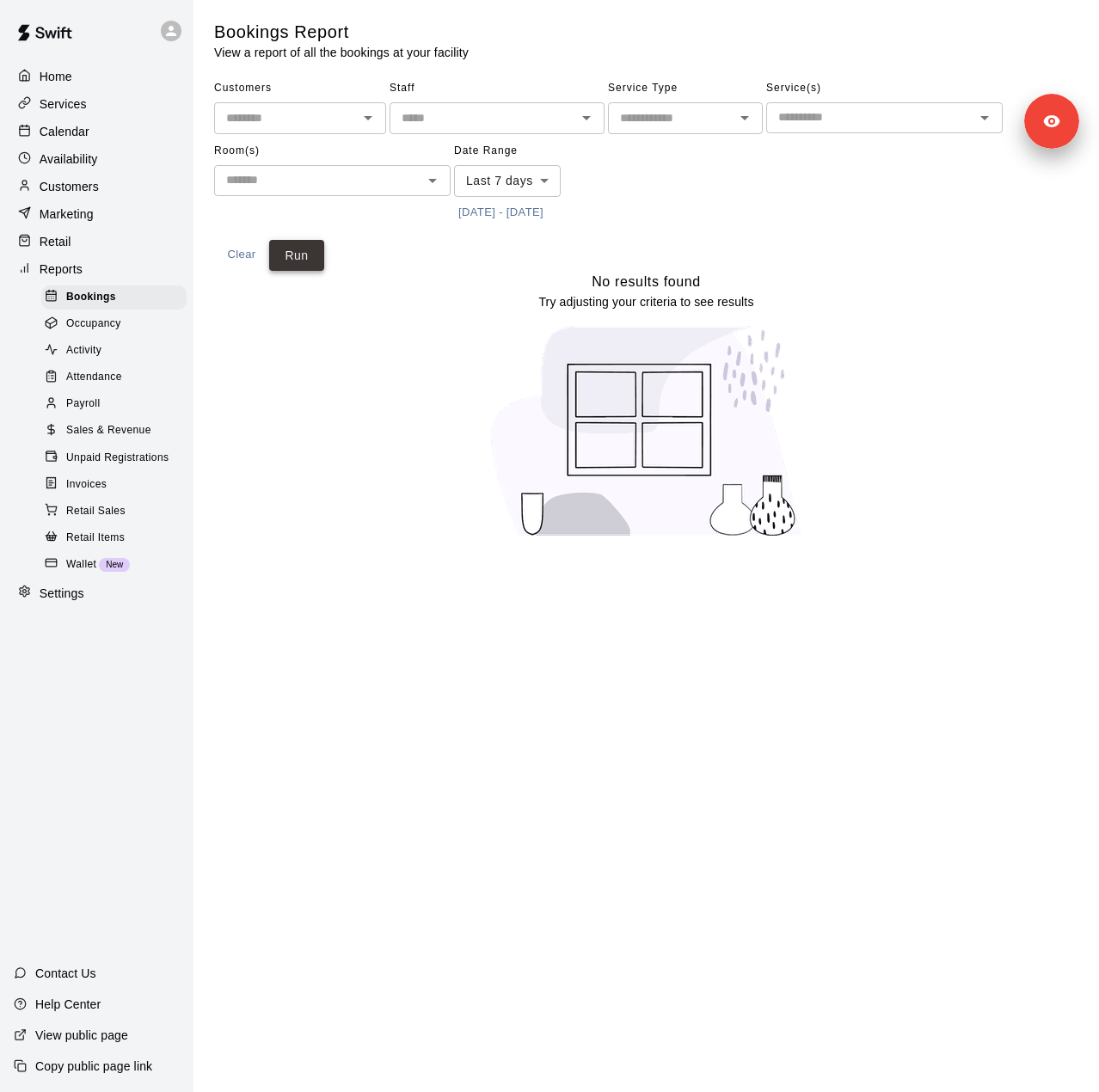
click at [311, 258] on button "Run" at bounding box center [296, 255] width 55 height 32
click at [111, 333] on span "Occupancy" at bounding box center [93, 324] width 55 height 17
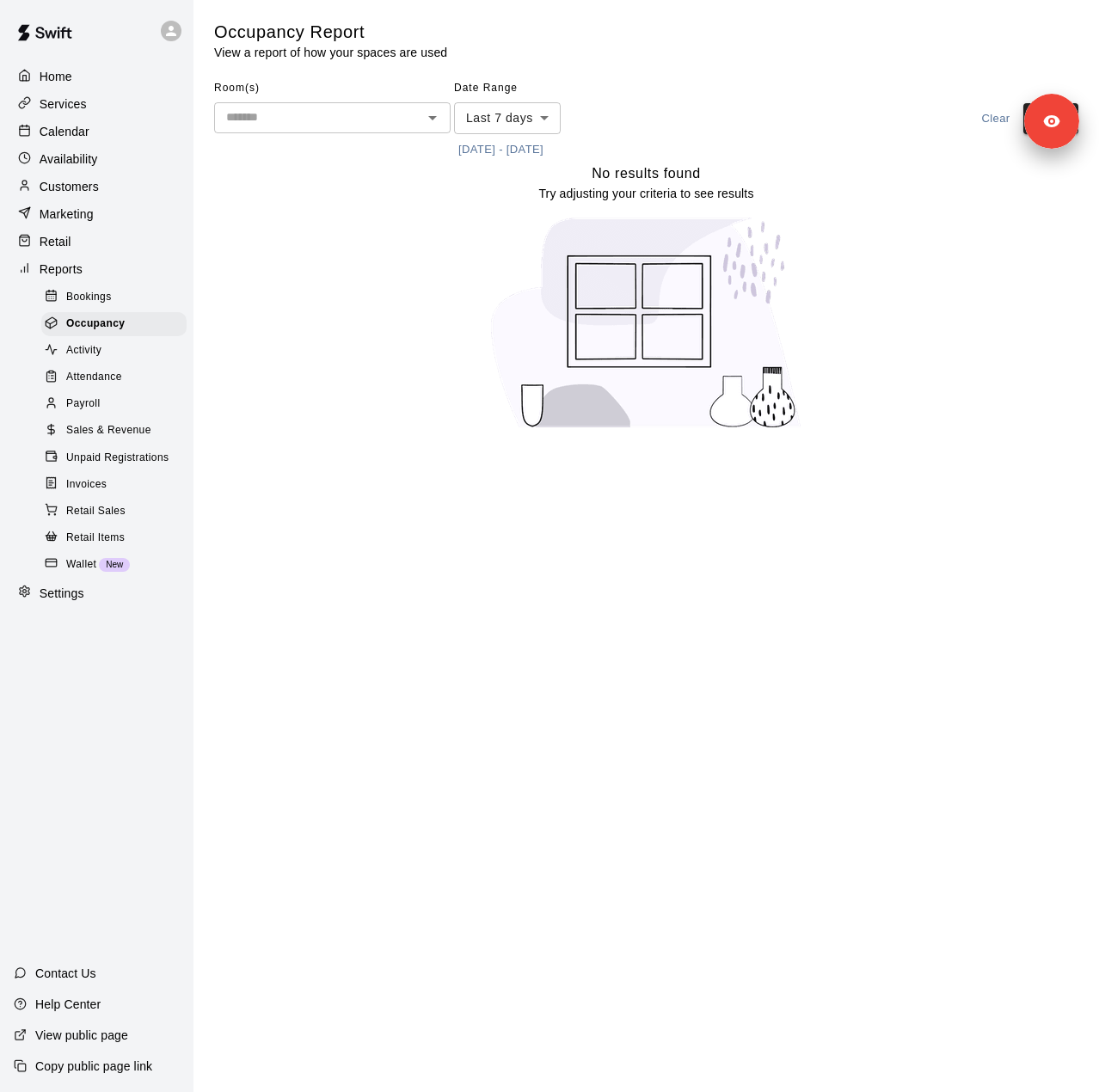
click at [104, 439] on span "Sales & Revenue" at bounding box center [109, 430] width 85 height 17
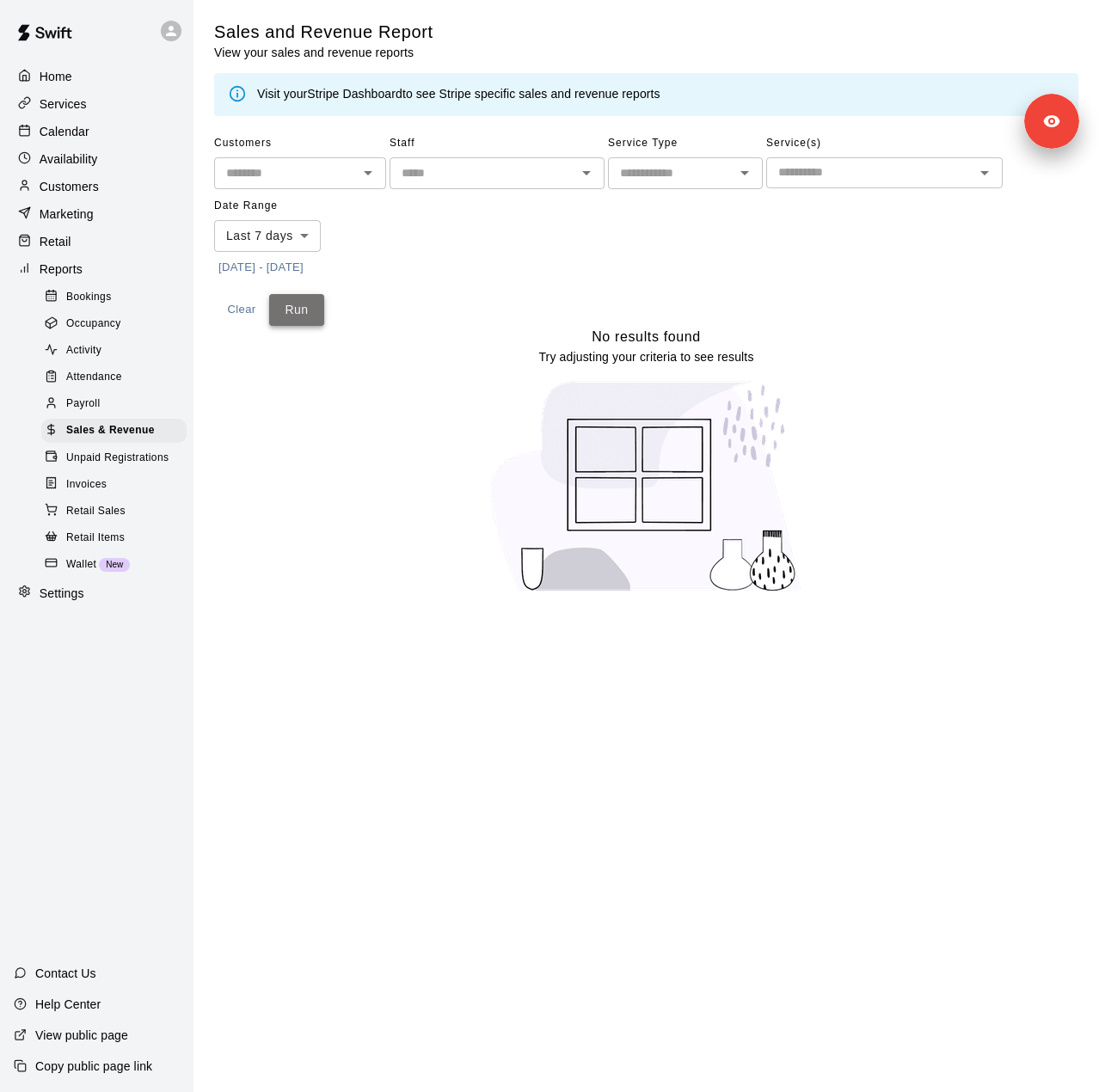
click at [306, 309] on button "Run" at bounding box center [296, 310] width 55 height 32
